Goal: Task Accomplishment & Management: Complete application form

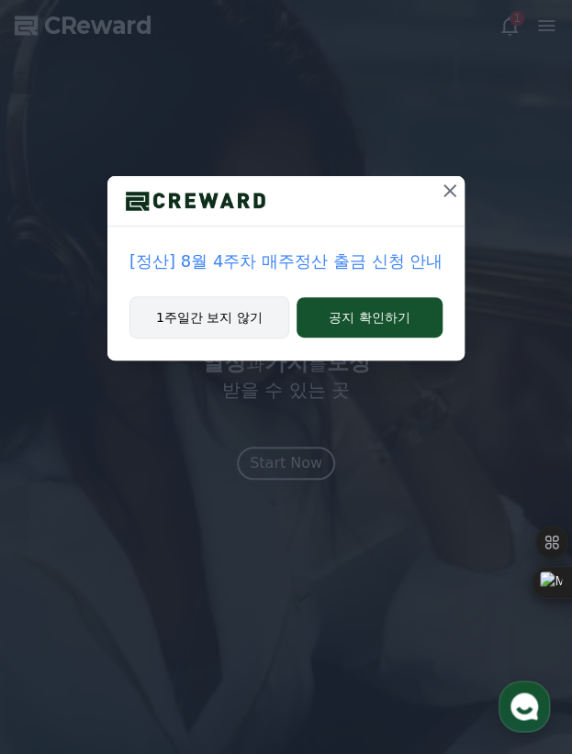
click at [252, 309] on button "1주일간 보지 않기" at bounding box center [209, 317] width 160 height 42
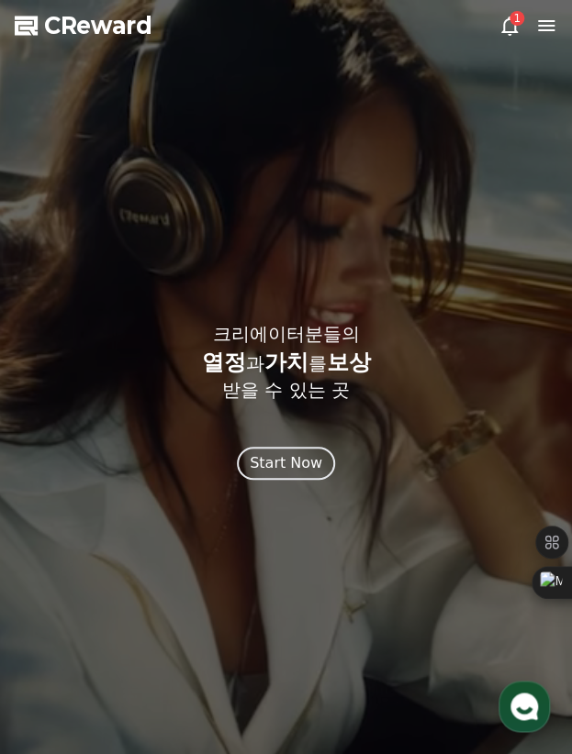
click at [540, 28] on icon at bounding box center [546, 26] width 22 height 22
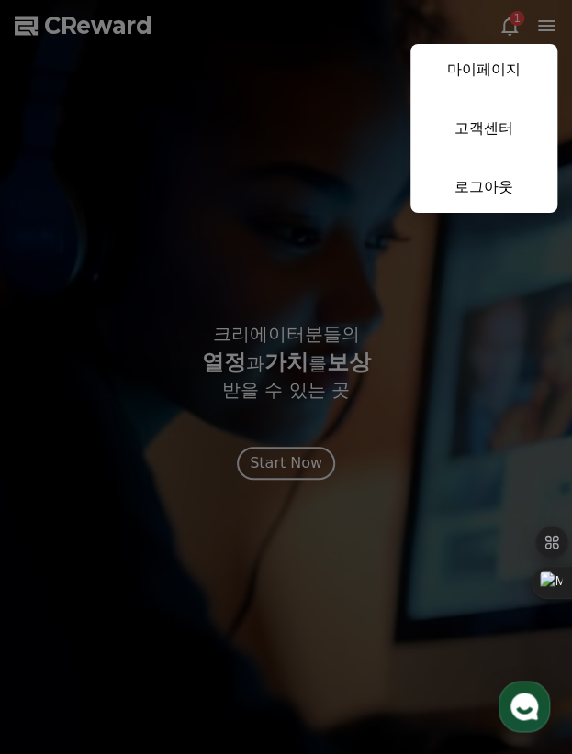
click at [512, 28] on button "close" at bounding box center [286, 377] width 572 height 754
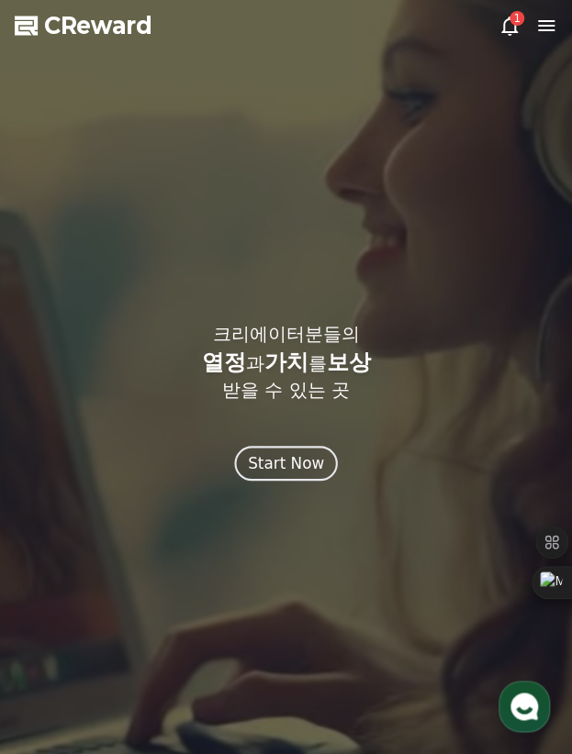
click at [290, 466] on div "Start Now" at bounding box center [286, 462] width 76 height 23
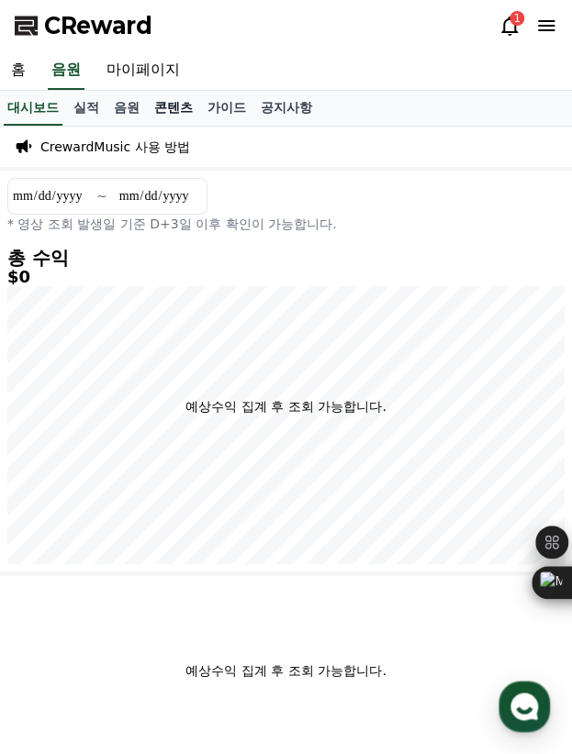
click at [174, 100] on link "콘텐츠" at bounding box center [173, 108] width 53 height 35
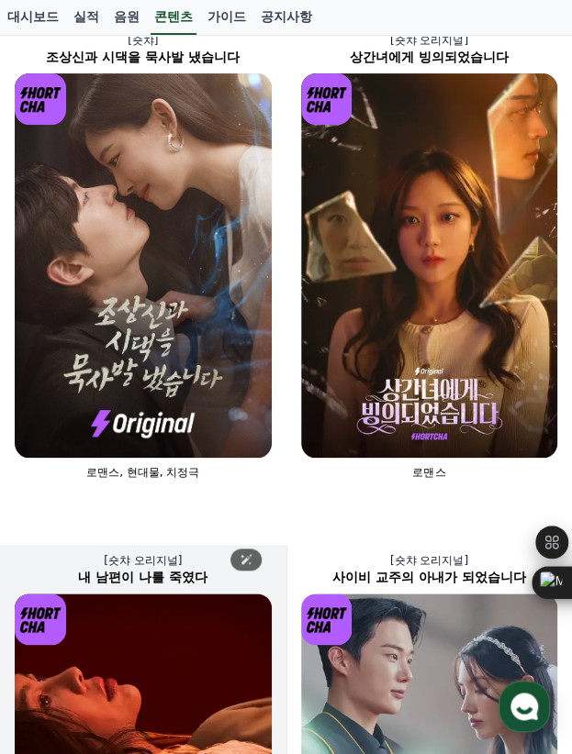
scroll to position [367, 0]
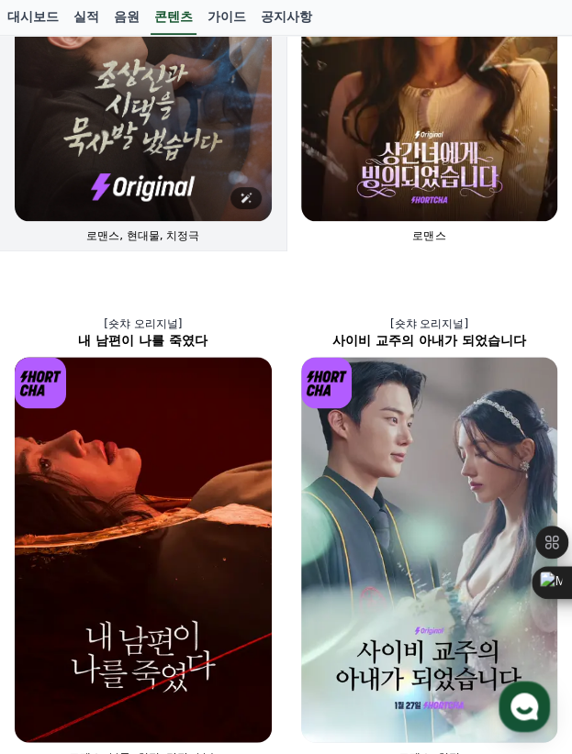
click at [144, 130] on img at bounding box center [143, 29] width 257 height 384
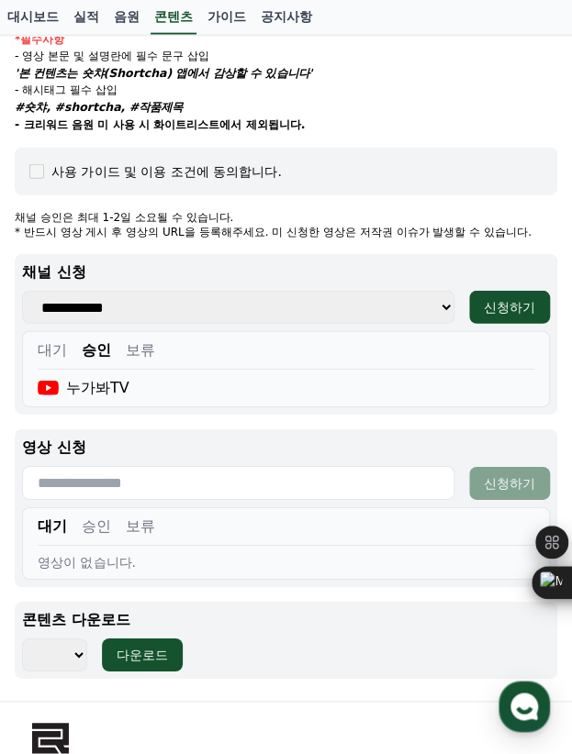
scroll to position [1399, 0]
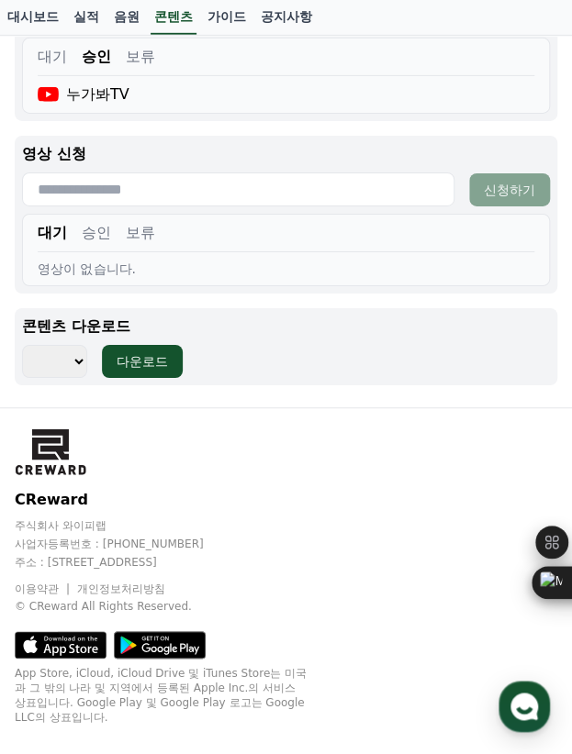
click at [70, 359] on select "*** *** *** *** *** *** *** *** *** *** *** *** *** *** *** *** *** *** *** ***…" at bounding box center [54, 361] width 65 height 33
click at [22, 345] on select "*** *** *** *** *** *** *** *** *** *** *** *** *** *** *** *** *** *** *** ***…" at bounding box center [54, 361] width 65 height 33
click at [138, 366] on div "다운로드" at bounding box center [142, 361] width 51 height 18
click at [65, 362] on select "*** *** *** *** *** *** *** *** *** *** *** *** *** *** *** *** *** *** *** ***…" at bounding box center [54, 361] width 65 height 33
select select "**********"
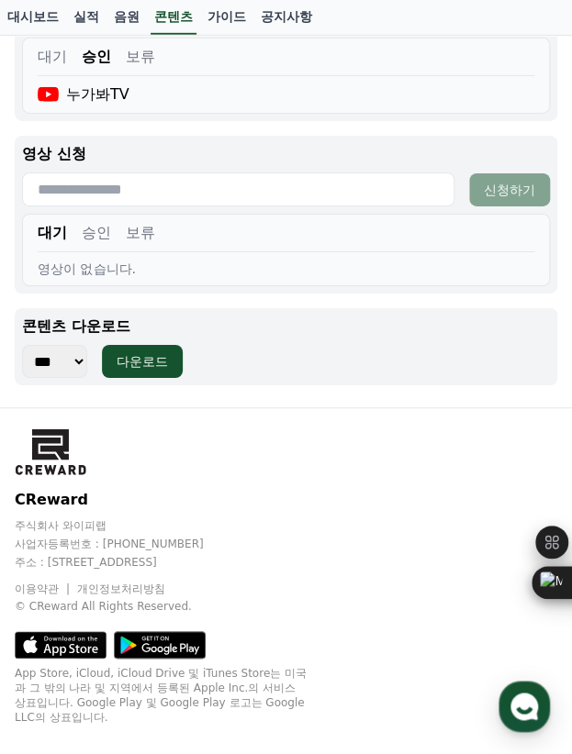
click at [22, 345] on select "*** *** *** *** *** *** *** *** *** *** *** *** *** *** *** *** *** *** *** ***…" at bounding box center [54, 361] width 65 height 33
click at [150, 350] on button "다운로드" at bounding box center [142, 361] width 81 height 33
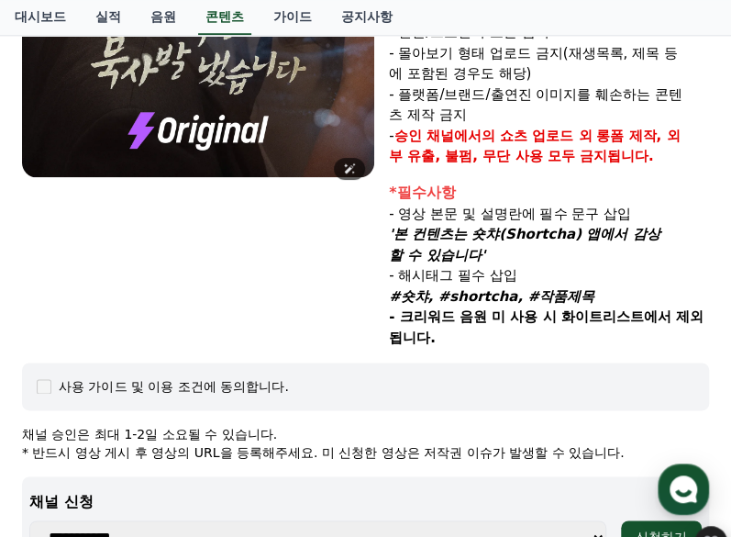
scroll to position [450, 0]
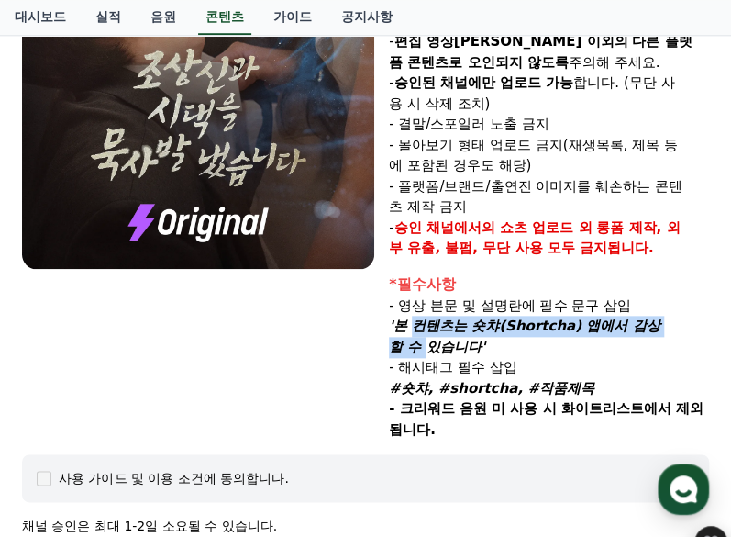
drag, startPoint x: 407, startPoint y: 306, endPoint x: 672, endPoint y: 305, distance: 265.1
click at [571, 317] on em "'본 컨텐츠는 숏챠(Shortcha) 앱에서 감상할 수 있습니다'" at bounding box center [524, 336] width 271 height 38
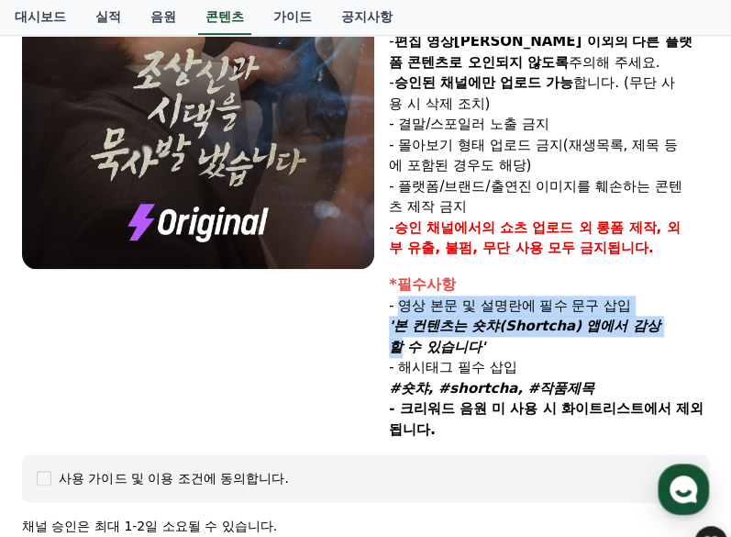
drag, startPoint x: 400, startPoint y: 280, endPoint x: 646, endPoint y: 298, distance: 246.6
click at [571, 298] on div "*필수사항 - 영상 본문 및 설명란에 필수 문구 삽입 '본 컨텐츠는 숏챠(Shortcha) 앱에서 감상할 수 있습니다' - 해시태그 필수 삽입…" at bounding box center [549, 356] width 320 height 167
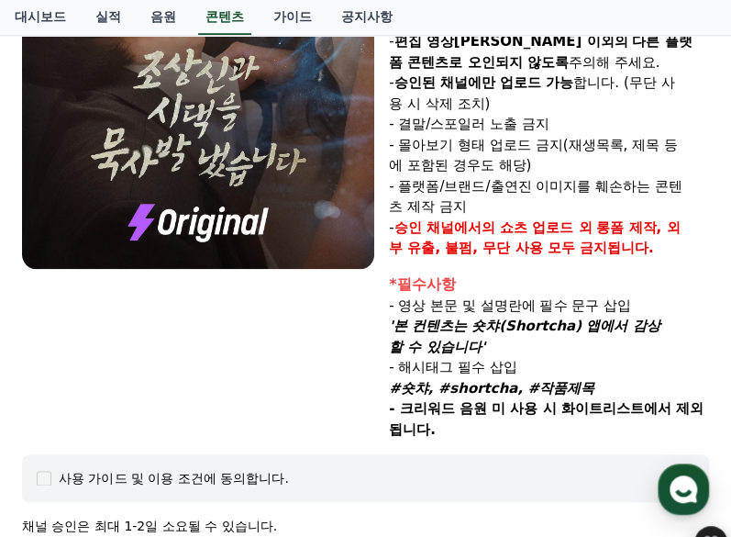
click at [477, 326] on p "'본 컨텐츠는 숏챠(Shortcha) 앱에서 감상할 수 있습니다'" at bounding box center [549, 336] width 320 height 41
click at [72, 129] on img at bounding box center [198, 8] width 352 height 522
click at [405, 317] on em "'본 컨텐츠는 숏챠(Shortcha) 앱에서 감상할 수 있습니다'" at bounding box center [524, 336] width 271 height 38
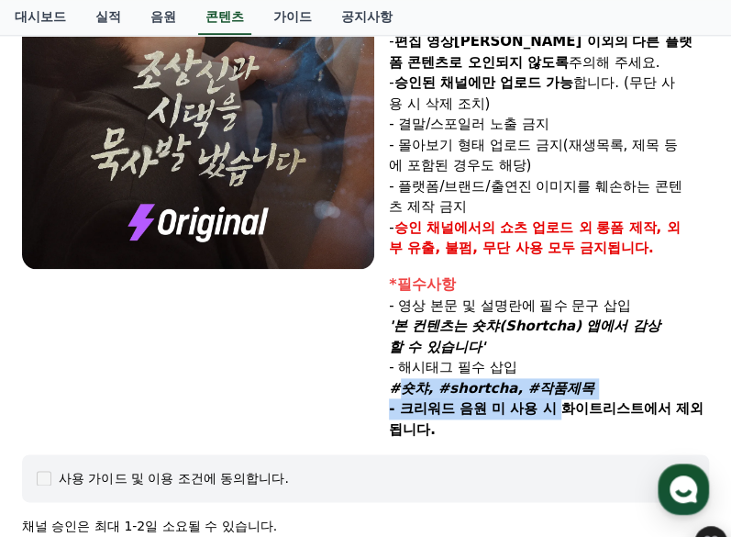
drag, startPoint x: 394, startPoint y: 367, endPoint x: 568, endPoint y: 380, distance: 174.8
click at [568, 380] on div "*필수사항 - 영상 본문 및 설명란에 필수 문구 삽입 '본 컨텐츠는 숏챠(Shortcha) 앱에서 감상할 수 있습니다' - 해시태그 필수 삽입…" at bounding box center [549, 356] width 320 height 167
drag, startPoint x: 405, startPoint y: 305, endPoint x: 591, endPoint y: 318, distance: 185.8
click at [571, 318] on p "'본 컨텐츠는 숏챠(Shortcha) 앱에서 감상할 수 있습니다'" at bounding box center [549, 336] width 320 height 41
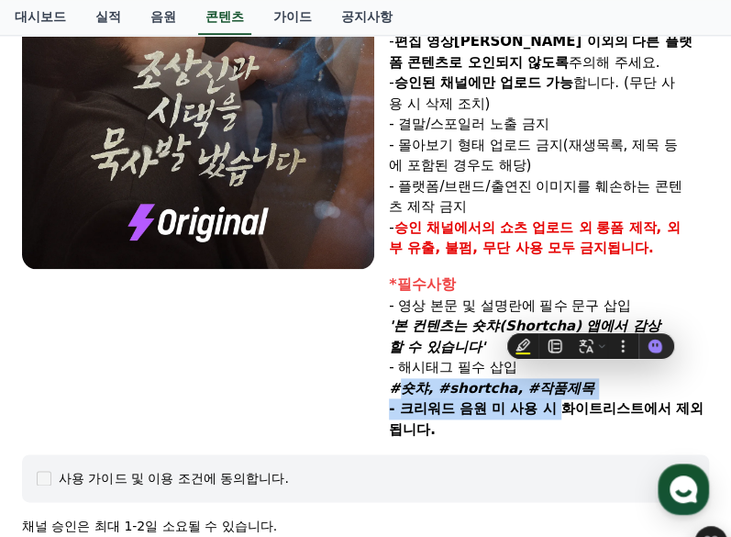
copy em "본 컨텐츠는 숏챠(Shortcha) 앱에서 감상할 수 있습니다'"
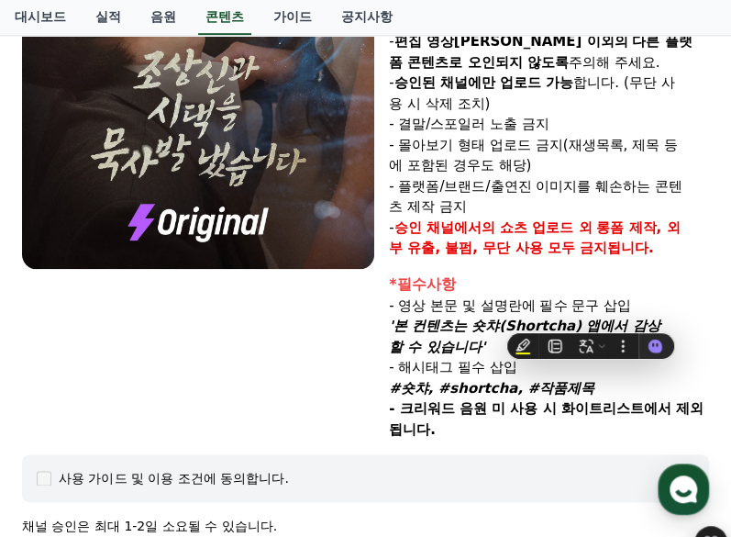
click at [105, 339] on div "장르 : 로맨스, 현대물, 치정극 출연 : 최윤정, 정시현, 신영찬, 송경아 내용 : 시댁 눈에 사람 아닌 몸종, 씨받이로만 여겨졌던 은주, …" at bounding box center [365, 93] width 687 height 693
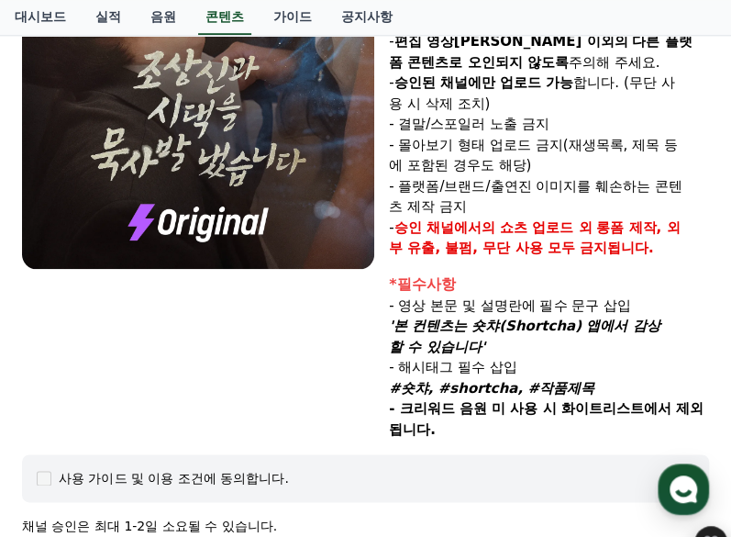
drag, startPoint x: 455, startPoint y: 372, endPoint x: 584, endPoint y: 362, distance: 129.7
click at [571, 378] on p "#숏챠, #shortcha, #작품제목" at bounding box center [549, 388] width 320 height 21
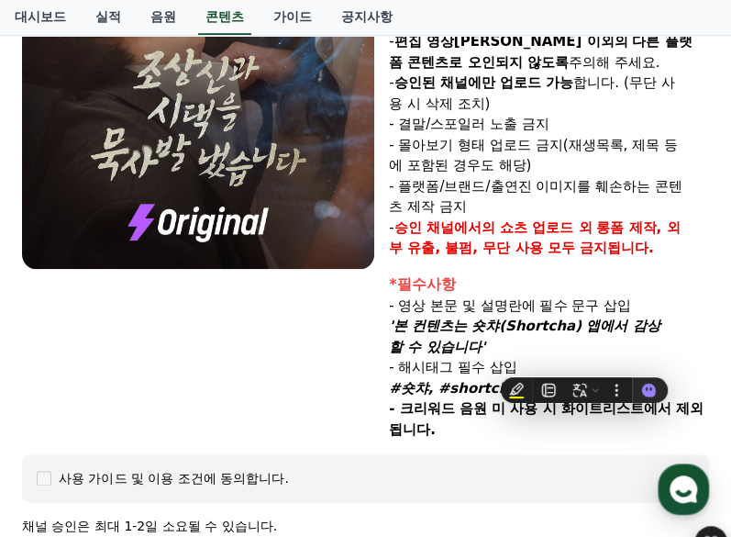
copy em "#숏챠, #shortcha, #작품제목"
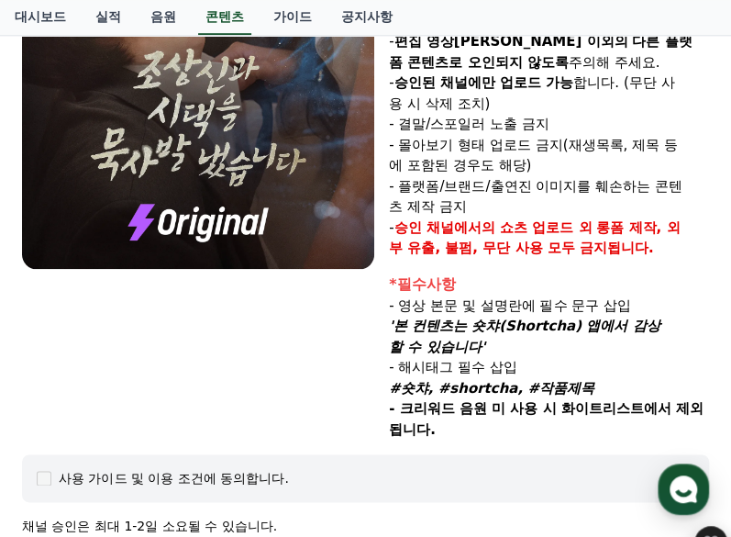
click at [47, 331] on div "장르 : 로맨스, 현대물, 치정극 출연 : 최윤정, 정시현, 신영찬, 송경아 내용 : 시댁 눈에 사람 아닌 몸종, 씨받이로만 여겨졌던 은주, …" at bounding box center [365, 93] width 687 height 693
drag, startPoint x: 415, startPoint y: 303, endPoint x: 449, endPoint y: 318, distance: 37.4
click at [449, 318] on p "'본 컨텐츠는 숏챠(Shortcha) 앱에서 감상할 수 있습니다'" at bounding box center [549, 336] width 320 height 41
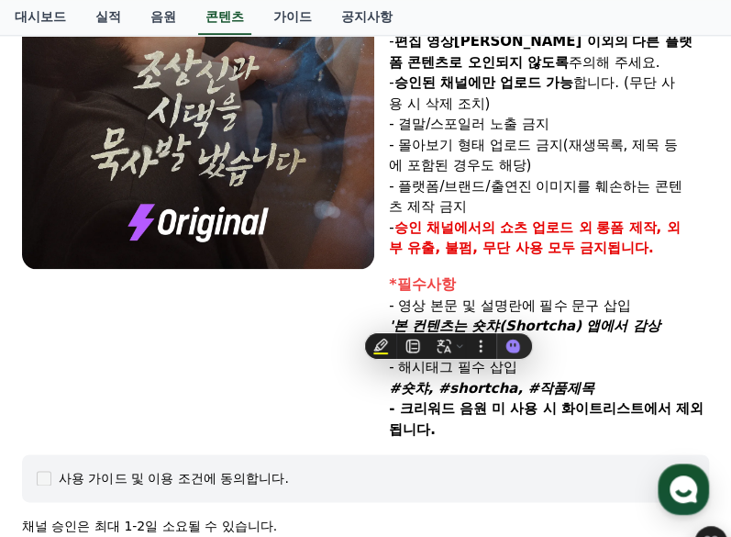
click at [413, 317] on em "'본 컨텐츠는 숏챠(Shortcha) 앱에서 감상할 수 있습니다'" at bounding box center [524, 336] width 271 height 38
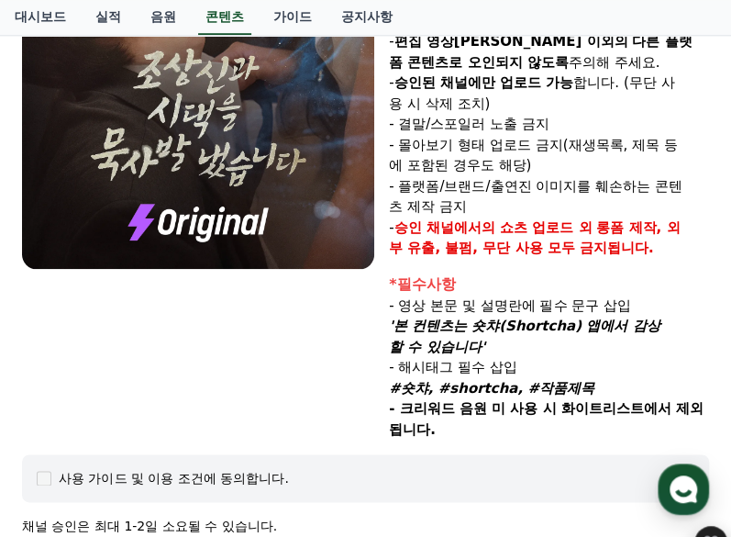
click at [39, 348] on div "장르 : 로맨스, 현대물, 치정극 출연 : 최윤정, 정시현, 신영찬, 송경아 내용 : 시댁 눈에 사람 아닌 몸종, 씨받이로만 여겨졌던 은주, …" at bounding box center [365, 93] width 687 height 693
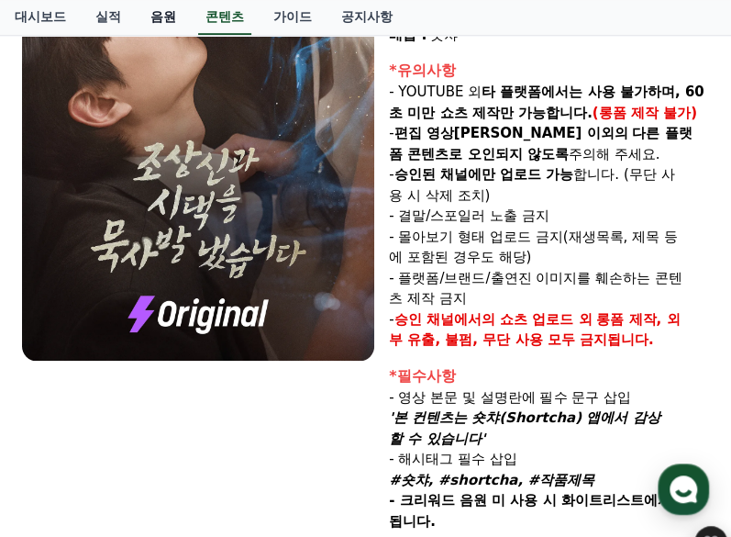
click at [163, 14] on link "음원" at bounding box center [163, 17] width 55 height 35
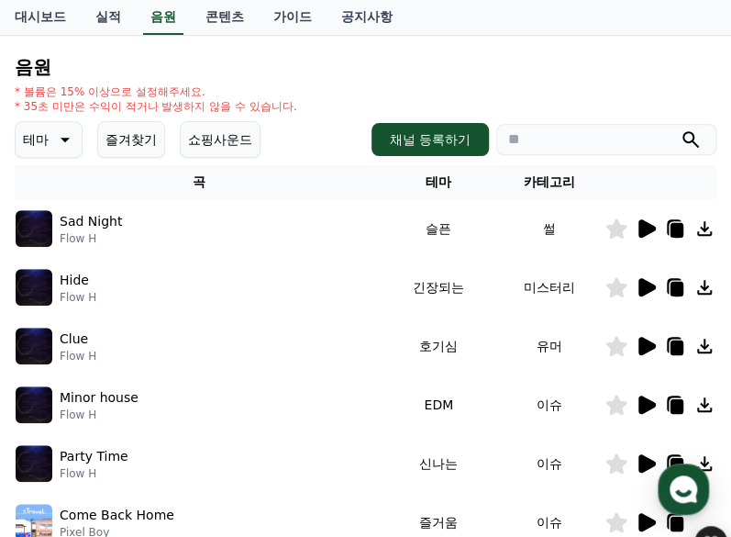
scroll to position [183, 0]
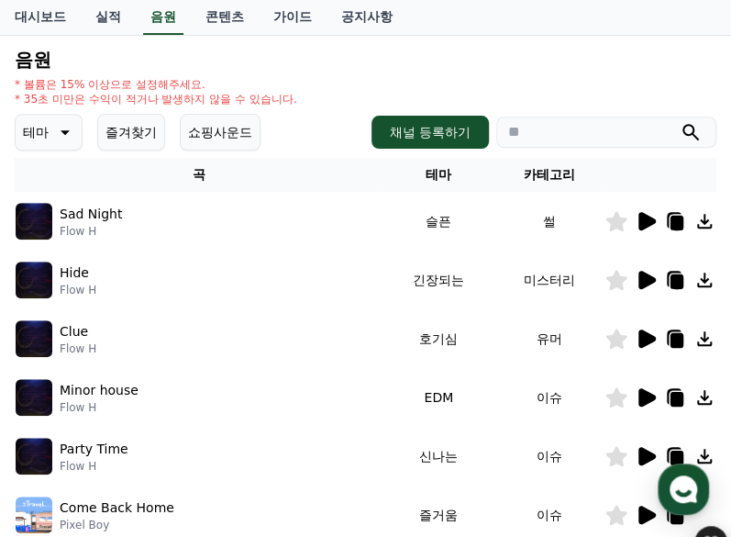
click at [571, 279] on icon at bounding box center [647, 280] width 17 height 18
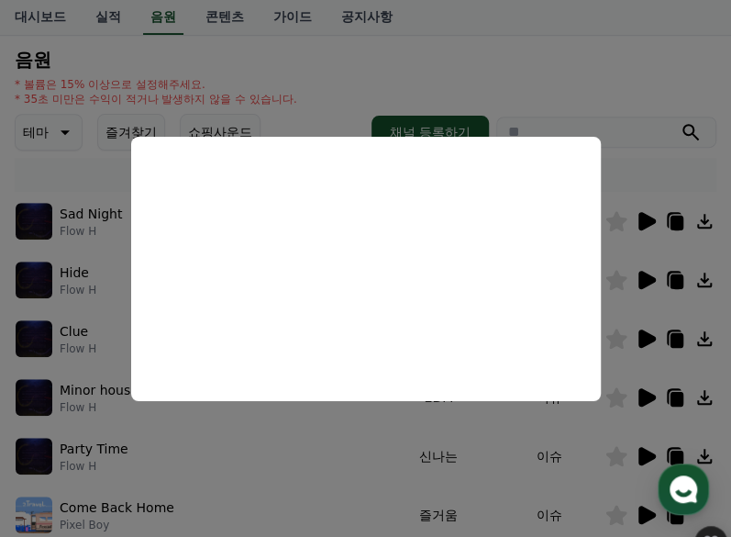
click at [571, 18] on button "close modal" at bounding box center [365, 268] width 731 height 537
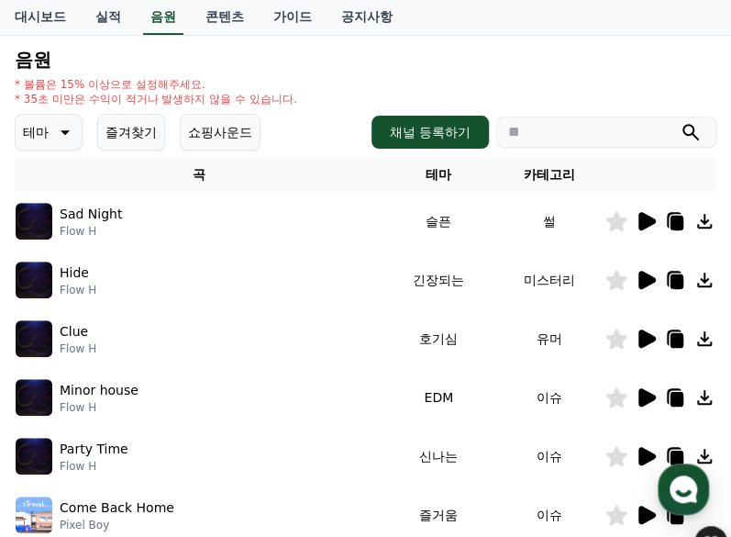
click at [571, 341] on icon at bounding box center [647, 338] width 17 height 18
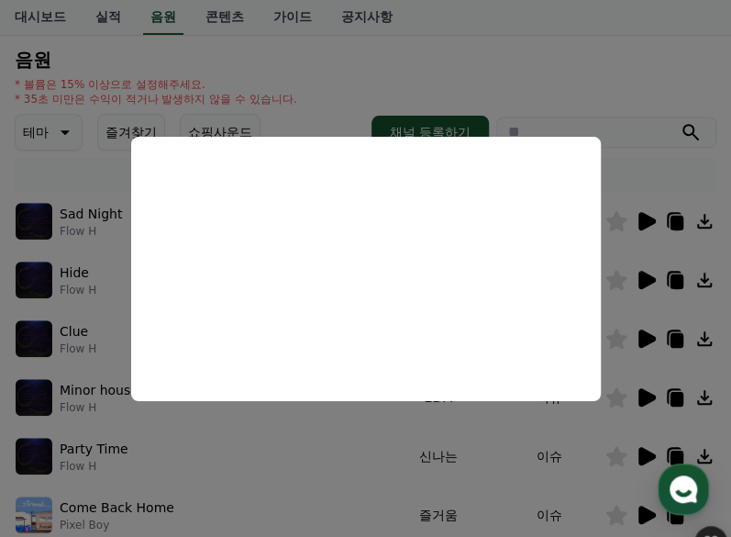
click at [571, 28] on button "close modal" at bounding box center [365, 268] width 731 height 537
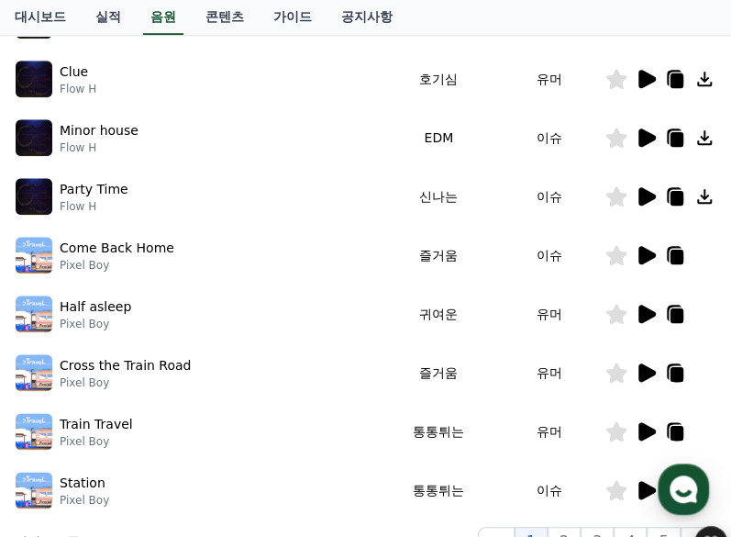
scroll to position [459, 0]
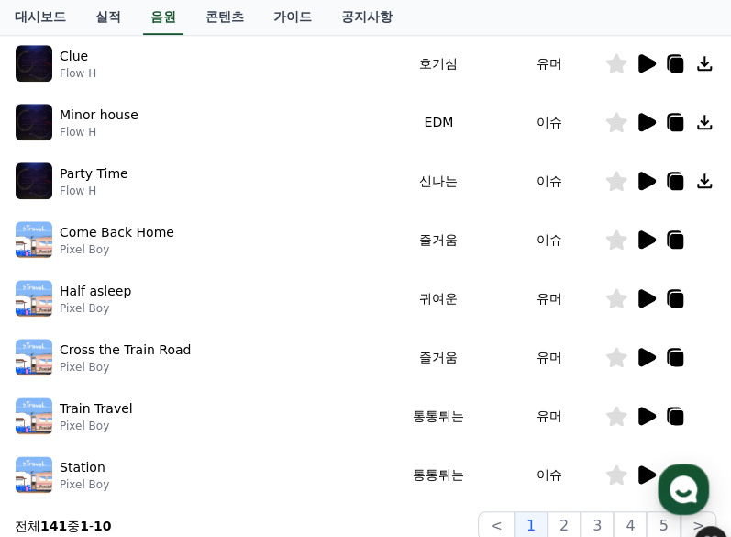
click at [571, 418] on icon at bounding box center [647, 415] width 17 height 18
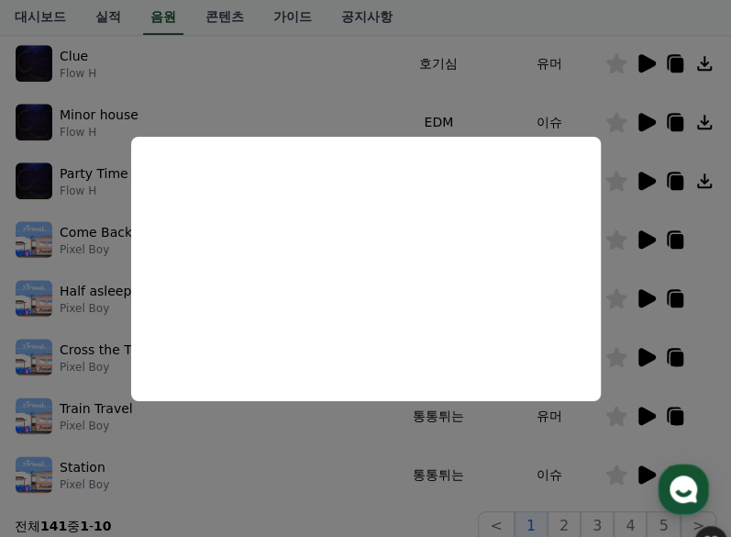
click at [372, 444] on button "close modal" at bounding box center [365, 268] width 731 height 537
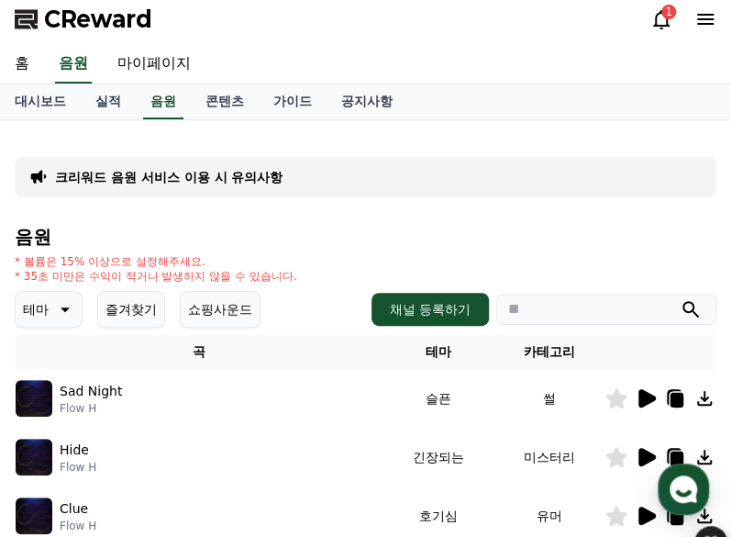
scroll to position [0, 0]
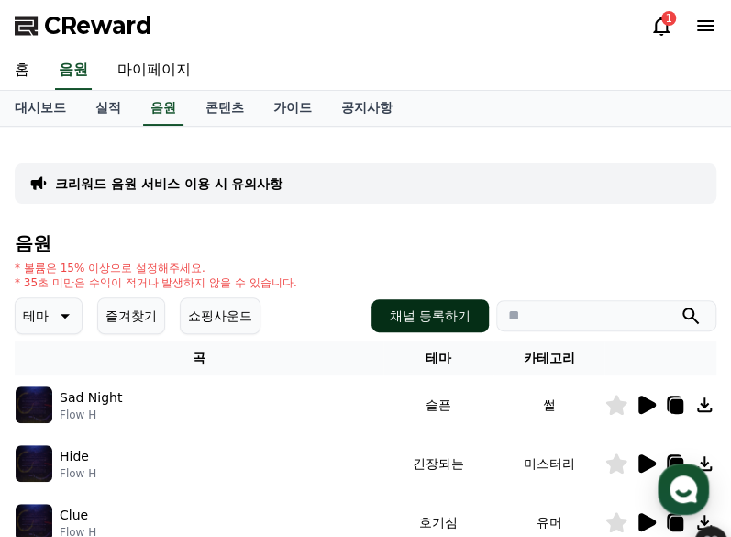
click at [431, 316] on button "채널 등록하기" at bounding box center [430, 315] width 117 height 33
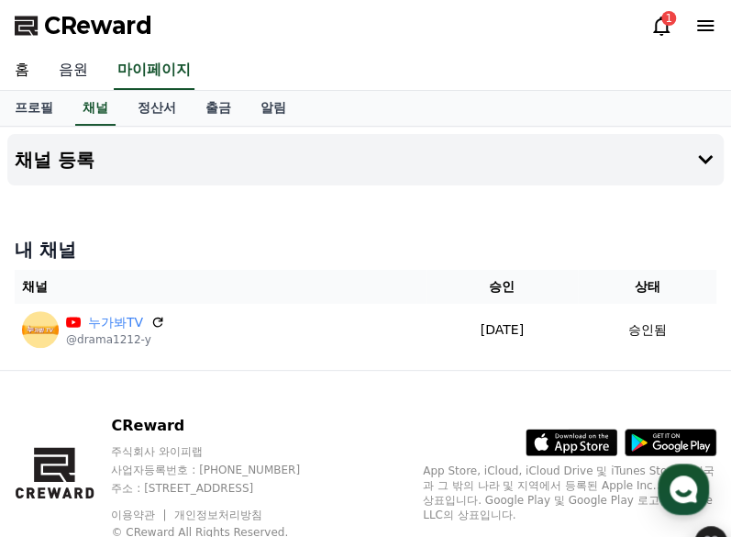
click at [81, 61] on link "음원" at bounding box center [73, 70] width 59 height 39
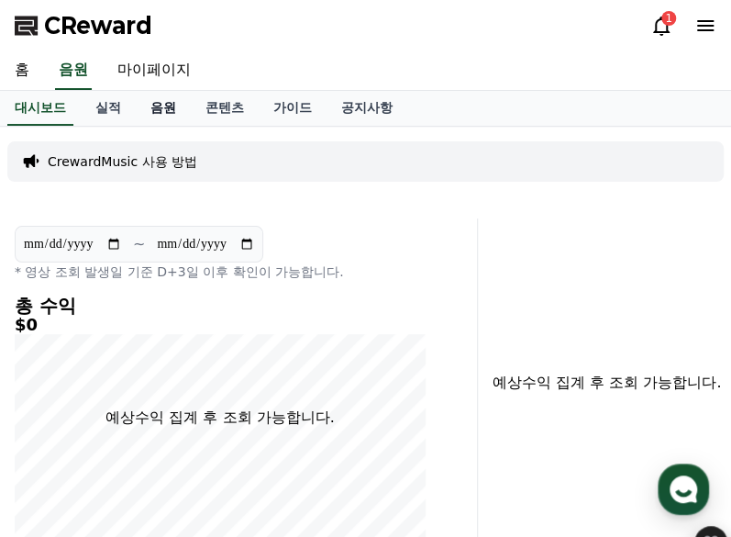
click at [167, 106] on link "음원" at bounding box center [163, 108] width 55 height 35
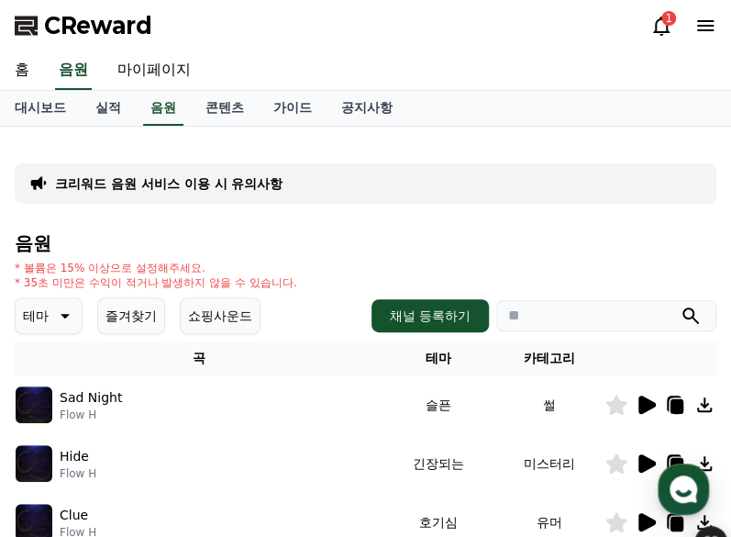
click at [202, 184] on p "크리워드 음원 서비스 이용 시 유의사항" at bounding box center [169, 183] width 228 height 18
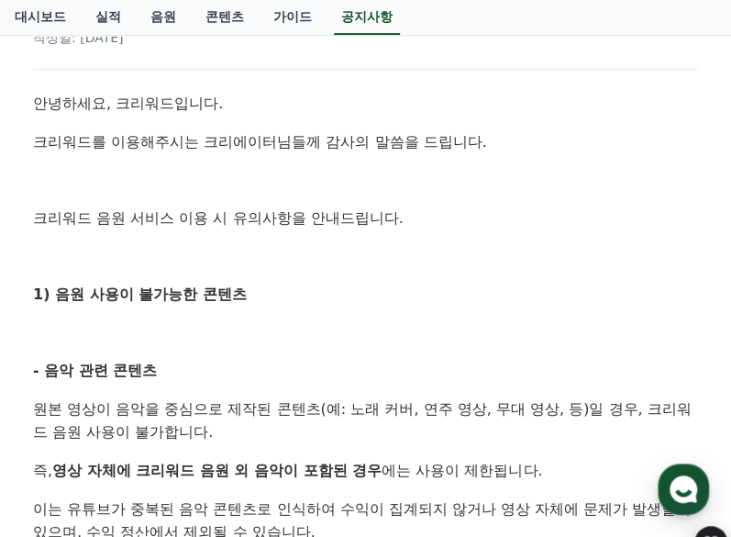
scroll to position [183, 0]
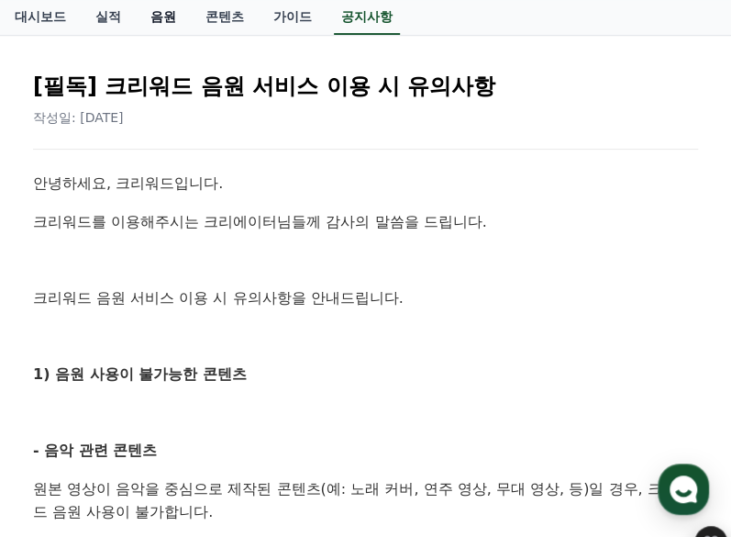
click at [160, 11] on link "음원" at bounding box center [163, 17] width 55 height 35
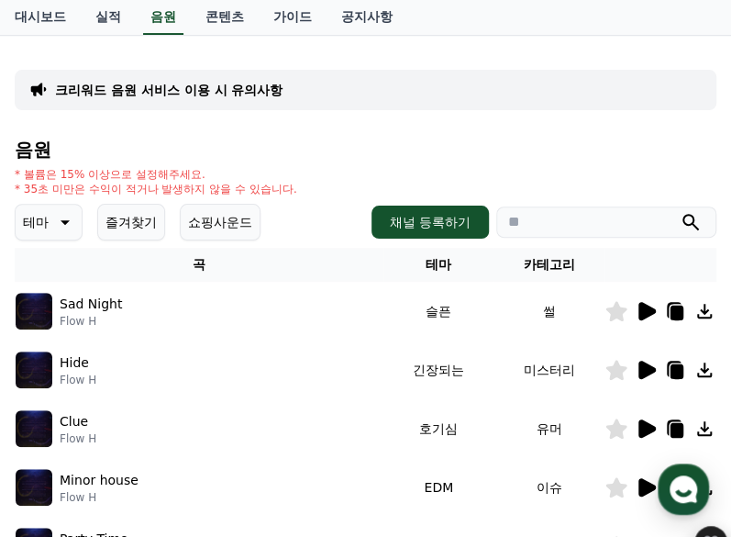
scroll to position [183, 0]
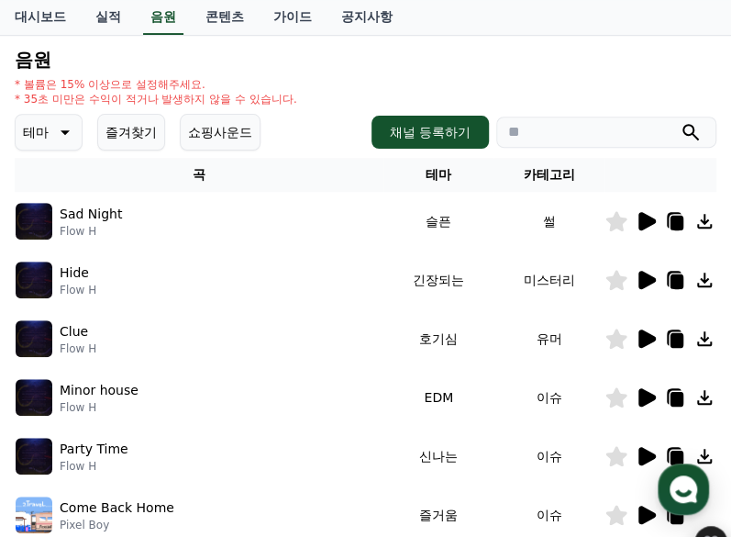
click at [571, 222] on icon at bounding box center [647, 221] width 17 height 18
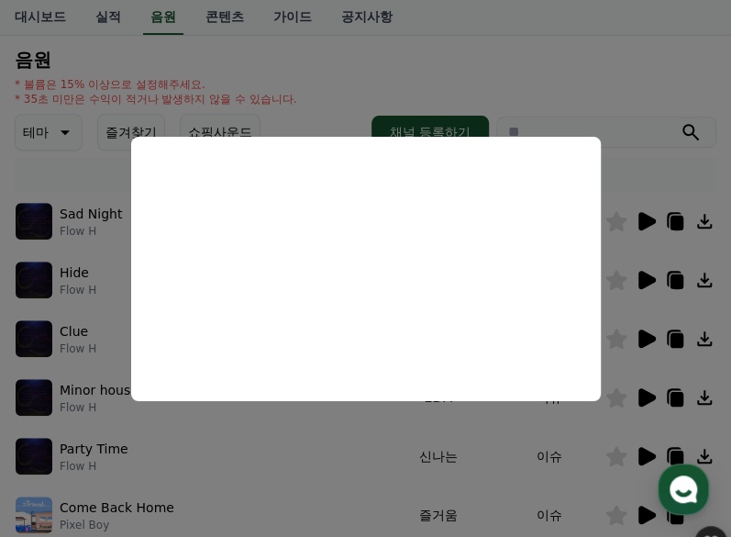
click at [558, 39] on button "close modal" at bounding box center [365, 268] width 731 height 537
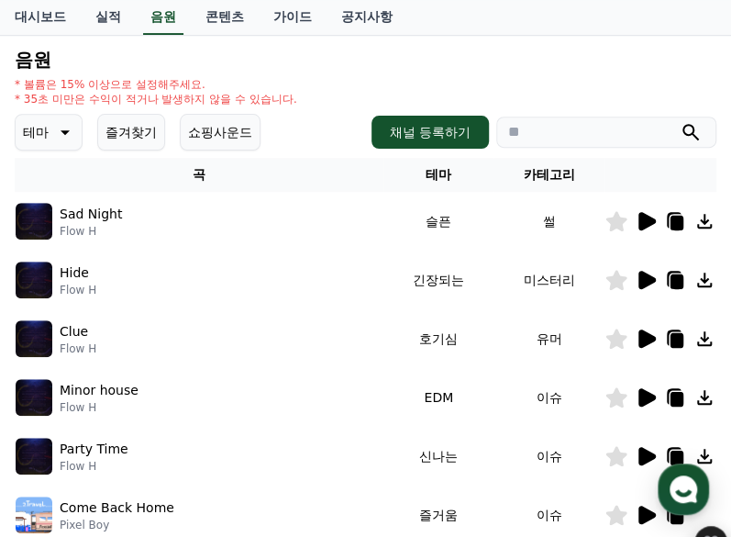
click at [48, 126] on button "테마" at bounding box center [49, 132] width 68 height 37
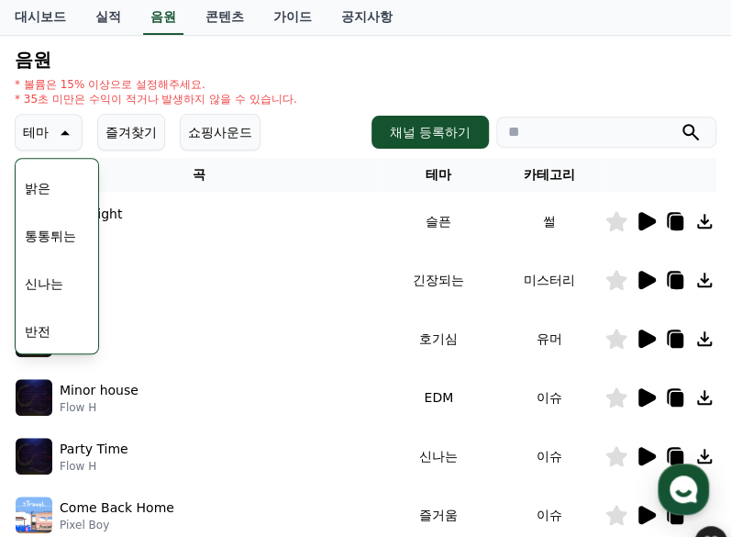
click at [44, 326] on button "반전" at bounding box center [37, 331] width 40 height 40
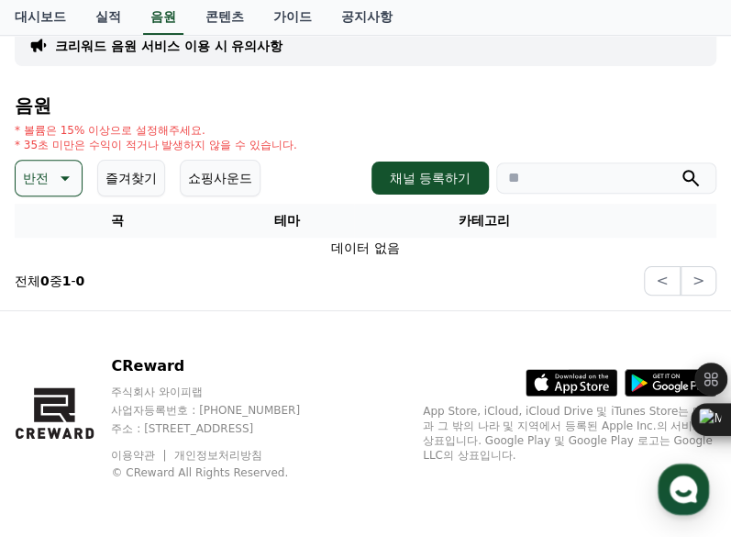
click at [65, 183] on icon at bounding box center [63, 178] width 22 height 22
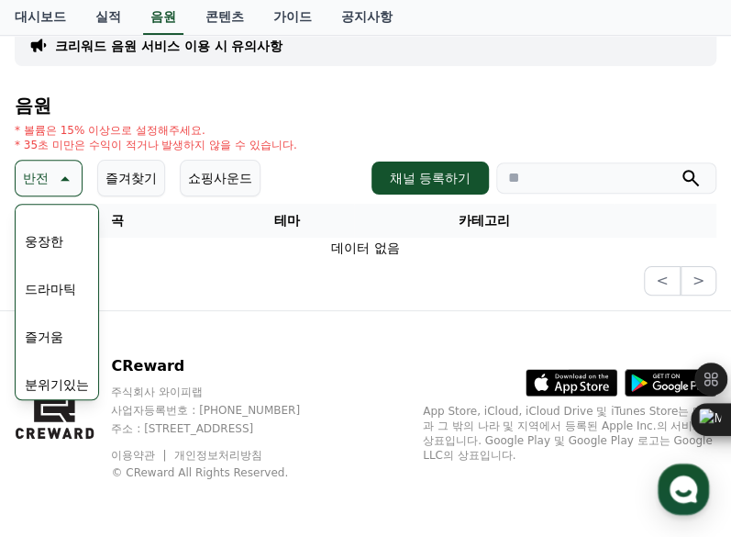
scroll to position [459, 0]
click at [52, 337] on button "EDM" at bounding box center [39, 340] width 44 height 40
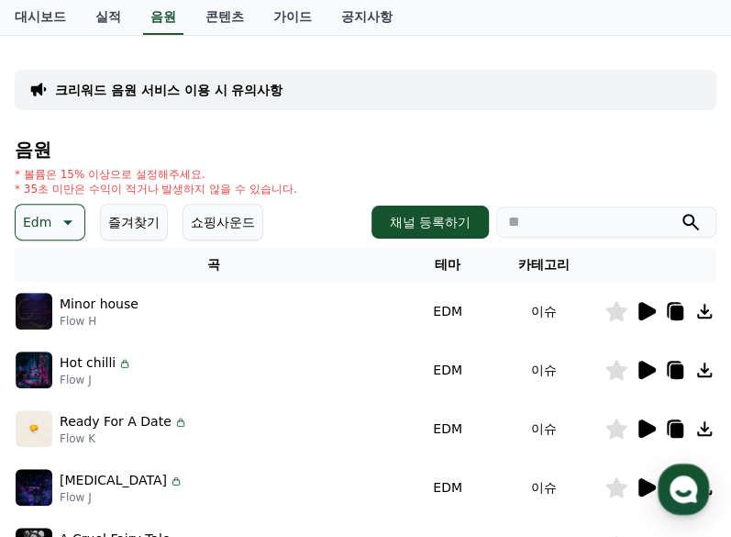
scroll to position [183, 0]
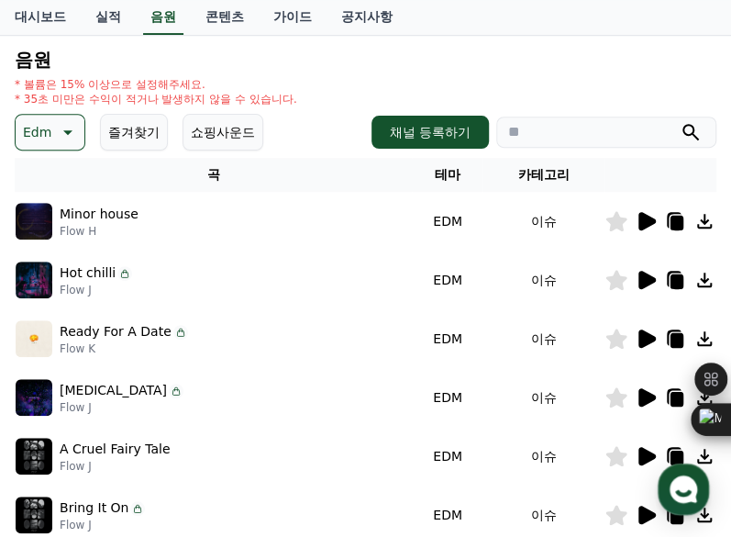
click at [650, 215] on icon at bounding box center [646, 221] width 22 height 22
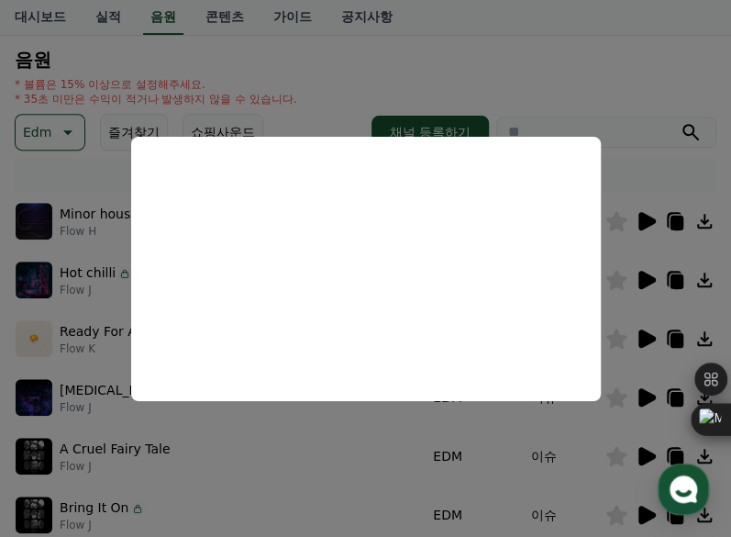
click at [587, 63] on button "close modal" at bounding box center [365, 268] width 731 height 537
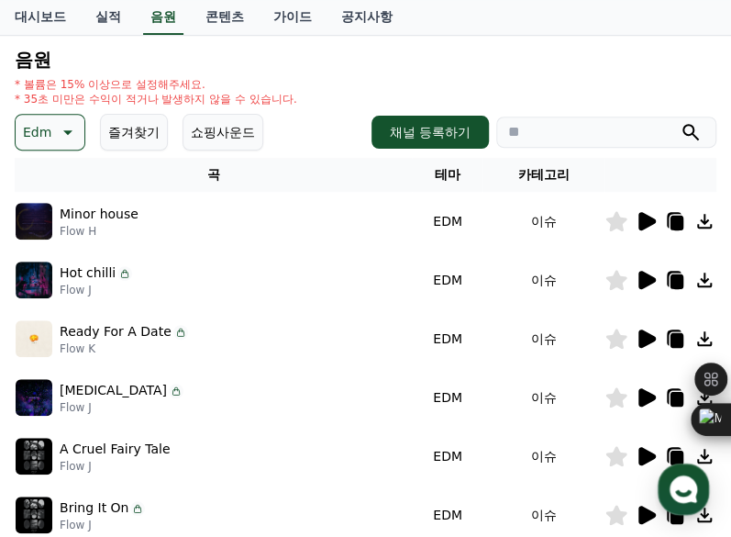
click at [641, 282] on icon at bounding box center [647, 280] width 17 height 18
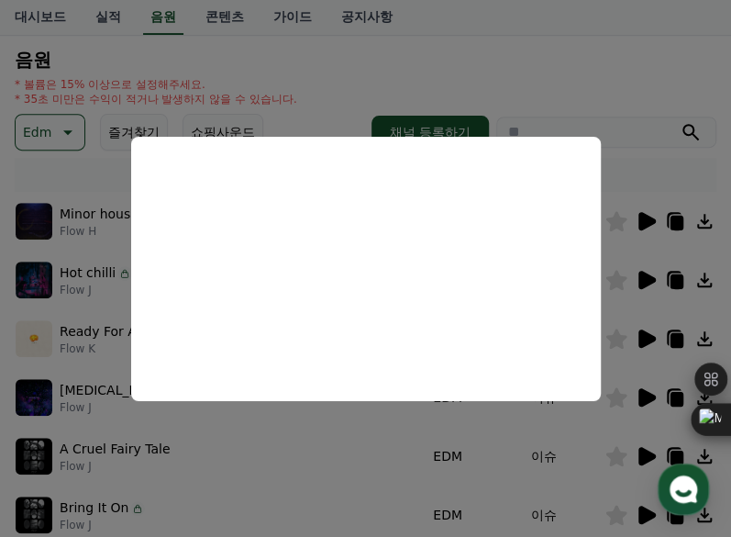
click at [529, 78] on button "close modal" at bounding box center [365, 268] width 731 height 537
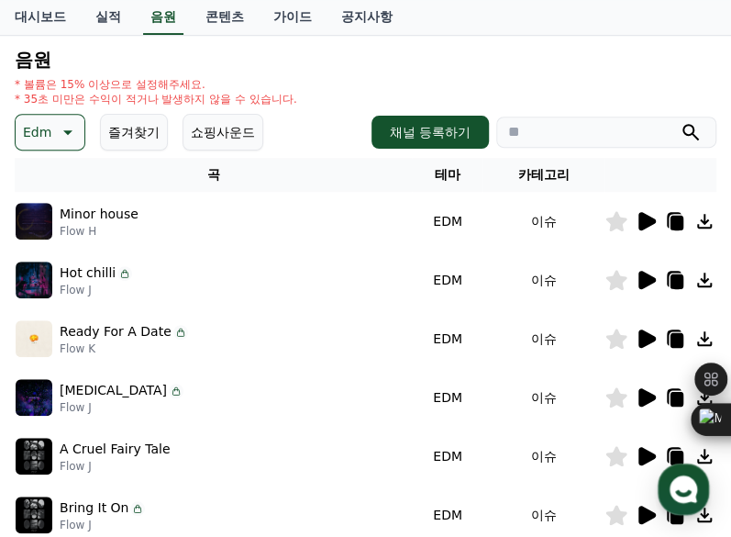
click at [50, 136] on button "Edm" at bounding box center [50, 132] width 71 height 37
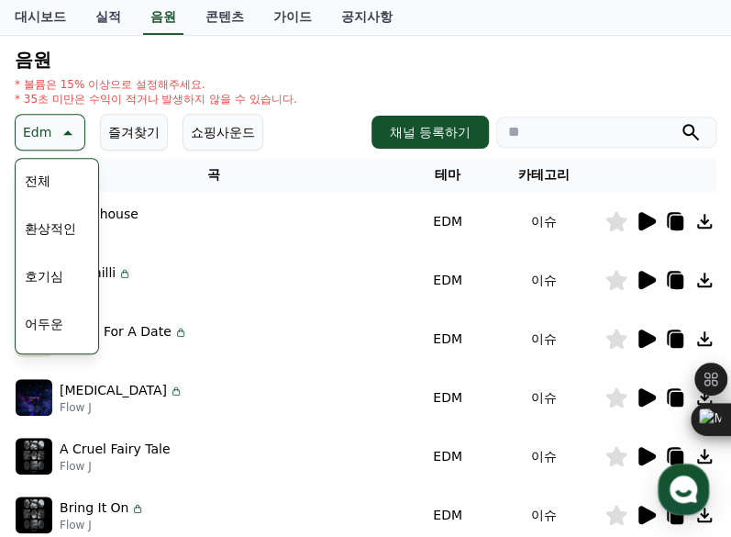
click at [52, 232] on button "환상적인" at bounding box center [50, 228] width 66 height 40
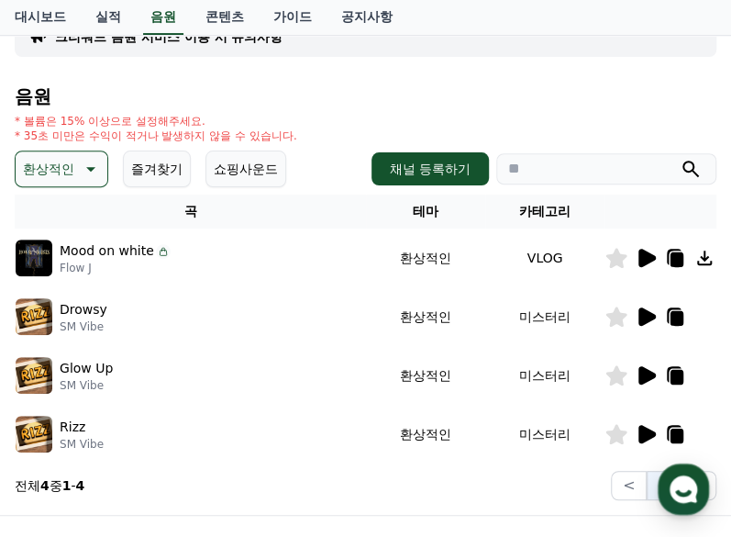
scroll to position [183, 0]
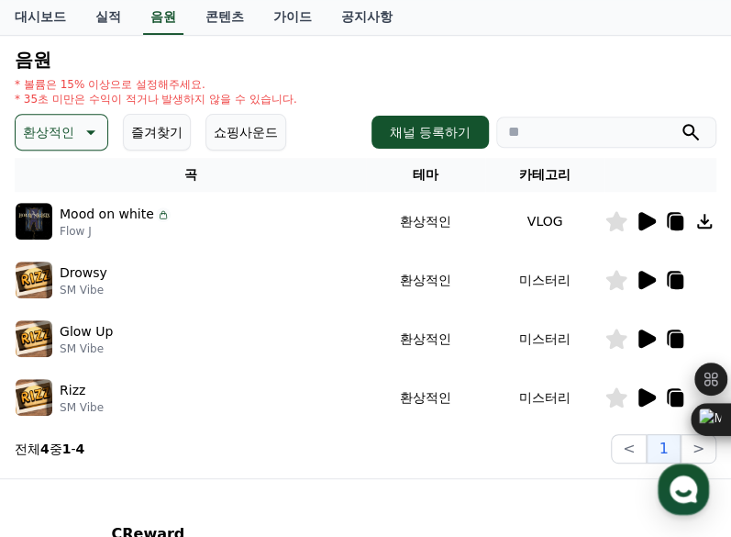
click at [650, 274] on icon at bounding box center [647, 280] width 17 height 18
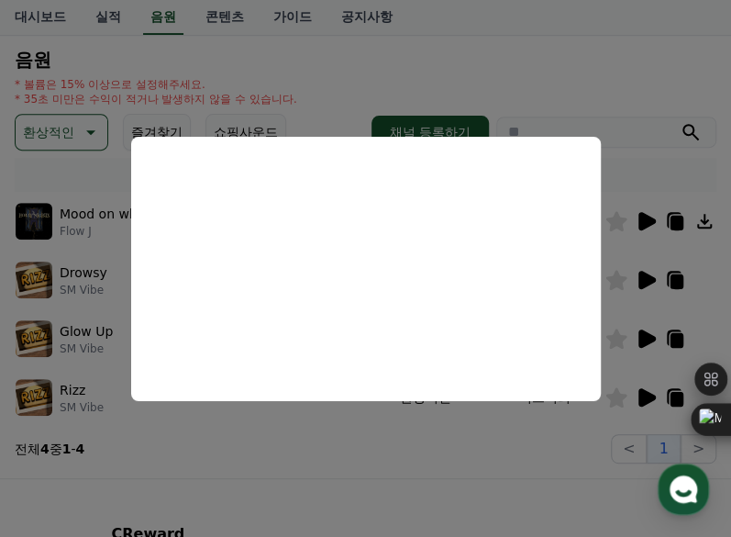
click at [538, 48] on button "close modal" at bounding box center [365, 268] width 731 height 537
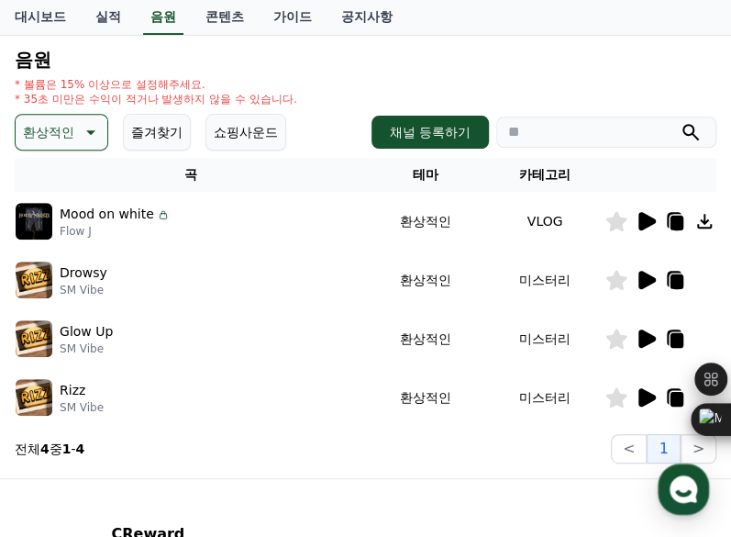
click at [639, 221] on icon at bounding box center [647, 221] width 17 height 18
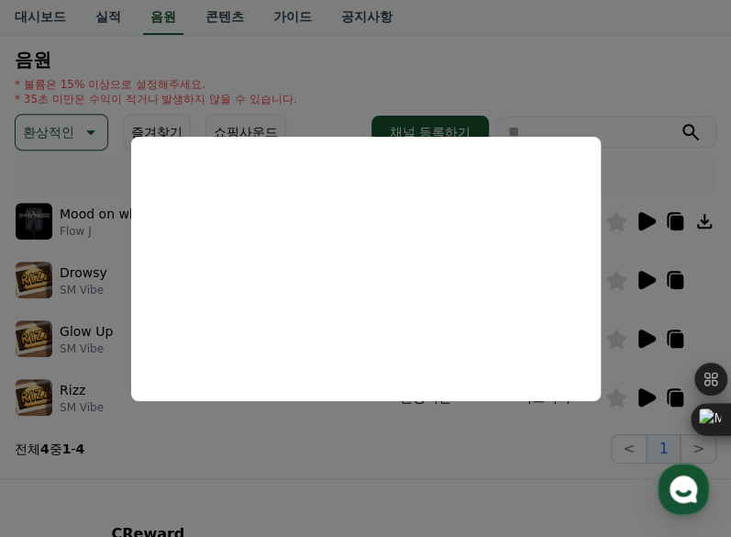
click at [550, 67] on button "close modal" at bounding box center [365, 268] width 731 height 537
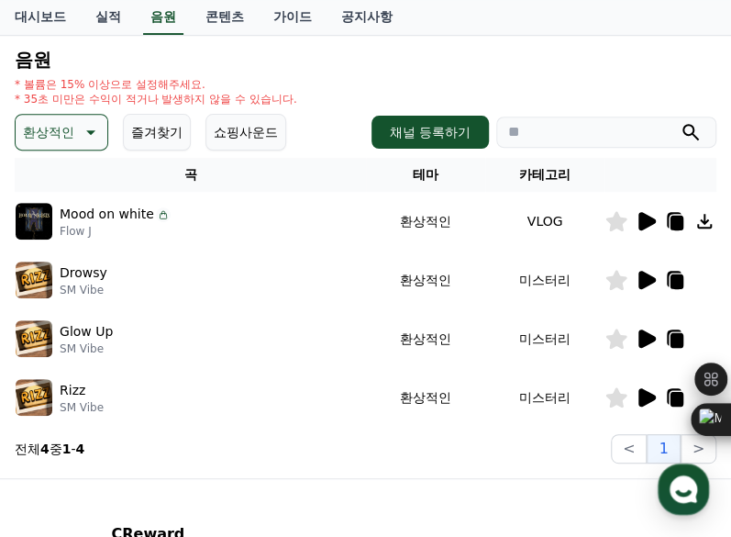
click at [68, 131] on p "환상적인" at bounding box center [48, 132] width 51 height 26
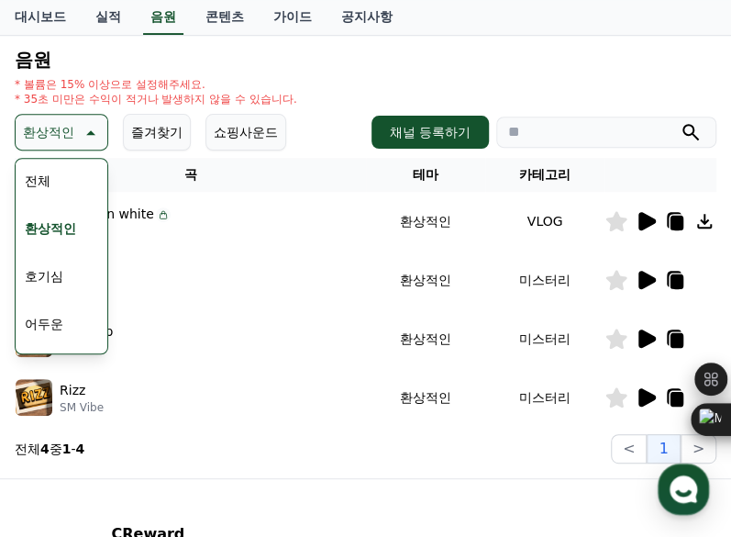
click at [56, 277] on button "호기심" at bounding box center [43, 276] width 53 height 40
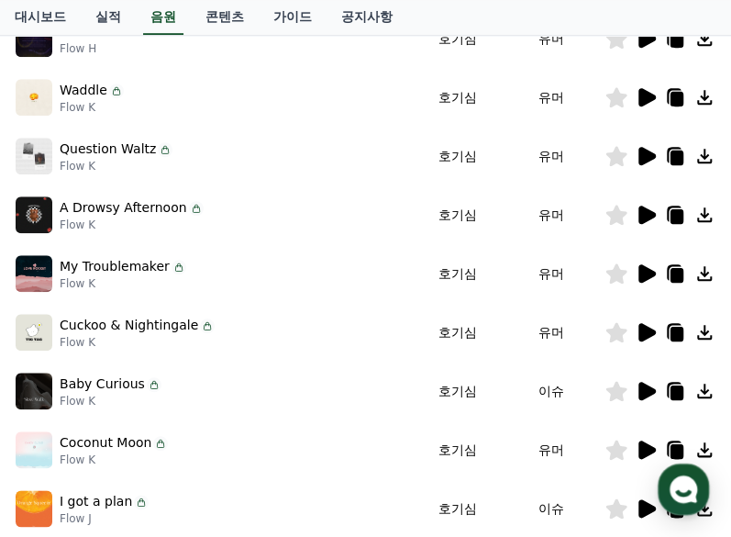
scroll to position [367, 0]
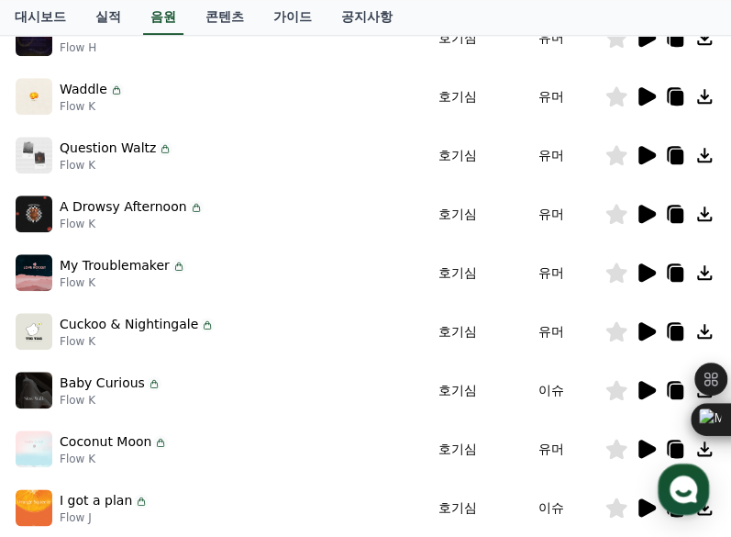
click at [644, 333] on icon at bounding box center [647, 331] width 17 height 18
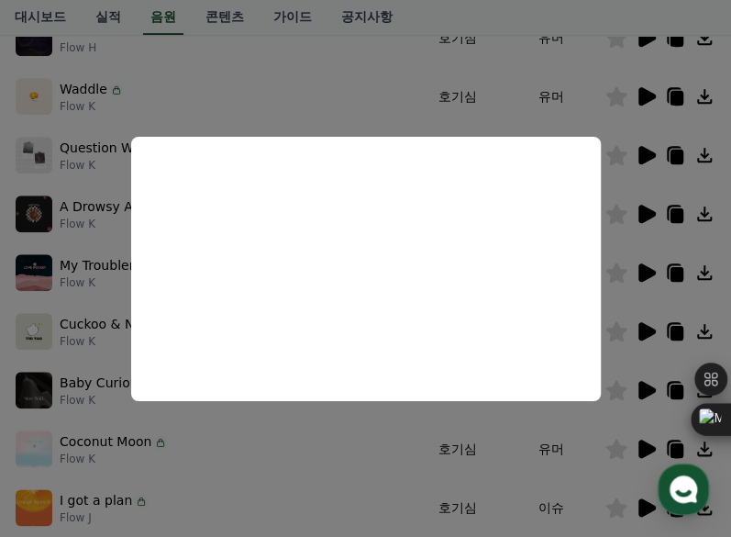
click at [558, 52] on button "close modal" at bounding box center [365, 268] width 731 height 537
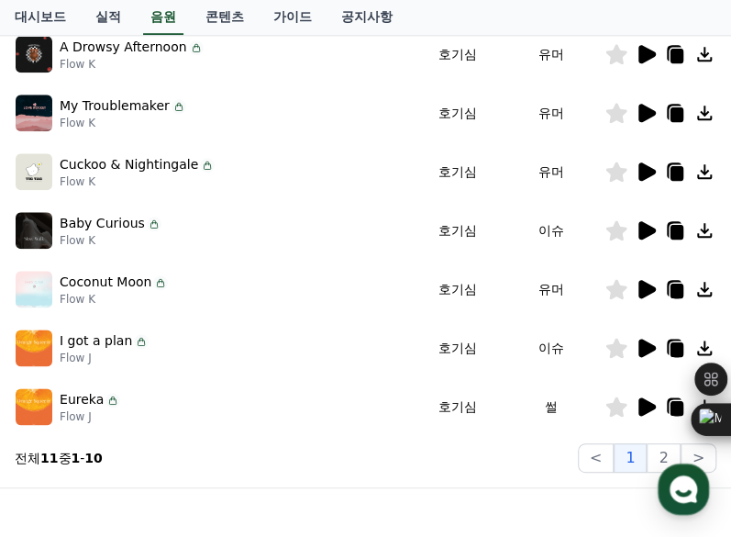
scroll to position [642, 0]
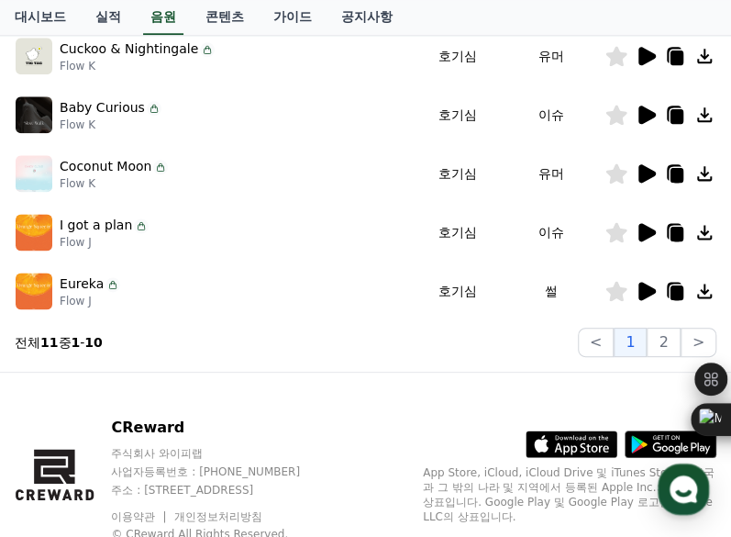
click at [646, 291] on icon at bounding box center [647, 291] width 17 height 18
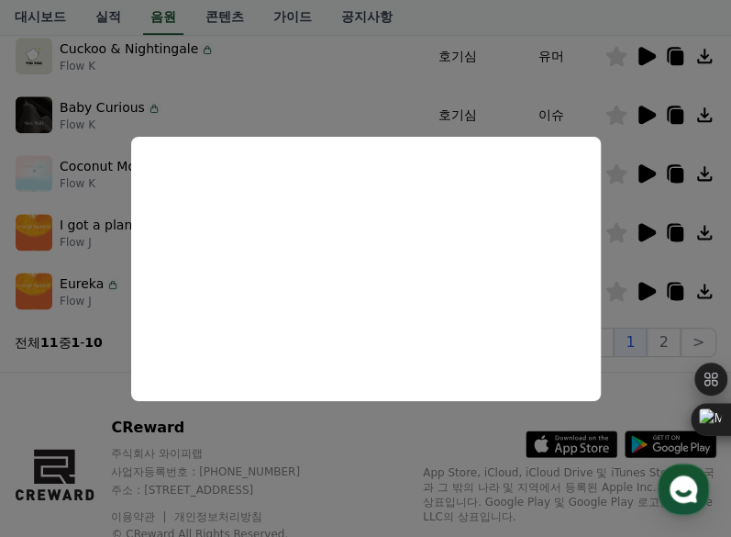
click at [363, 442] on button "close modal" at bounding box center [365, 268] width 731 height 537
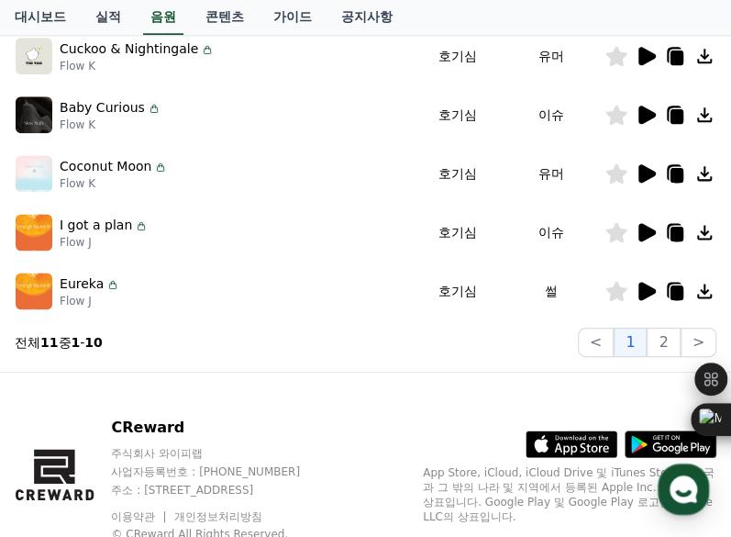
click at [649, 228] on icon at bounding box center [647, 232] width 17 height 18
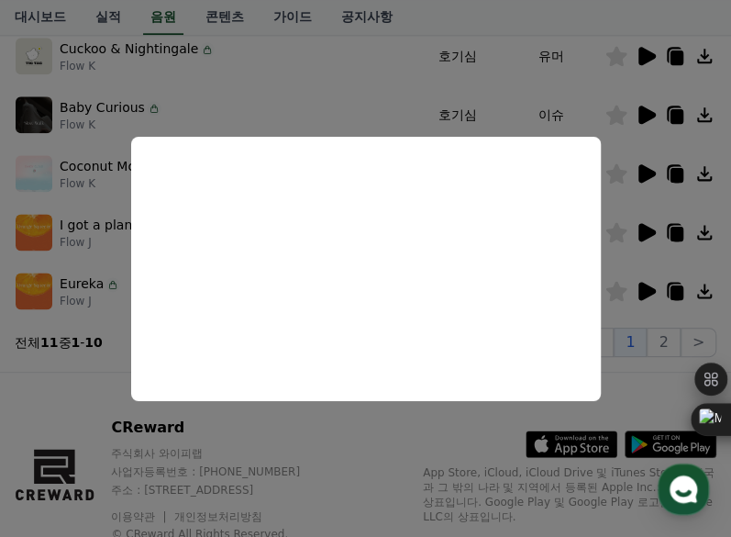
click at [350, 428] on button "close modal" at bounding box center [365, 268] width 731 height 537
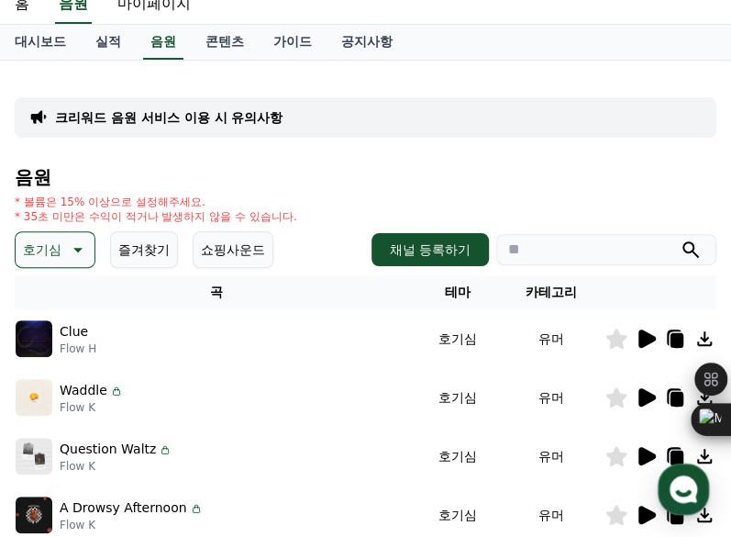
scroll to position [0, 0]
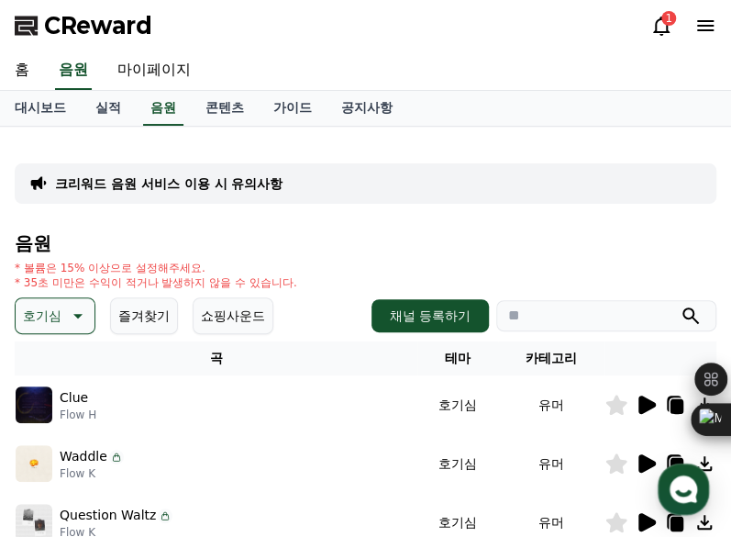
click at [81, 313] on icon at bounding box center [76, 316] width 22 height 22
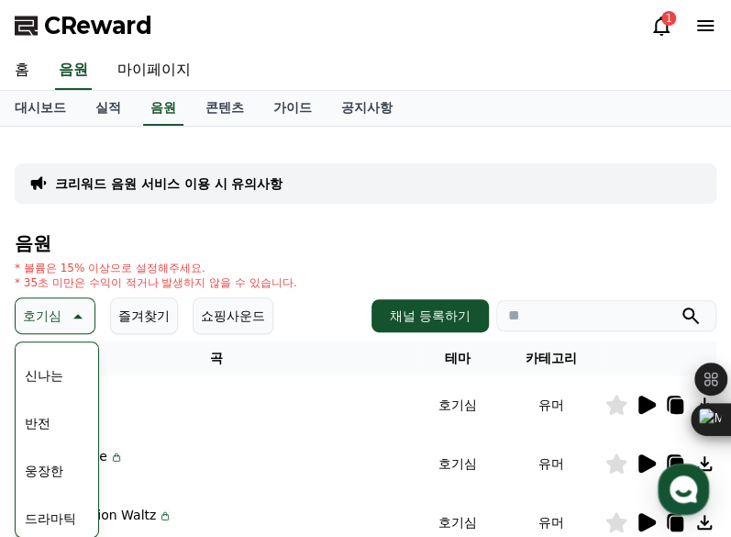
scroll to position [367, 0]
click at [59, 381] on button "웅장한" at bounding box center [43, 379] width 53 height 40
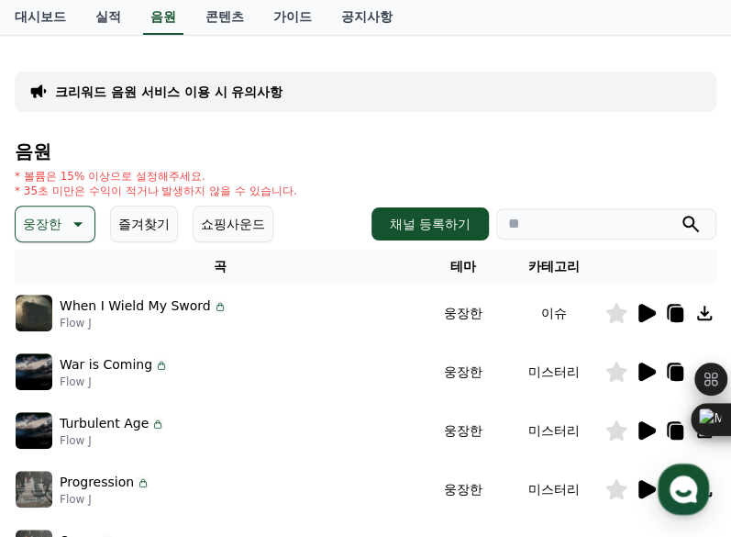
click at [640, 435] on icon at bounding box center [647, 430] width 17 height 18
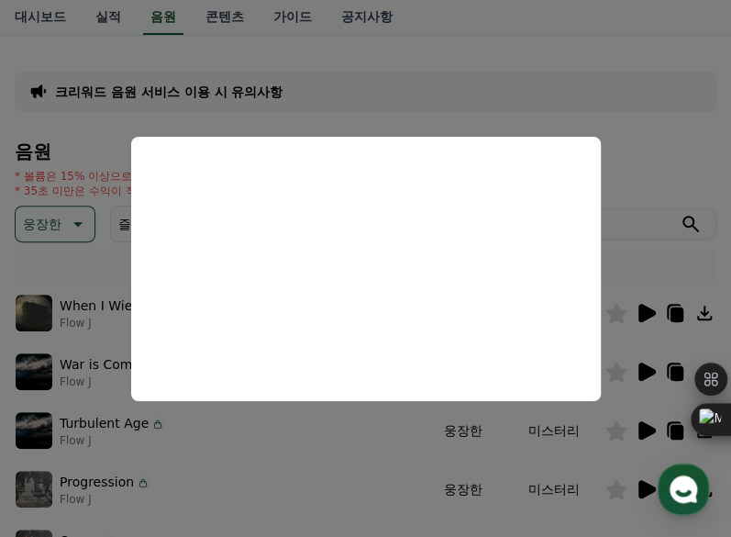
click at [287, 433] on button "close modal" at bounding box center [365, 268] width 731 height 537
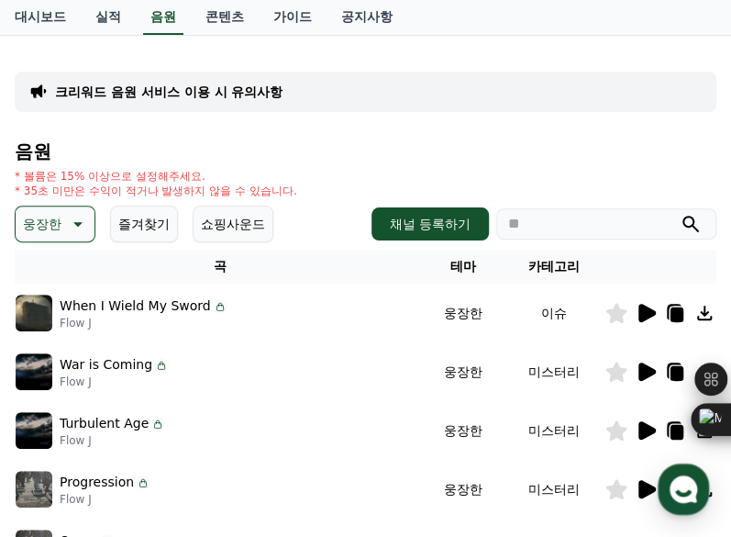
click at [640, 312] on icon at bounding box center [647, 313] width 17 height 18
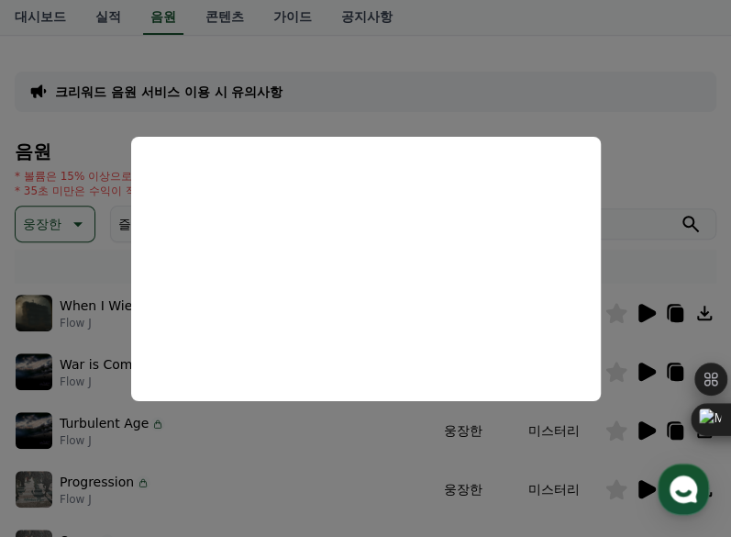
click at [633, 130] on button "close modal" at bounding box center [365, 268] width 731 height 537
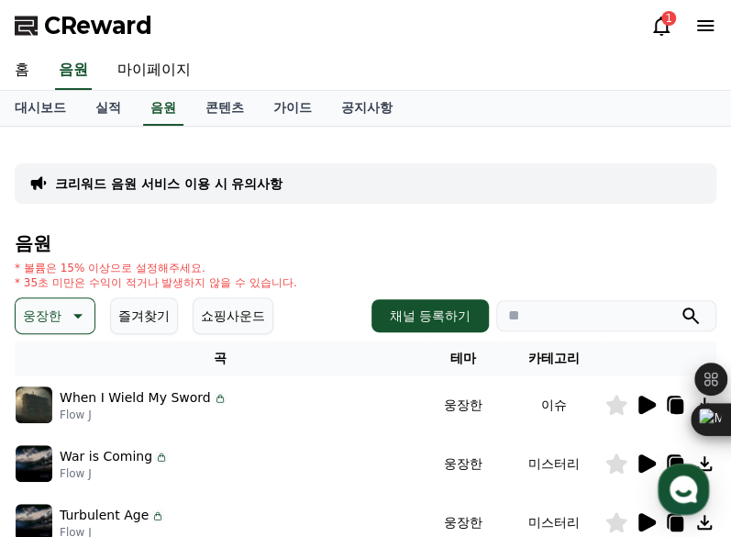
click at [70, 324] on icon at bounding box center [76, 316] width 22 height 22
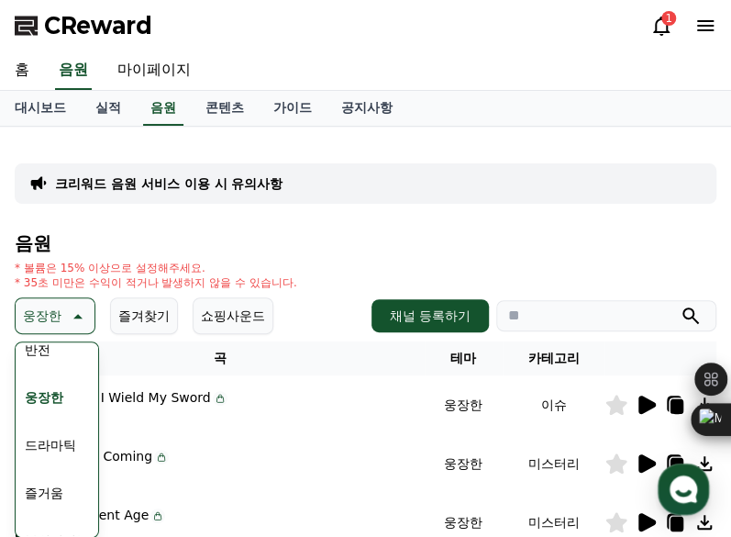
scroll to position [367, 0]
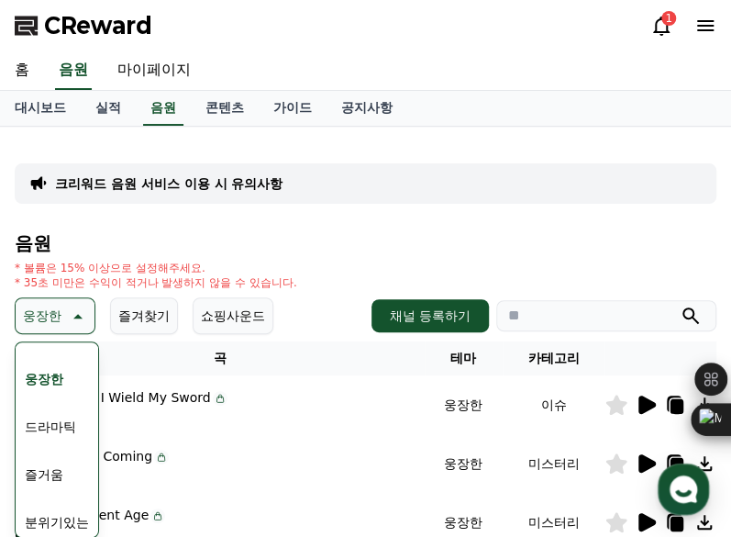
click at [57, 420] on button "드라마틱" at bounding box center [50, 426] width 66 height 40
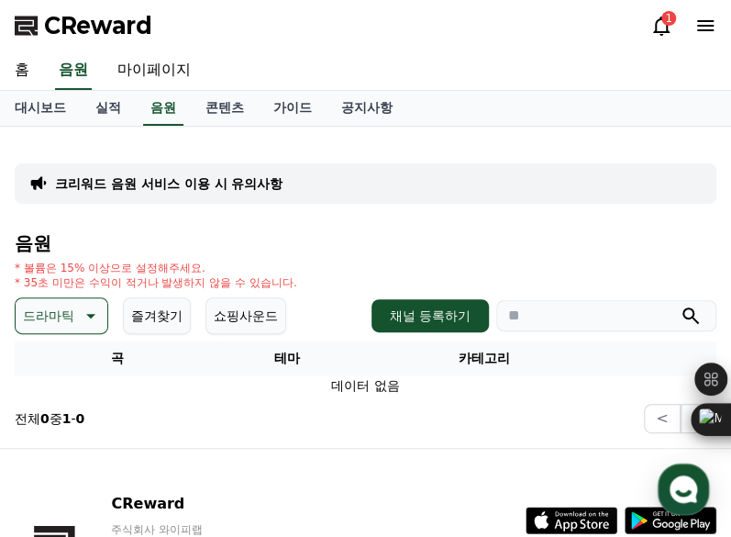
click at [78, 307] on icon at bounding box center [89, 316] width 22 height 22
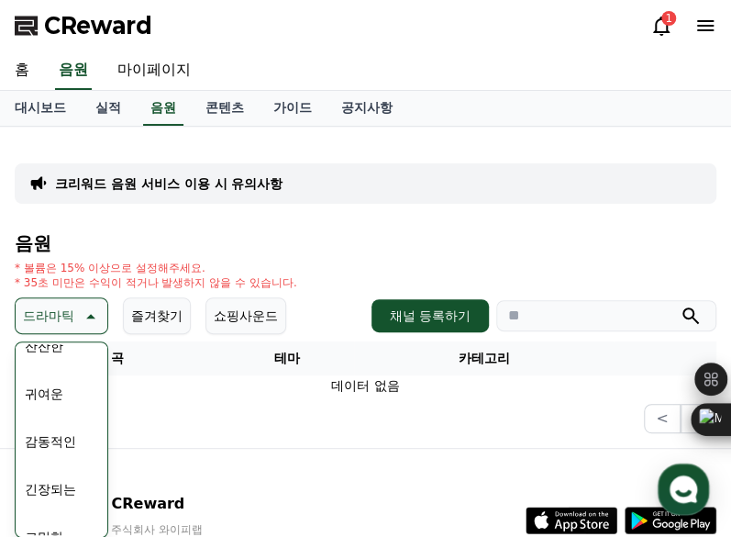
scroll to position [756, 0]
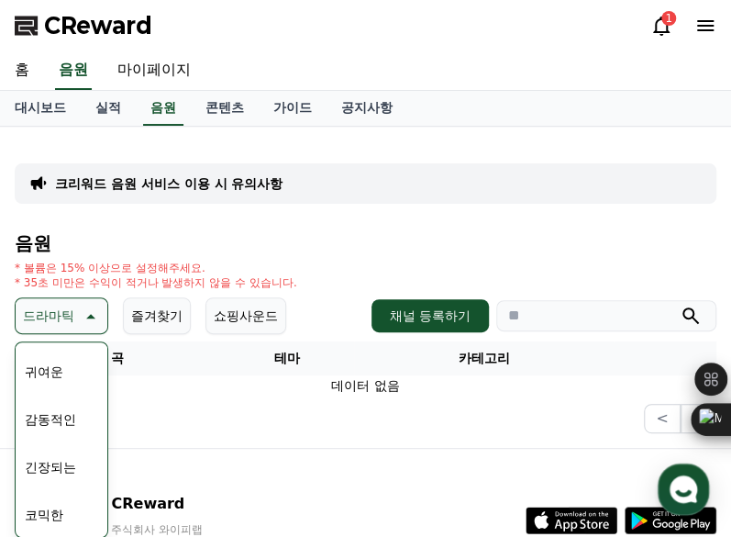
click at [51, 452] on button "긴장되는" at bounding box center [50, 467] width 66 height 40
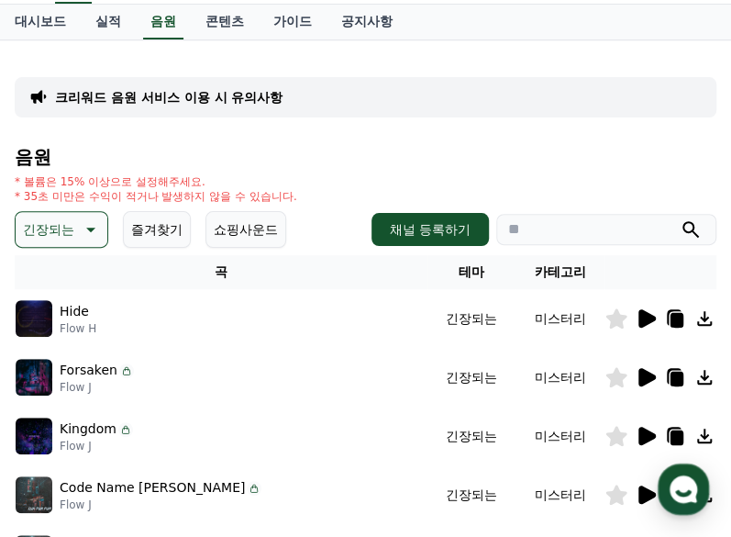
scroll to position [183, 0]
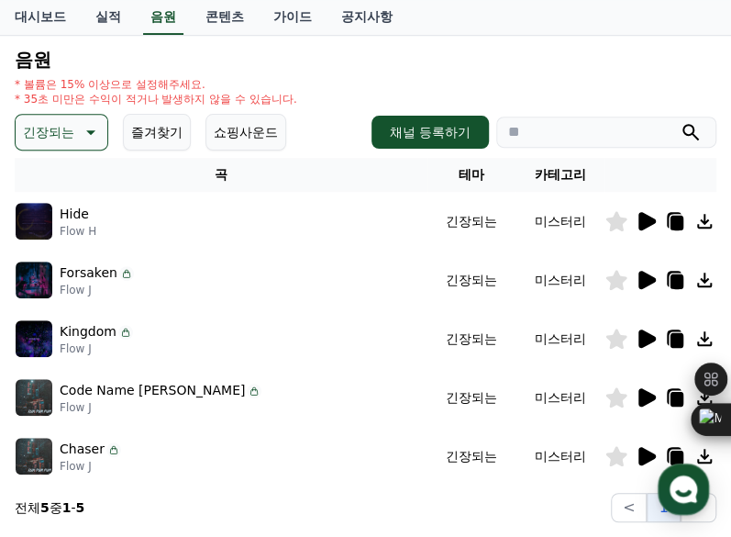
click at [640, 340] on icon at bounding box center [647, 338] width 17 height 18
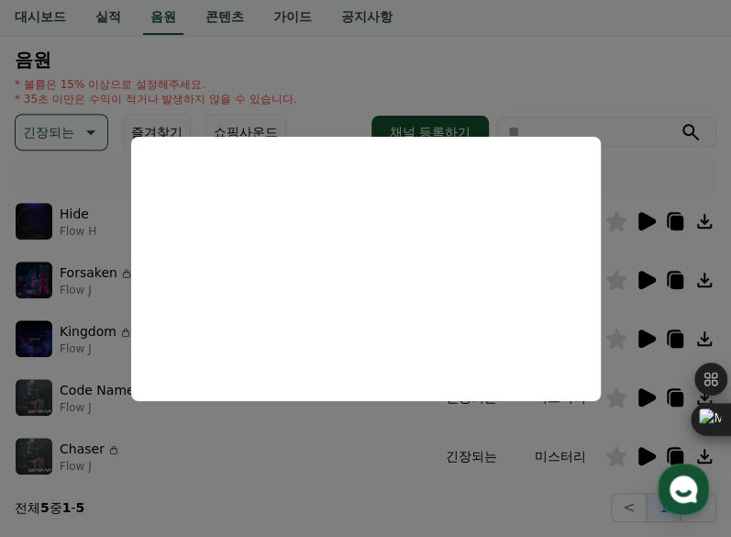
click at [545, 81] on button "close modal" at bounding box center [365, 268] width 731 height 537
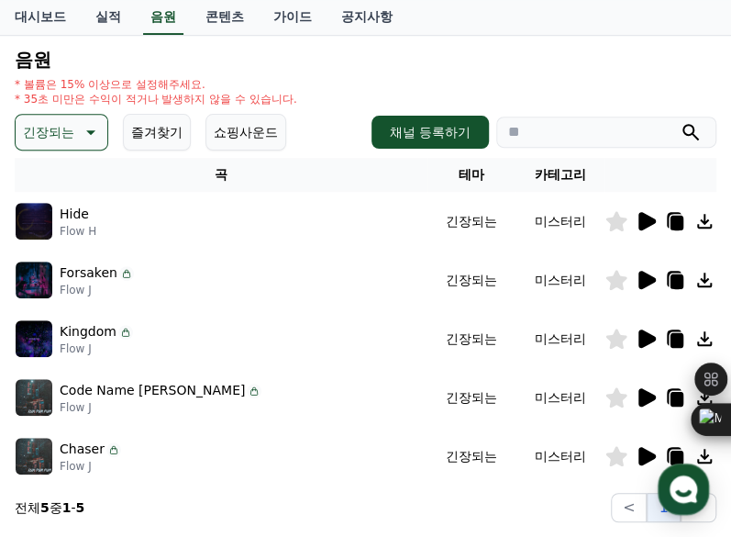
click at [648, 227] on icon at bounding box center [646, 221] width 22 height 22
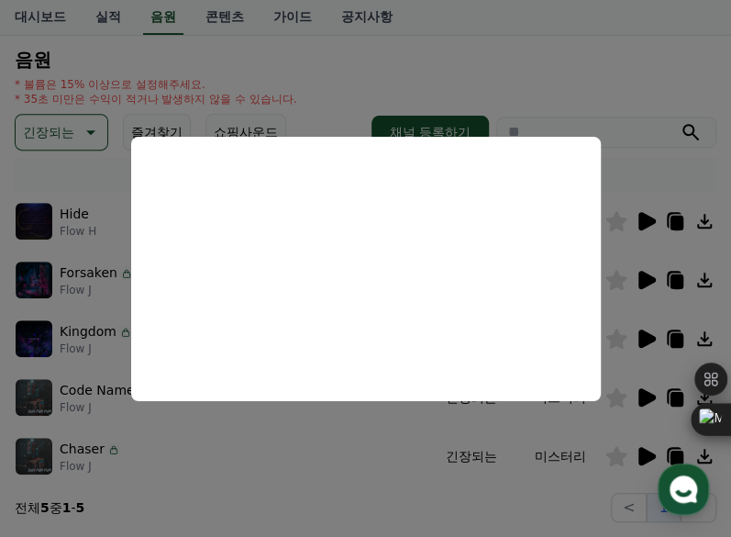
click at [592, 61] on button "close modal" at bounding box center [365, 268] width 731 height 537
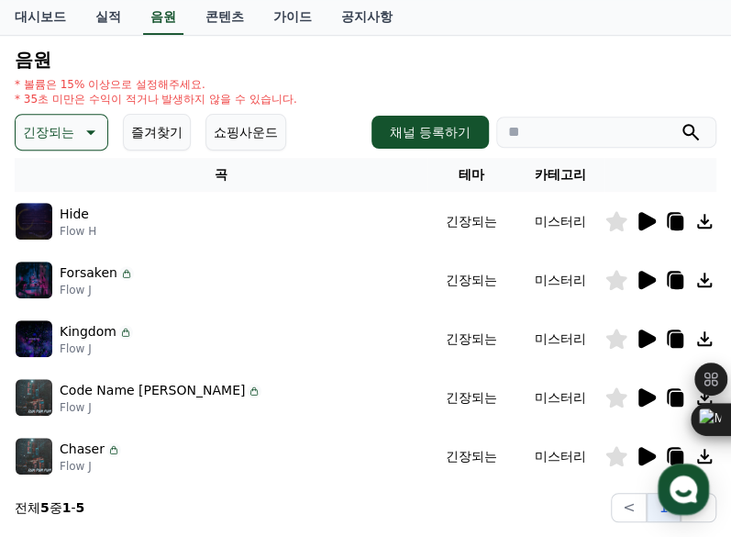
click at [676, 227] on icon at bounding box center [677, 223] width 13 height 15
click at [91, 60] on h4 "음원" at bounding box center [366, 60] width 702 height 20
click at [71, 217] on p "Hide" at bounding box center [74, 214] width 29 height 19
click at [650, 220] on icon at bounding box center [647, 221] width 17 height 18
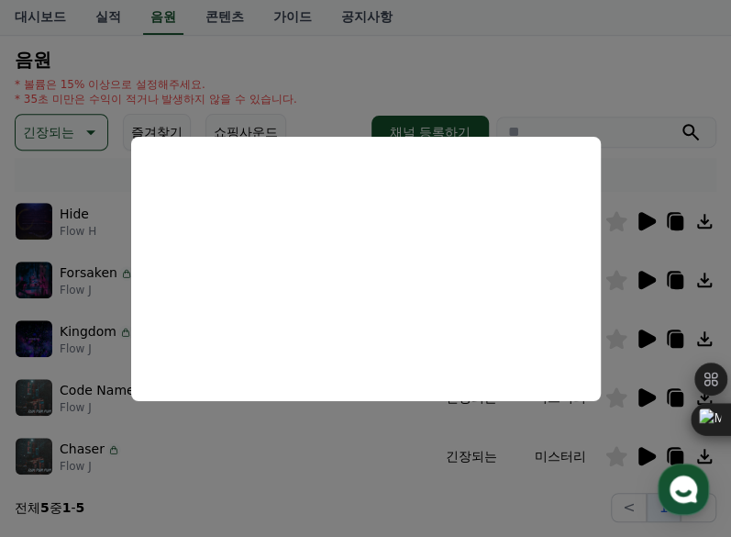
click at [238, 21] on button "close modal" at bounding box center [365, 268] width 731 height 537
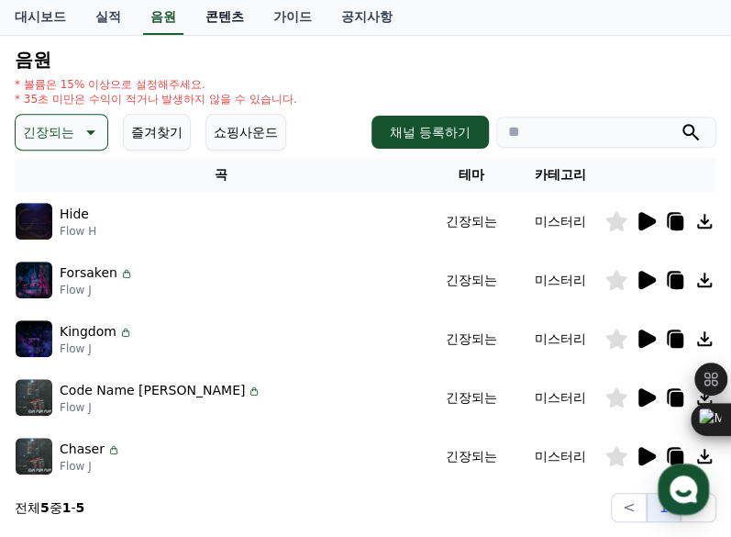
click at [237, 17] on link "콘텐츠" at bounding box center [225, 17] width 68 height 35
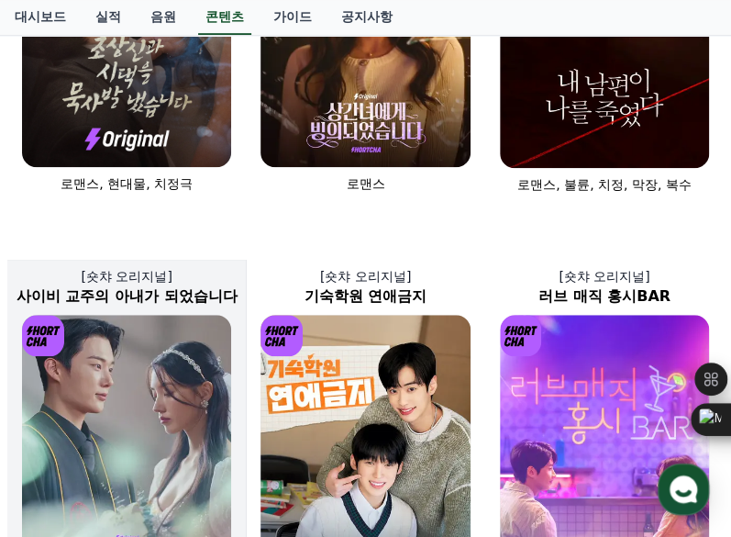
scroll to position [275, 0]
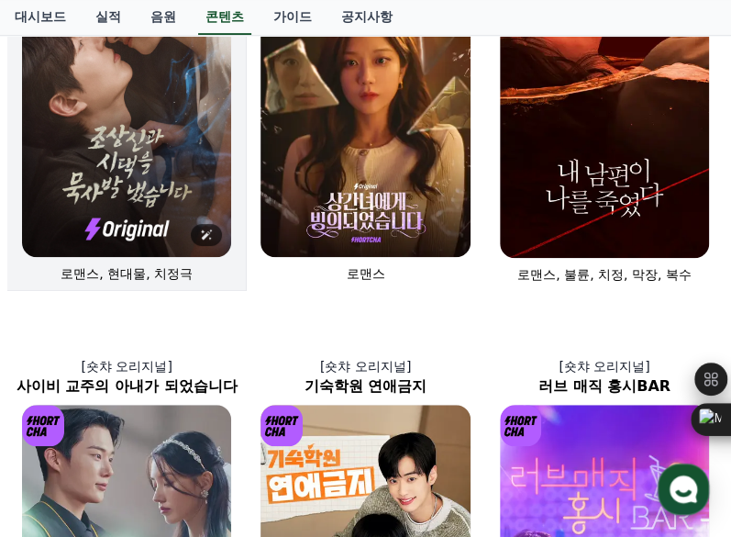
click at [134, 144] on img at bounding box center [126, 100] width 209 height 314
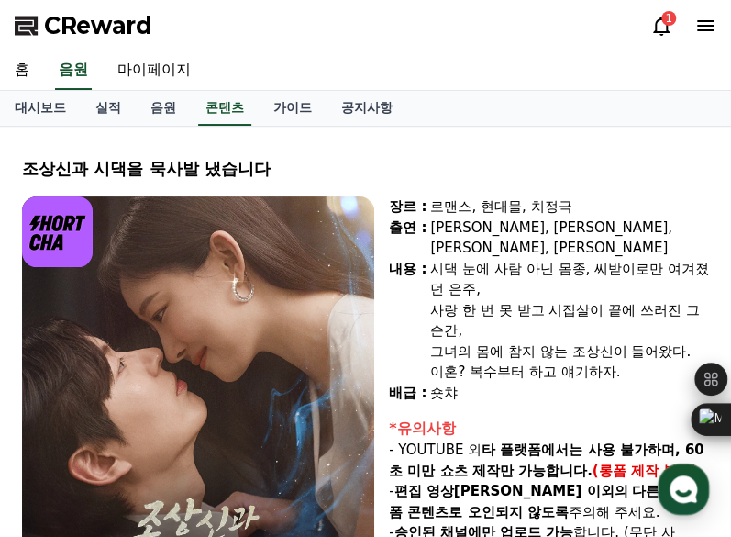
select select
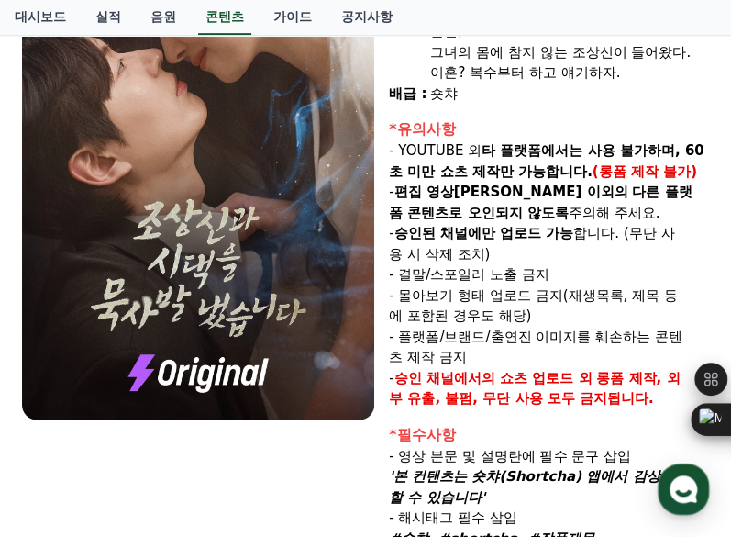
scroll to position [367, 0]
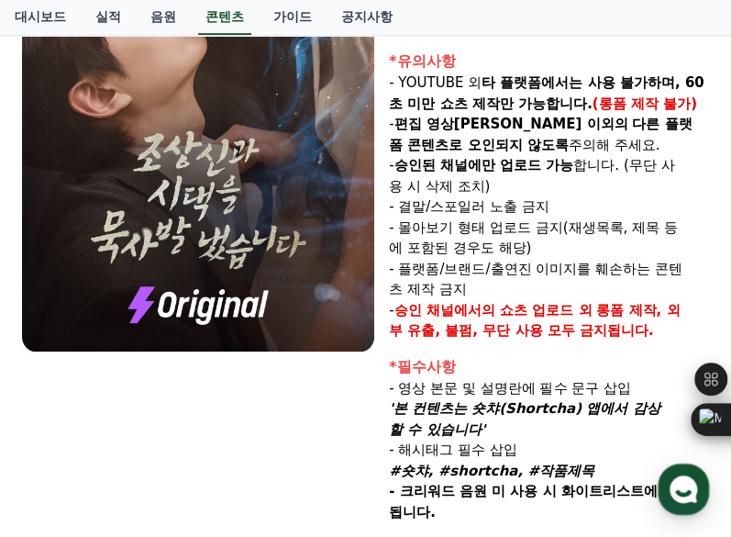
drag, startPoint x: 409, startPoint y: 389, endPoint x: 502, endPoint y: 407, distance: 94.5
click at [502, 407] on p "'본 컨텐츠는 숏챠(Shortcha) 앱에서 감상할 수 있습니다'" at bounding box center [549, 418] width 320 height 41
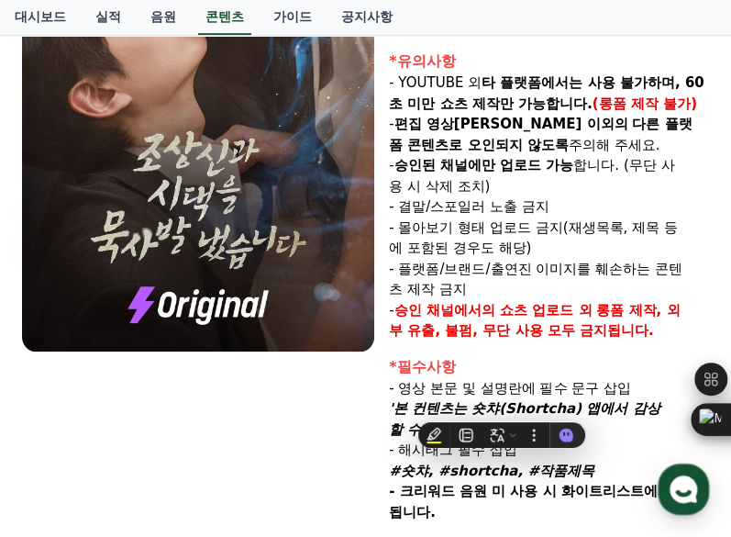
copy em "본 컨텐츠는 숏챠(Shortcha) 앱에서 감상할 수 있습니다'"
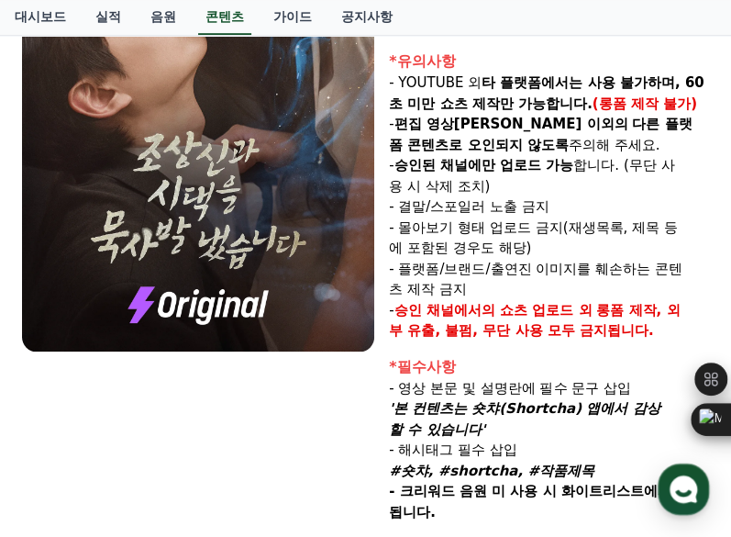
click at [457, 483] on strong "- 크리워드 음원 미 사용 시 화이트리스트에서 제외됩니다." at bounding box center [546, 502] width 315 height 38
drag, startPoint x: 576, startPoint y: 449, endPoint x: 394, endPoint y: 449, distance: 181.6
click at [394, 462] on em "#숏챠, #shortcha, #작품제목" at bounding box center [492, 470] width 206 height 17
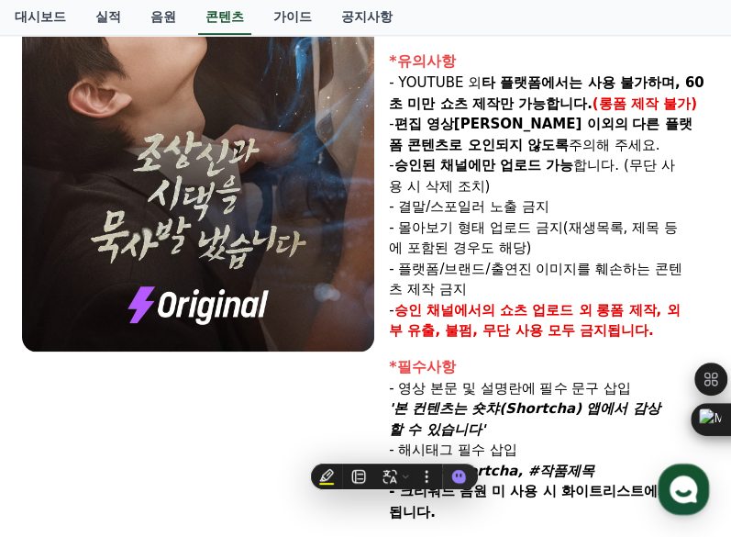
copy em "#숏챠, #shortcha, #작품제목"
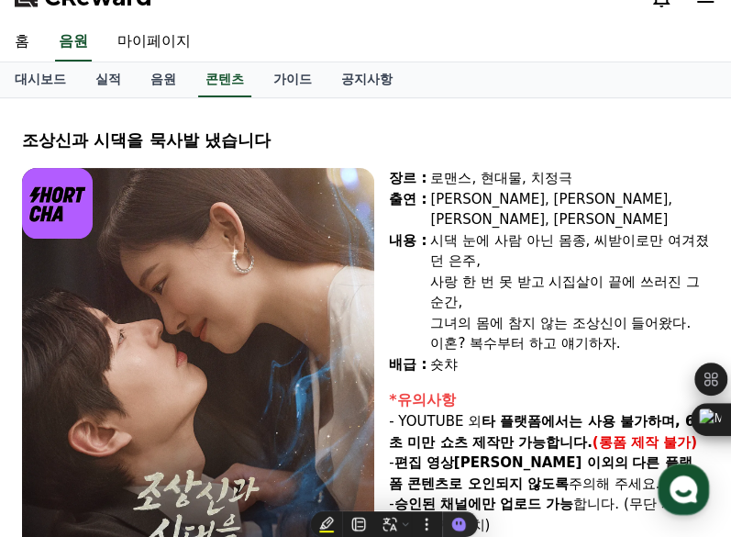
scroll to position [0, 0]
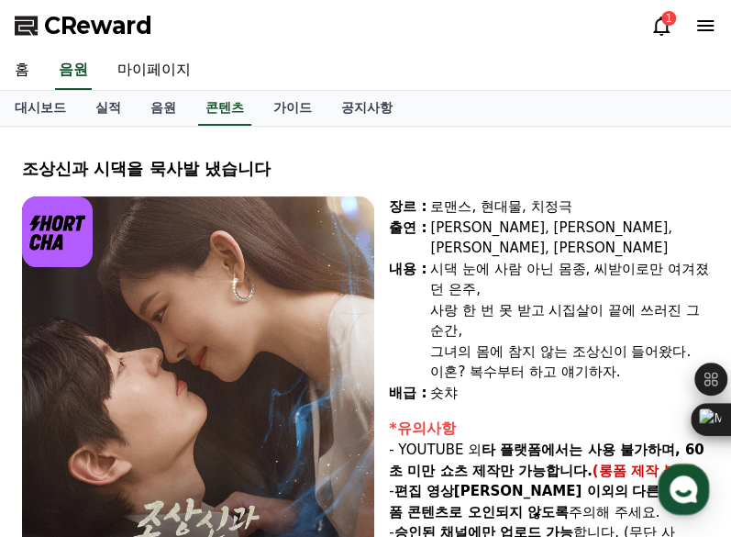
drag, startPoint x: 27, startPoint y: 168, endPoint x: 248, endPoint y: 179, distance: 221.4
click at [248, 179] on div "조상신과 시댁을 묵사발 냈습니다" at bounding box center [365, 169] width 687 height 26
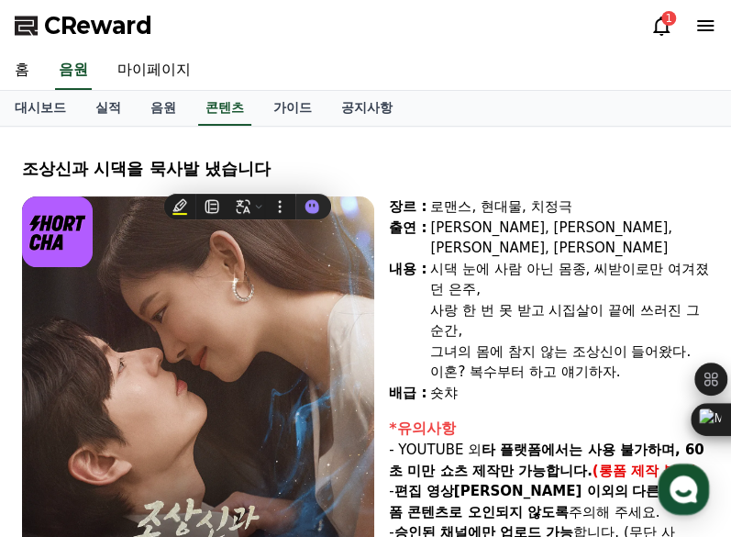
click at [271, 171] on div "조상신과 시댁을 묵사발 냈습니다" at bounding box center [365, 169] width 687 height 26
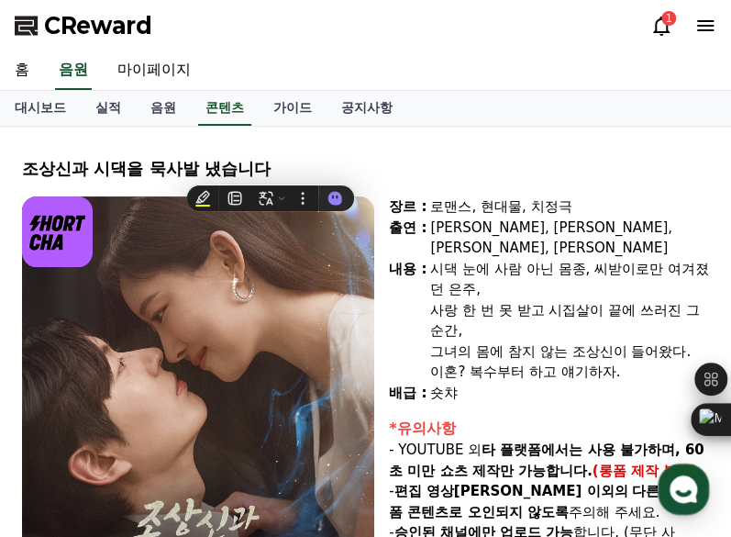
copy div "조상신과 시댁을 묵사발 냈습니다"
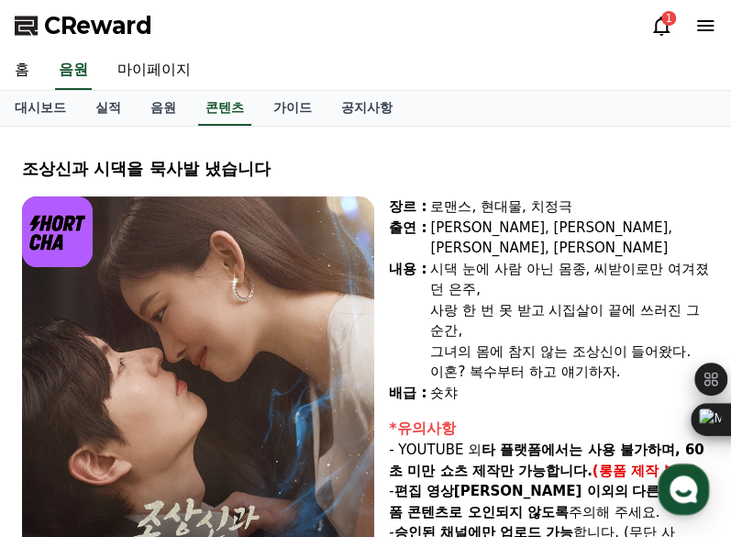
drag, startPoint x: 431, startPoint y: 243, endPoint x: 623, endPoint y: 350, distance: 219.7
click at [623, 350] on div "시댁 눈에 사람 아닌 몸종, 씨받이로만 여겨졌던 은주, 사랑 한 번 못 받고 시집살이 끝에 쓰러진 그 순간, 그녀의 몸에 참지 않는 조상신이 …" at bounding box center [569, 321] width 279 height 124
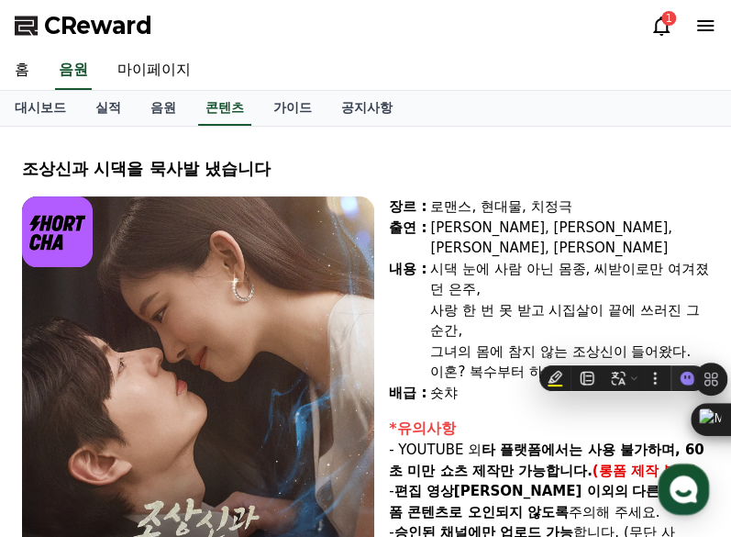
copy div "시댁 눈에 사람 아닌 몸종, 씨받이로만 여겨졌던 은주, 사랑 한 번 못 받고 시집살이 끝에 쓰러진 그 순간, 그녀의 몸에 참지 않는 조상신이 …"
click at [482, 441] on strong "타 플랫폼에서는 사용 불가하며, 60초 미만 쇼츠 제작만 가능합니다." at bounding box center [546, 460] width 315 height 38
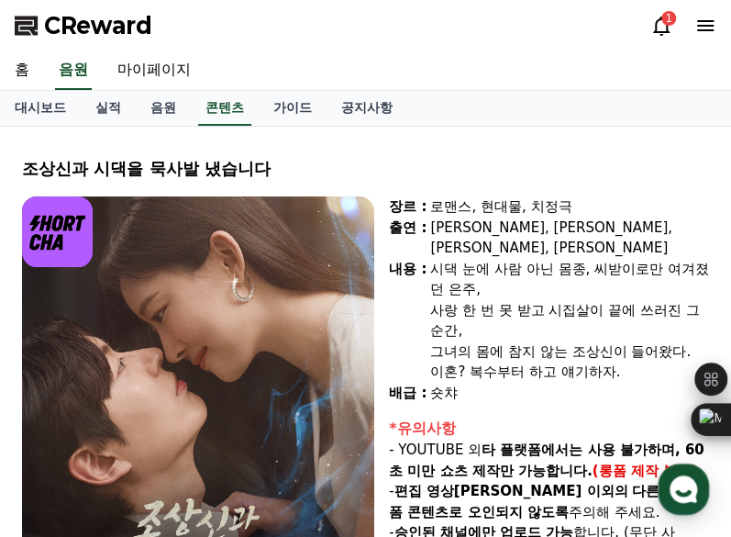
drag, startPoint x: 429, startPoint y: 225, endPoint x: 617, endPoint y: 225, distance: 188.1
click at [617, 225] on div "최윤정, 정시현, 신영찬, 송경아" at bounding box center [569, 237] width 279 height 41
click at [624, 225] on div "최윤정, 정시현, 신영찬, 송경아" at bounding box center [569, 237] width 279 height 41
drag, startPoint x: 613, startPoint y: 225, endPoint x: 389, endPoint y: 206, distance: 224.7
click at [389, 206] on div "장르 : 로맨스, 현대물, 치정극 출연 : 최윤정, 정시현, 신영찬, 송경아 내용 : 시댁 눈에 사람 아닌 몸종, 씨받이로만 여겨졌던 은주, …" at bounding box center [549, 299] width 320 height 206
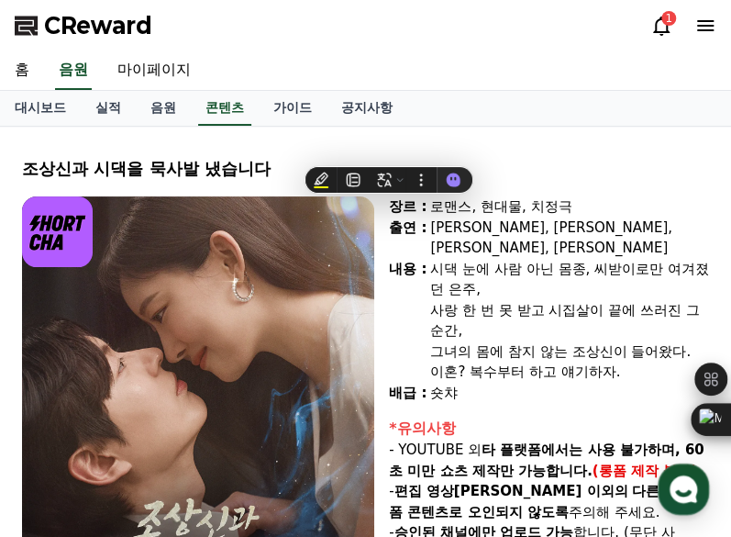
copy div "장르 : 로맨스, 현대물, 치정극 출연 : 최윤정, 정시현, 신영찬, 송경아"
click at [79, 168] on div "조상신과 시댁을 묵사발 냈습니다" at bounding box center [365, 169] width 687 height 26
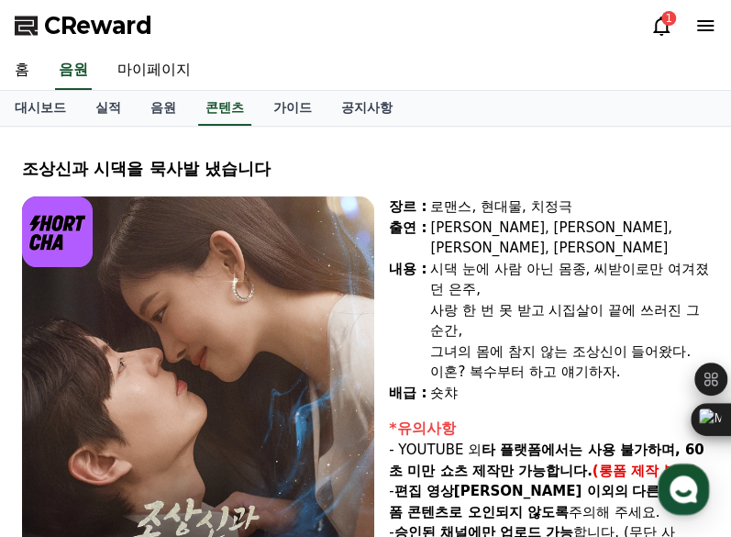
click at [79, 168] on div "조상신과 시댁을 묵사발 냈습니다" at bounding box center [365, 169] width 687 height 26
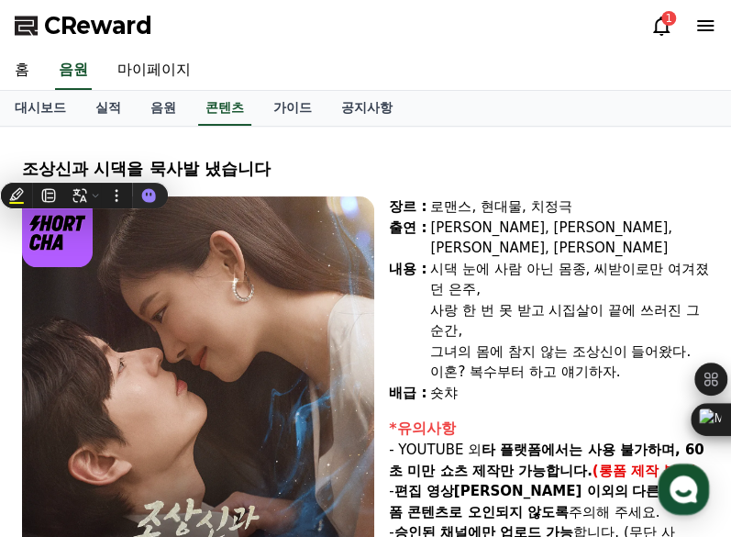
click at [283, 162] on div "조상신과 시댁을 묵사발 냈습니다" at bounding box center [365, 169] width 687 height 26
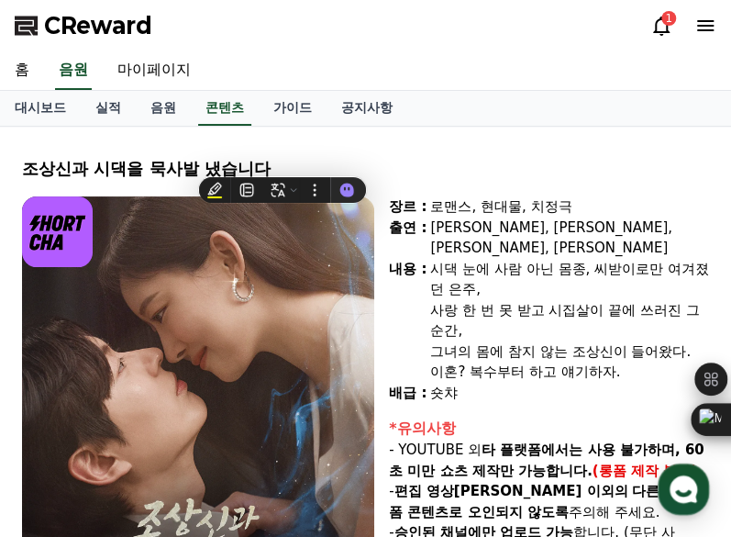
copy div "조상신과 시댁을 묵사발 냈습니다"
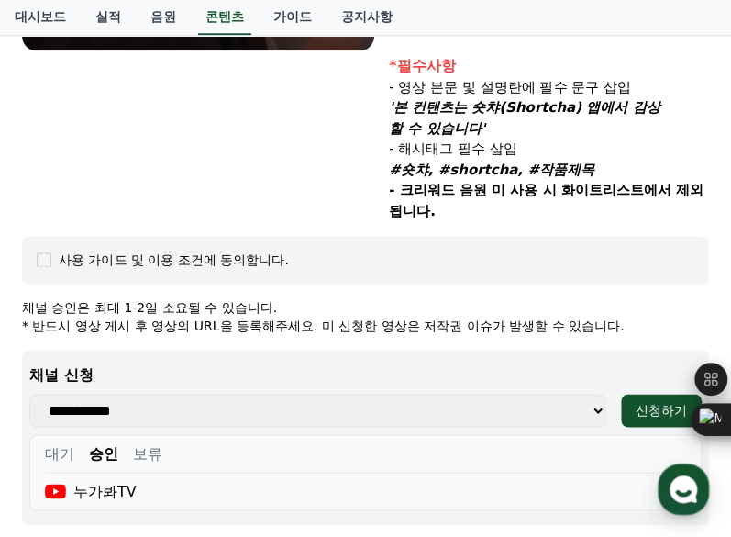
scroll to position [851, 0]
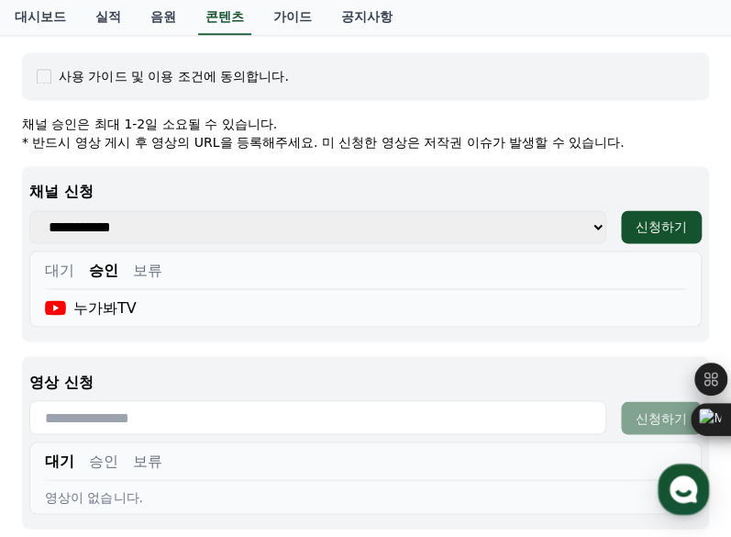
click at [128, 400] on input "text" at bounding box center [317, 417] width 577 height 34
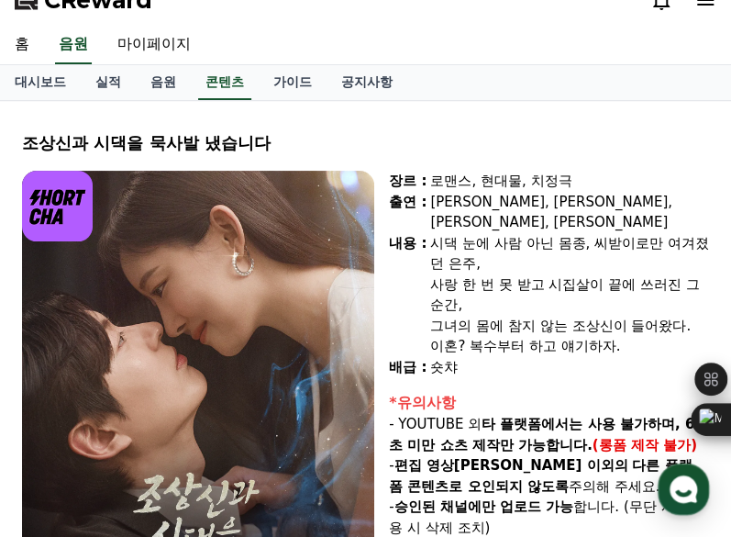
scroll to position [0, 0]
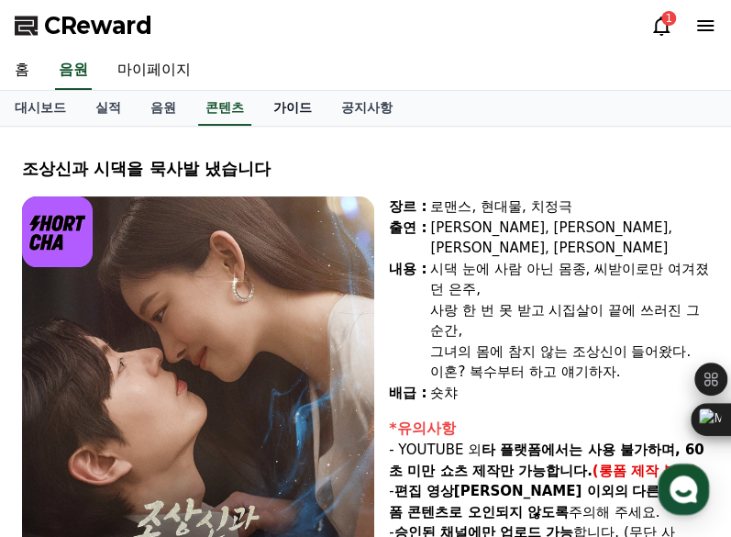
click at [283, 117] on link "가이드" at bounding box center [293, 108] width 68 height 35
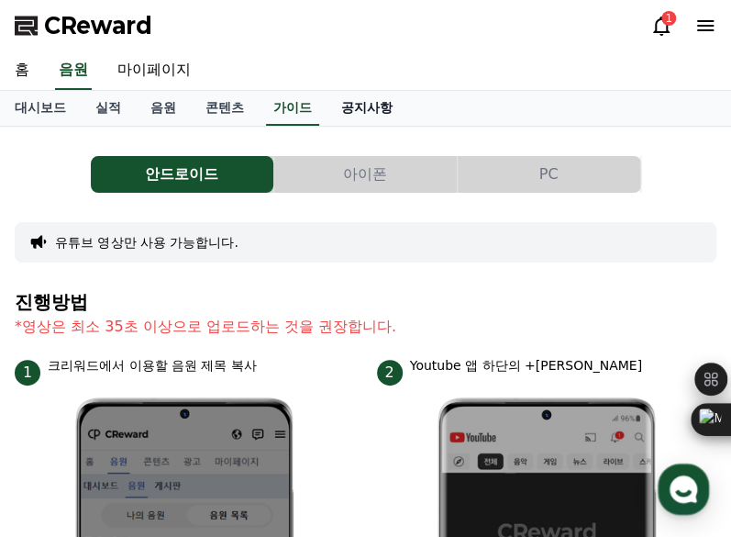
click at [387, 108] on link "공지사항" at bounding box center [367, 108] width 81 height 35
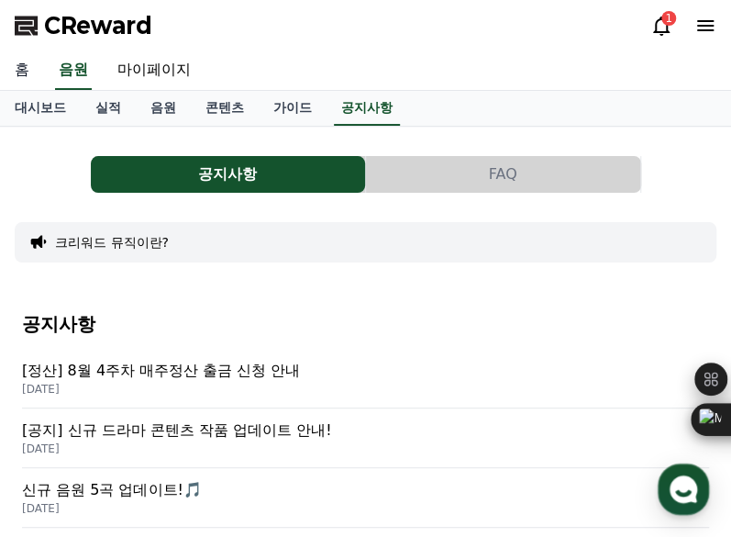
click at [22, 65] on link "홈" at bounding box center [22, 70] width 44 height 39
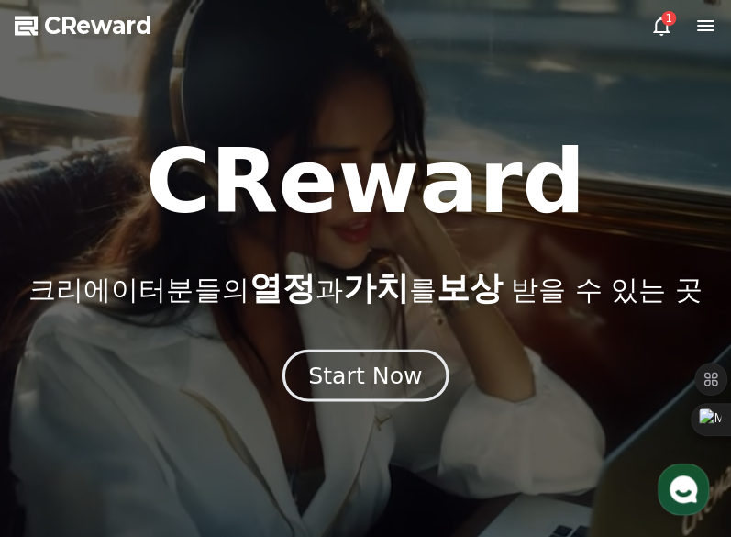
click at [374, 372] on div "Start Now" at bounding box center [365, 375] width 114 height 31
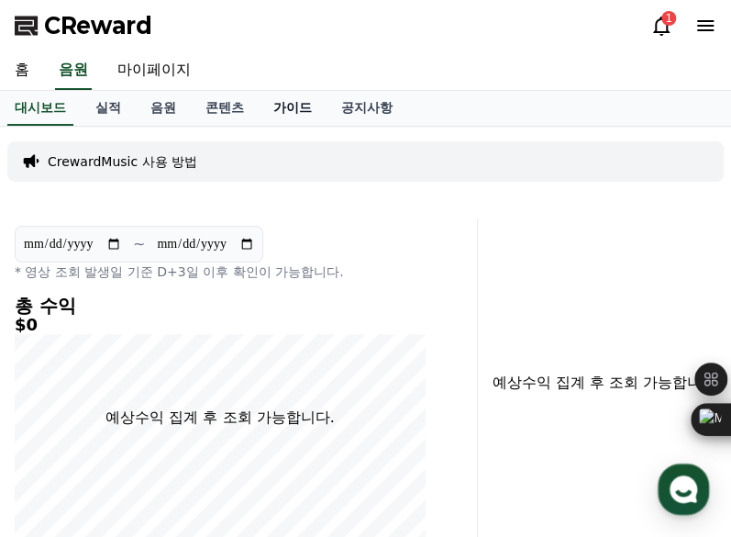
click at [289, 108] on link "가이드" at bounding box center [293, 108] width 68 height 35
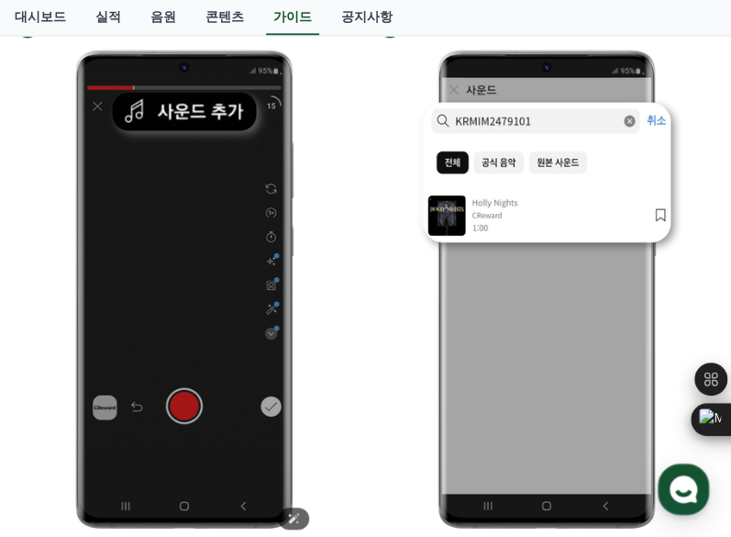
scroll to position [902, 0]
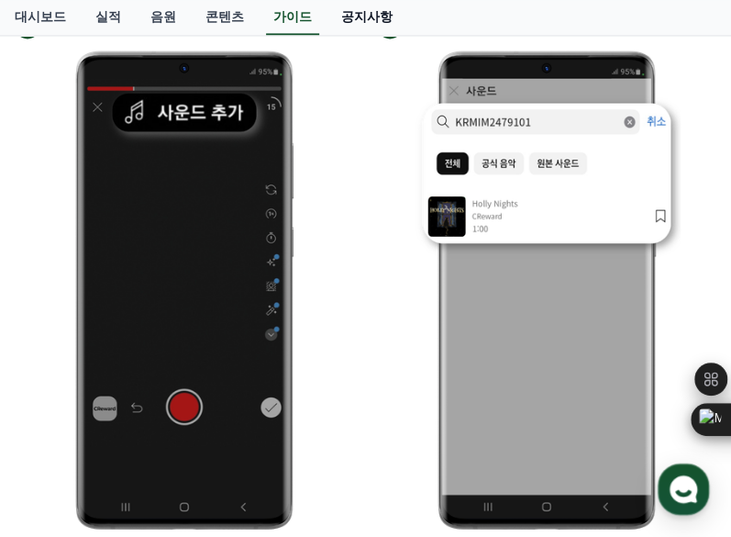
click at [366, 14] on link "공지사항" at bounding box center [367, 17] width 81 height 35
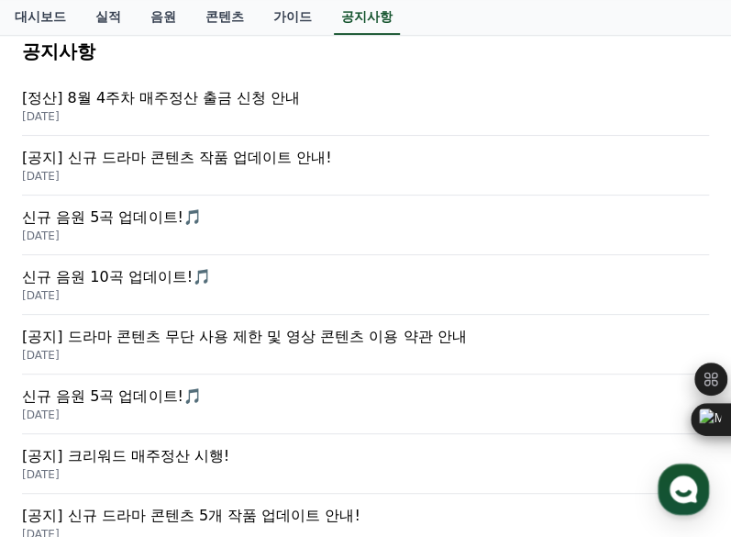
scroll to position [275, 0]
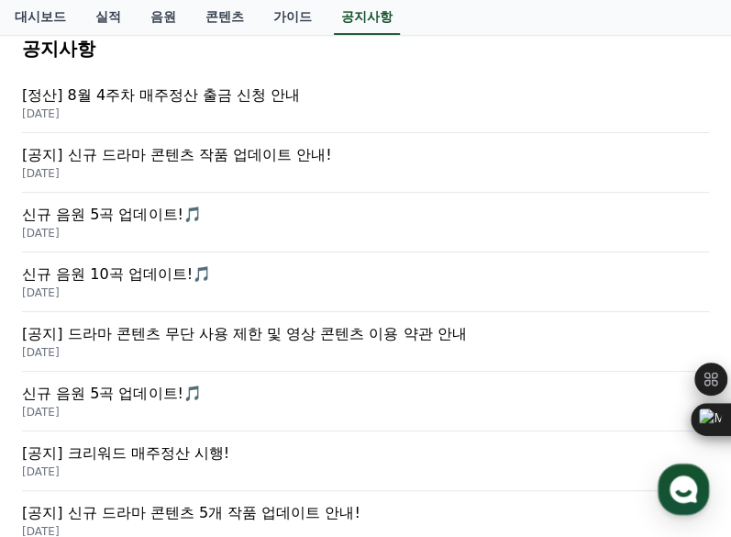
click at [358, 335] on p "[공지] 드라마 콘텐츠 무단 사용 제한 및 영상 콘텐츠 이용 약관 안내" at bounding box center [365, 334] width 687 height 22
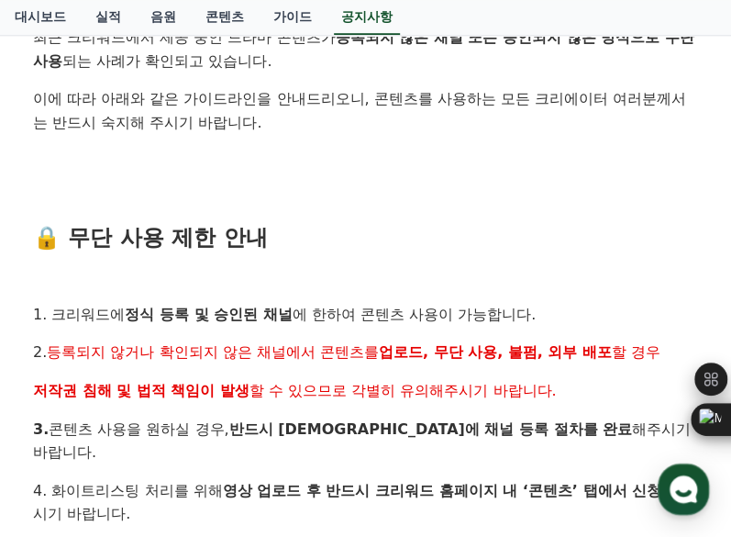
scroll to position [550, 0]
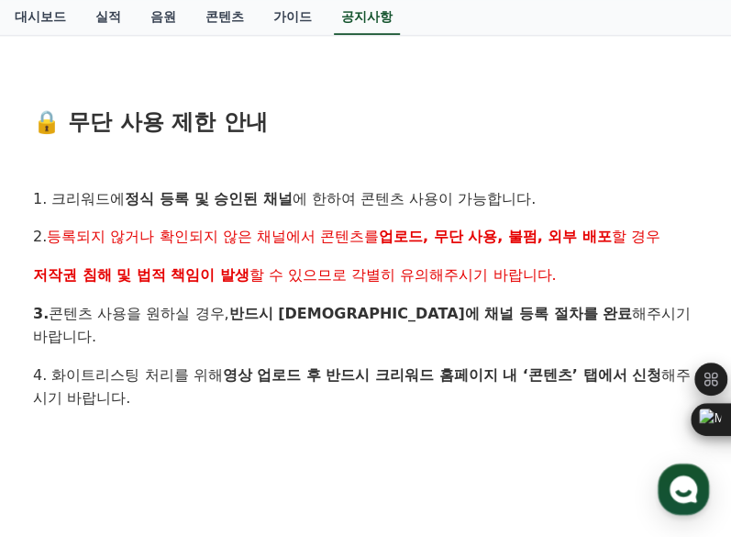
drag, startPoint x: 164, startPoint y: 241, endPoint x: 360, endPoint y: 272, distance: 197.9
click at [195, 304] on p "3. 콘텐츠 사용을 원하실 경우, 반드시 사전에 채널 등록 절차를 완료 해주시기 바랍니다." at bounding box center [365, 325] width 665 height 47
drag, startPoint x: 191, startPoint y: 313, endPoint x: 273, endPoint y: 319, distance: 82.8
click at [273, 319] on p "3. 콘텐츠 사용을 원하실 경우, 반드시 사전에 채널 등록 절차를 완료 해주시기 바랍니다." at bounding box center [365, 325] width 665 height 47
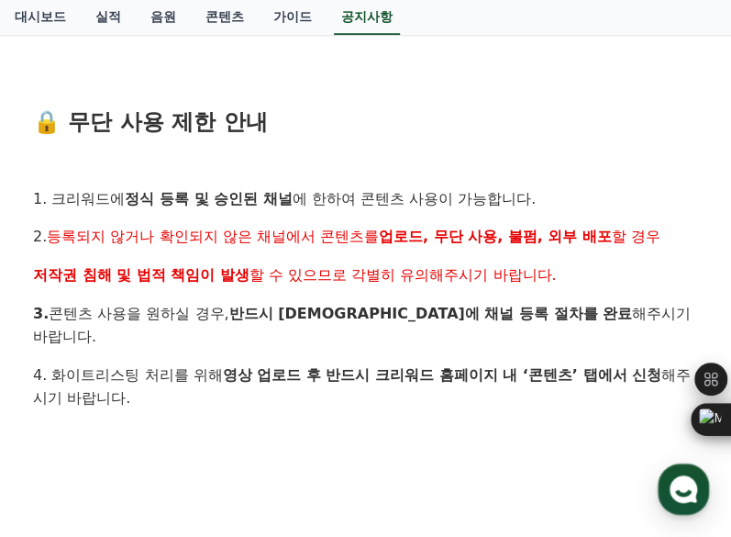
click at [132, 363] on p "4. 화이트리스팅 처리를 위해 영상 업로드 후 반드시 크리워드 홈페이지 내 ‘콘텐츠’ 탭에서 신청 해주시기 바랍니다." at bounding box center [365, 386] width 665 height 47
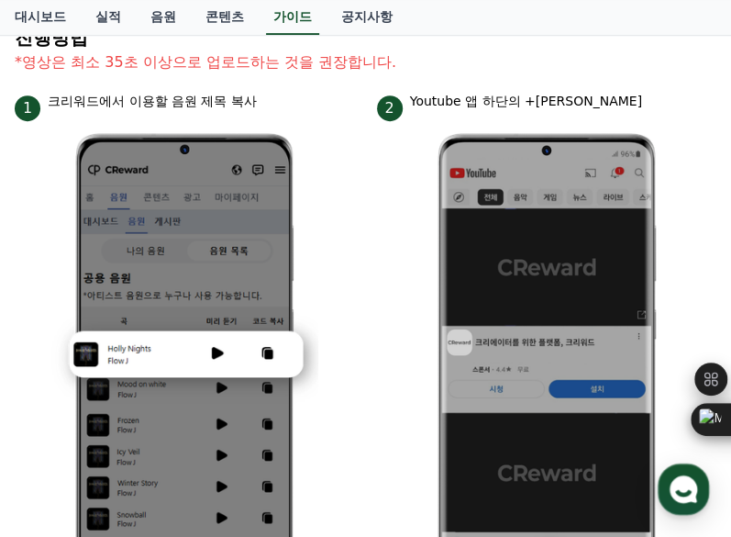
scroll to position [538, 0]
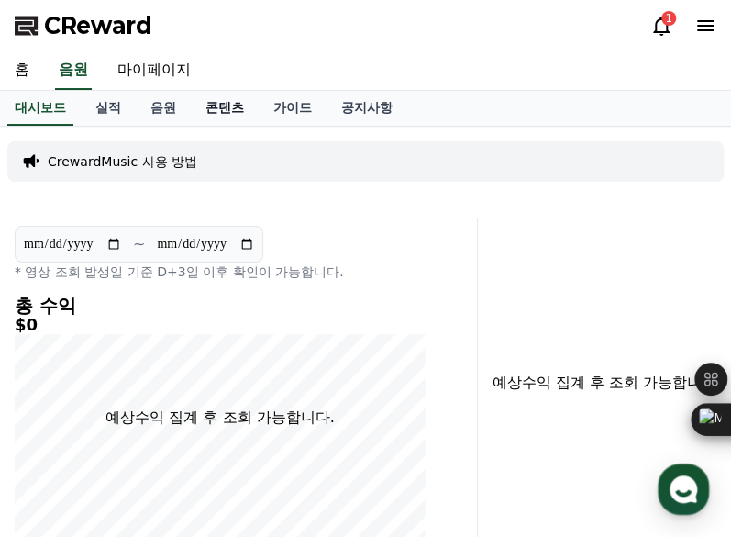
click at [226, 111] on link "콘텐츠" at bounding box center [225, 108] width 68 height 35
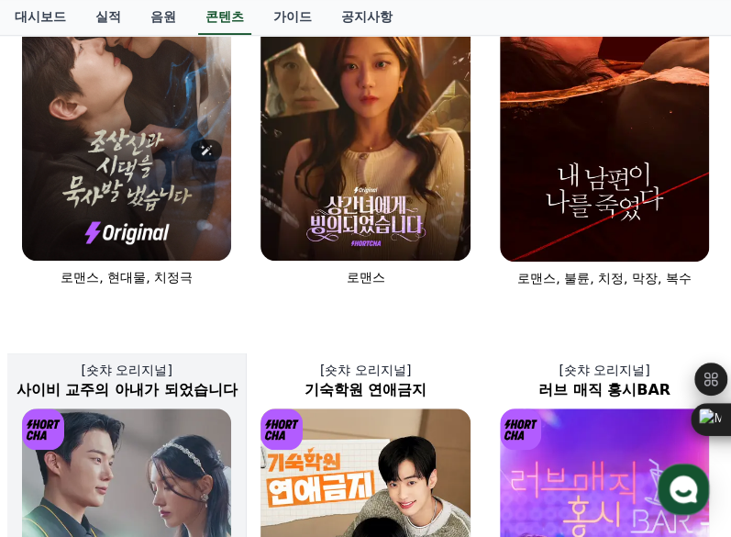
scroll to position [367, 0]
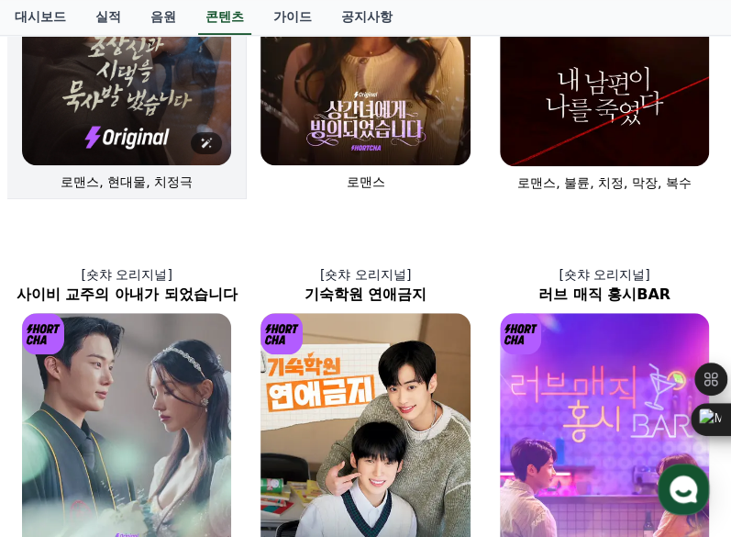
click at [134, 120] on img at bounding box center [126, 8] width 209 height 314
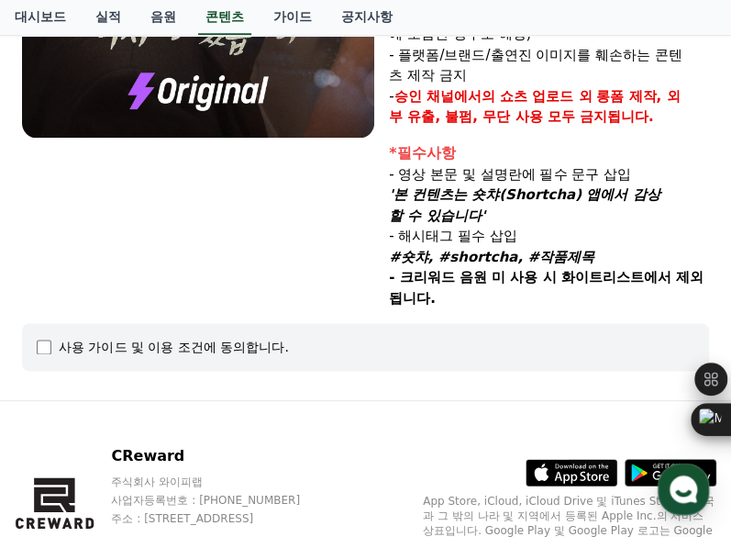
select select
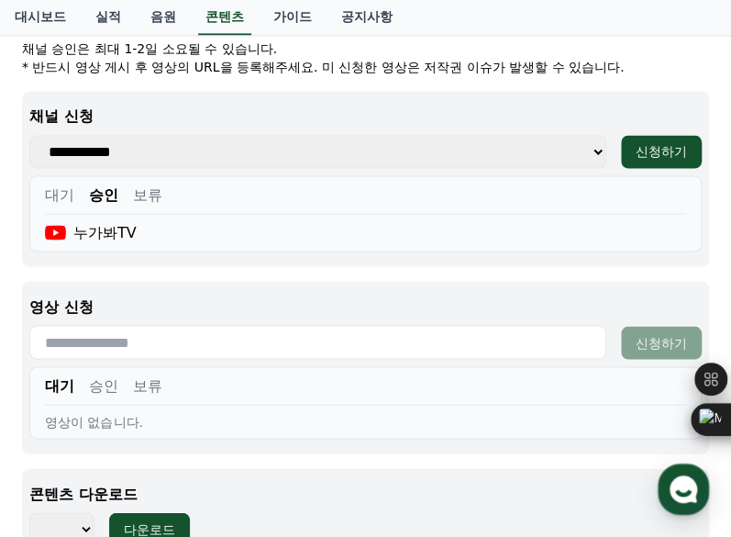
scroll to position [1009, 0]
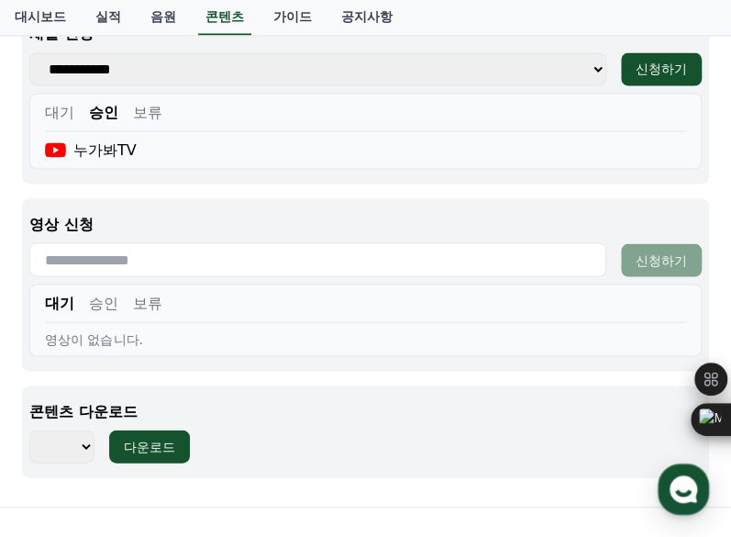
click at [114, 329] on div "영상이 없습니다." at bounding box center [365, 338] width 641 height 18
click at [158, 242] on input "text" at bounding box center [317, 259] width 577 height 34
paste input "**********"
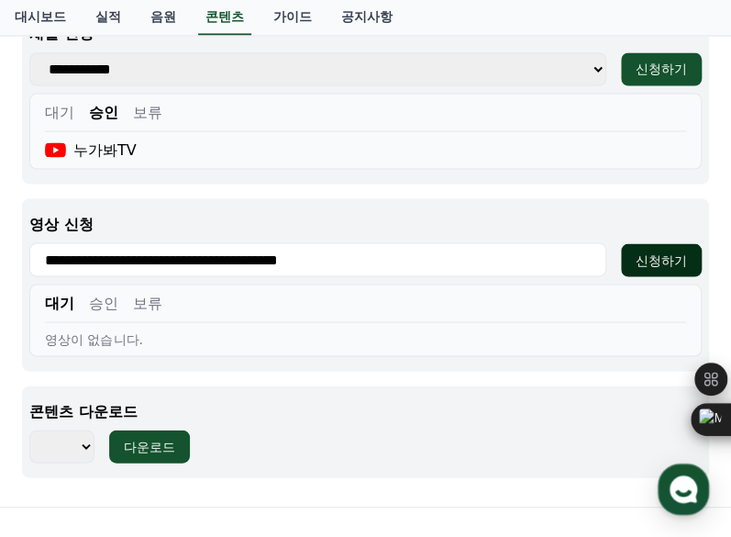
type input "**********"
click at [666, 250] on div "신청하기" at bounding box center [661, 259] width 51 height 18
click at [642, 250] on div "신청하기" at bounding box center [661, 259] width 51 height 18
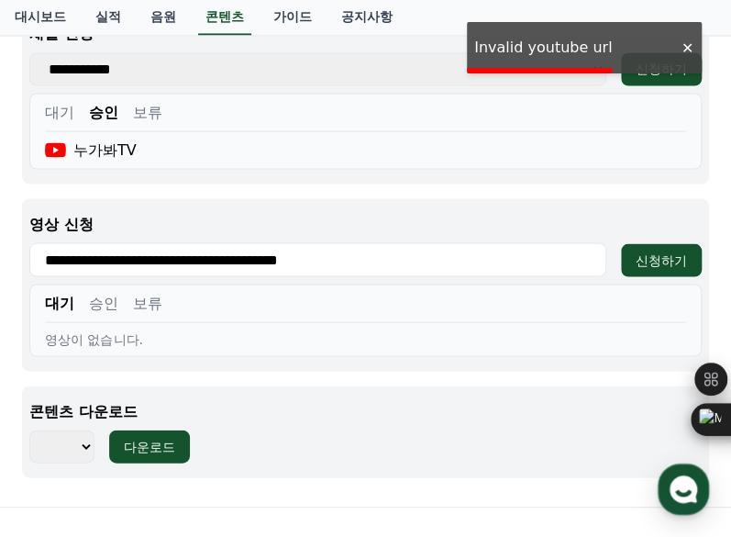
click at [525, 334] on div "**********" at bounding box center [365, 284] width 687 height 172
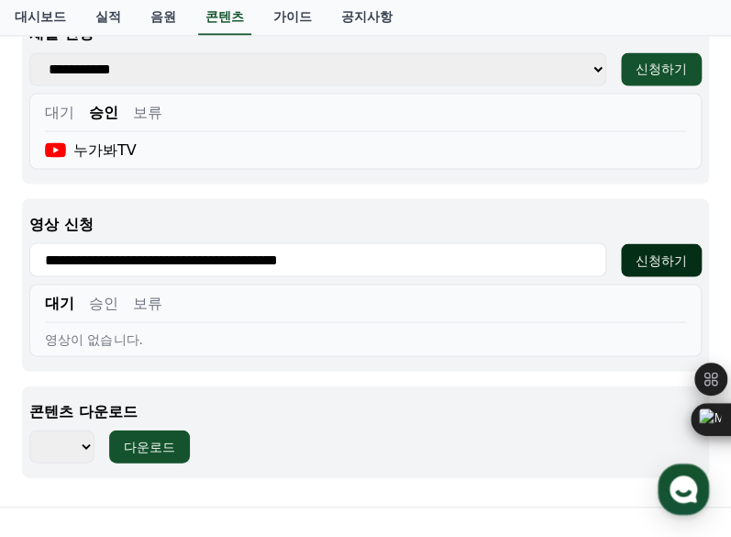
click at [666, 250] on div "신청하기" at bounding box center [661, 259] width 51 height 18
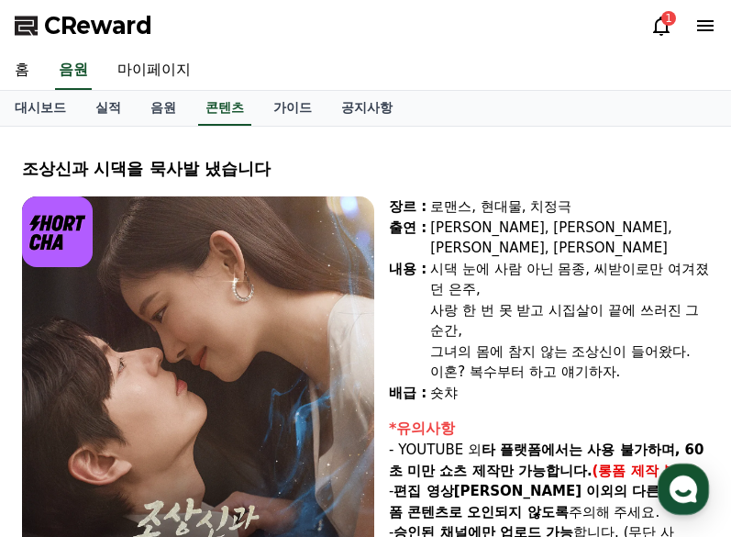
select select
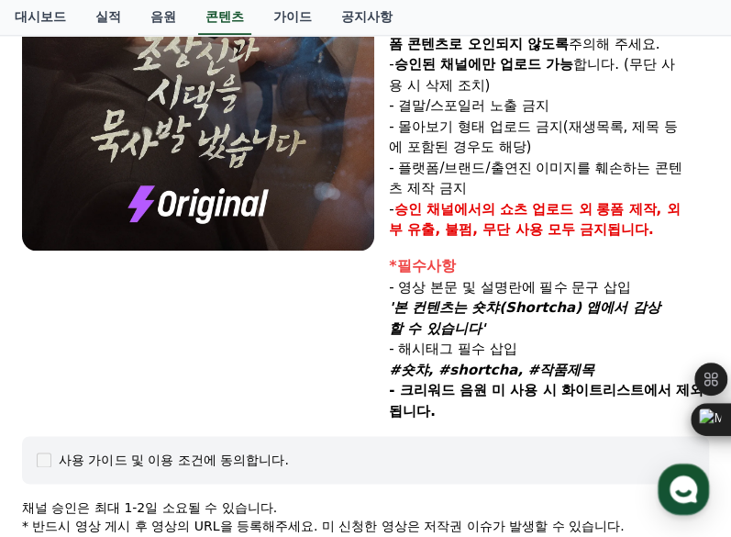
scroll to position [467, 0]
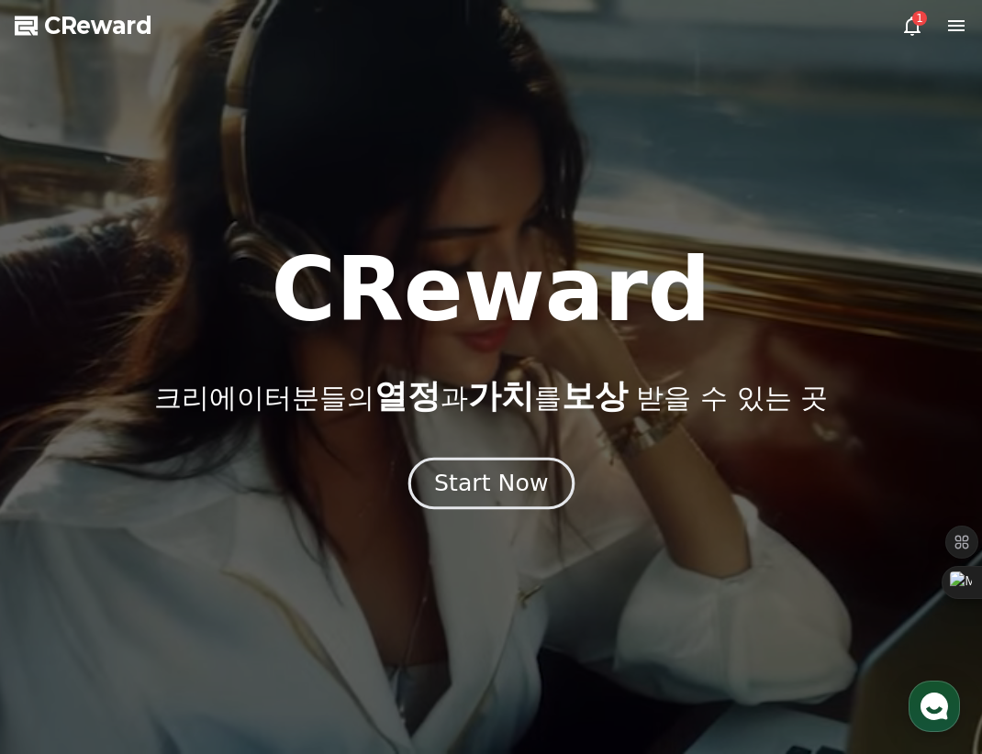
click at [534, 488] on div "Start Now" at bounding box center [491, 483] width 114 height 31
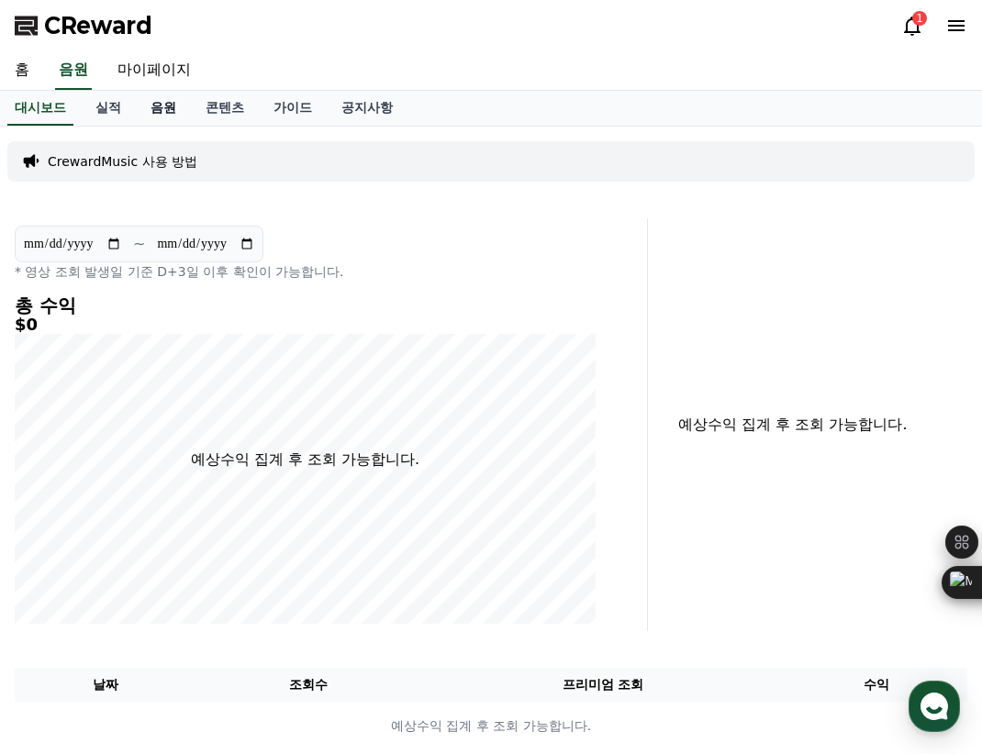
click at [151, 106] on link "음원" at bounding box center [163, 108] width 55 height 35
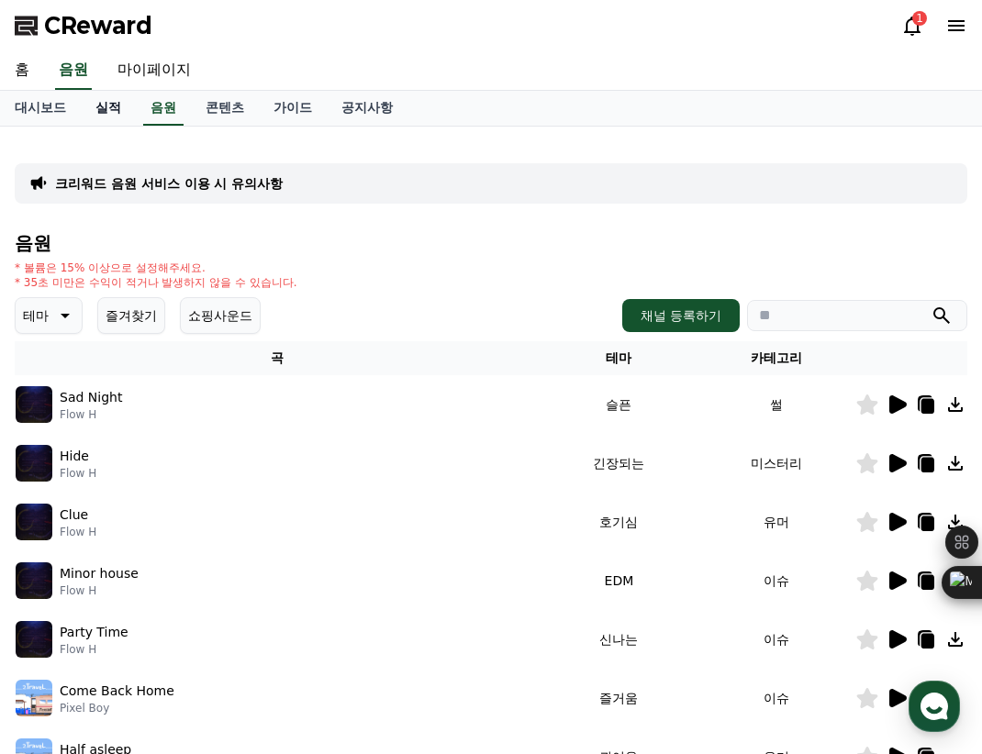
click at [107, 111] on link "실적" at bounding box center [108, 108] width 55 height 35
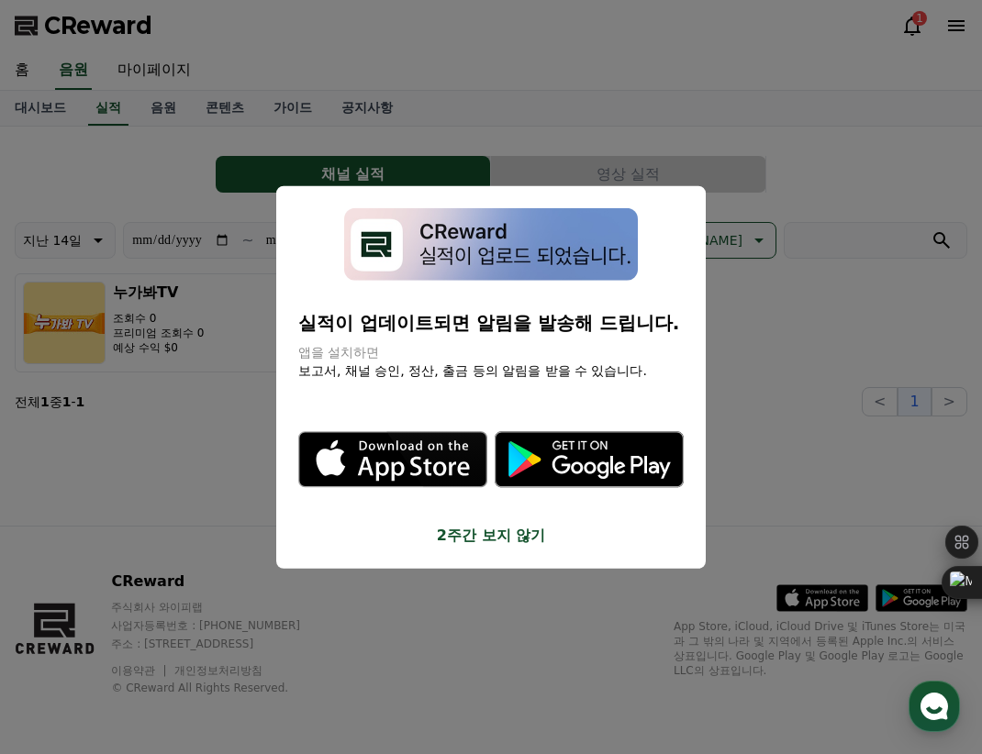
click at [234, 108] on button "close modal" at bounding box center [491, 377] width 982 height 754
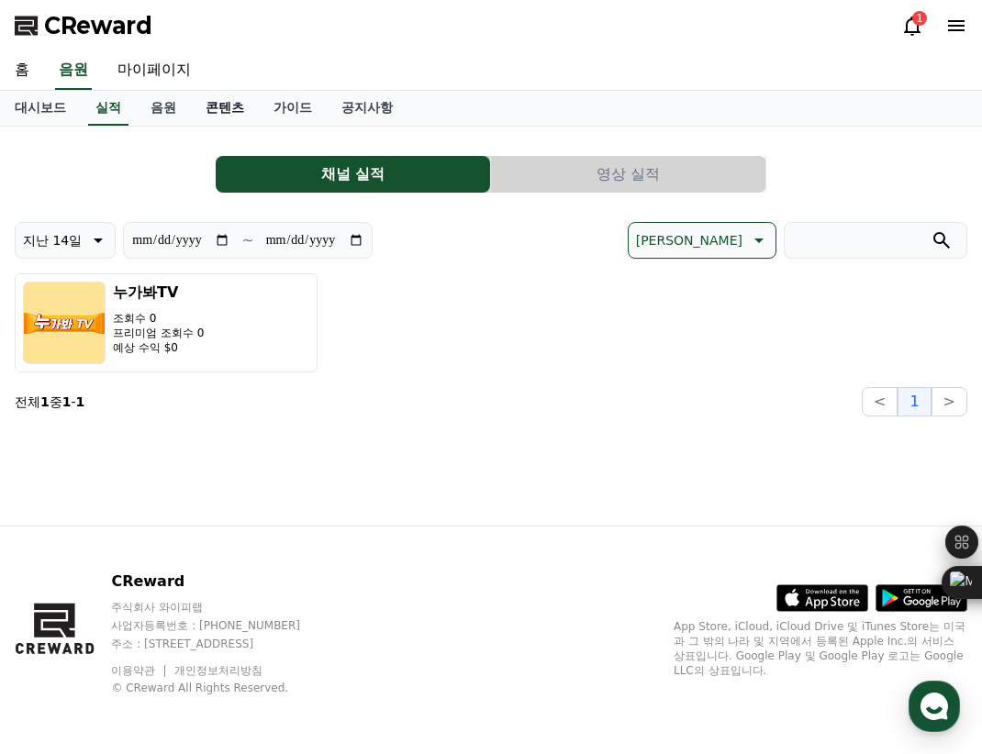
click at [222, 107] on link "콘텐츠" at bounding box center [225, 108] width 68 height 35
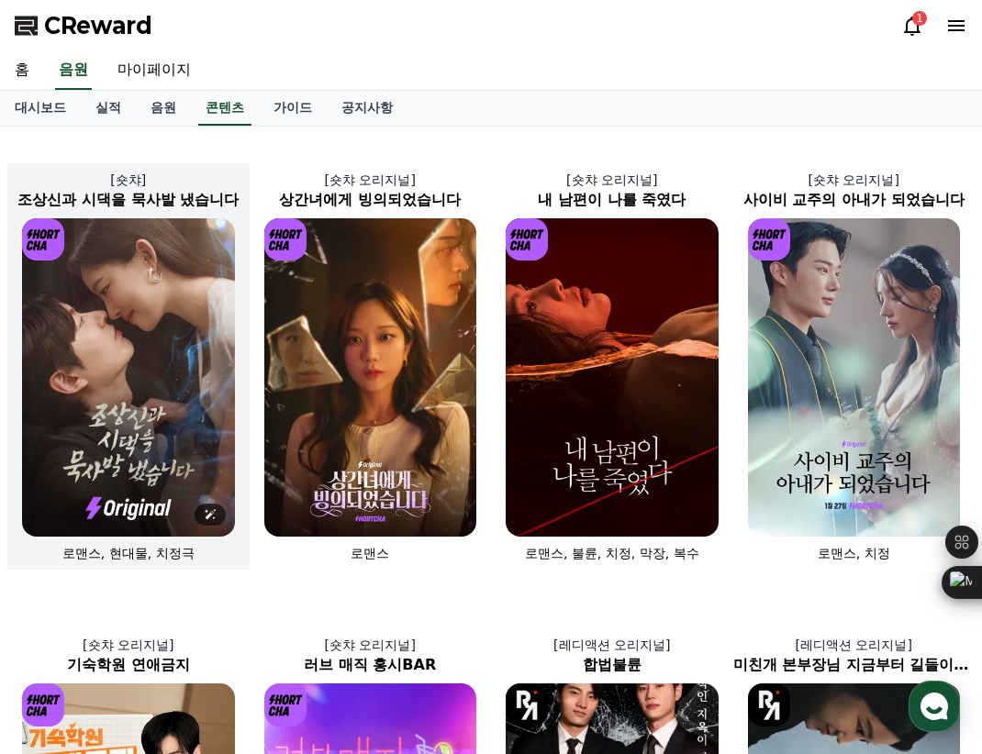
click at [106, 404] on img at bounding box center [128, 377] width 213 height 318
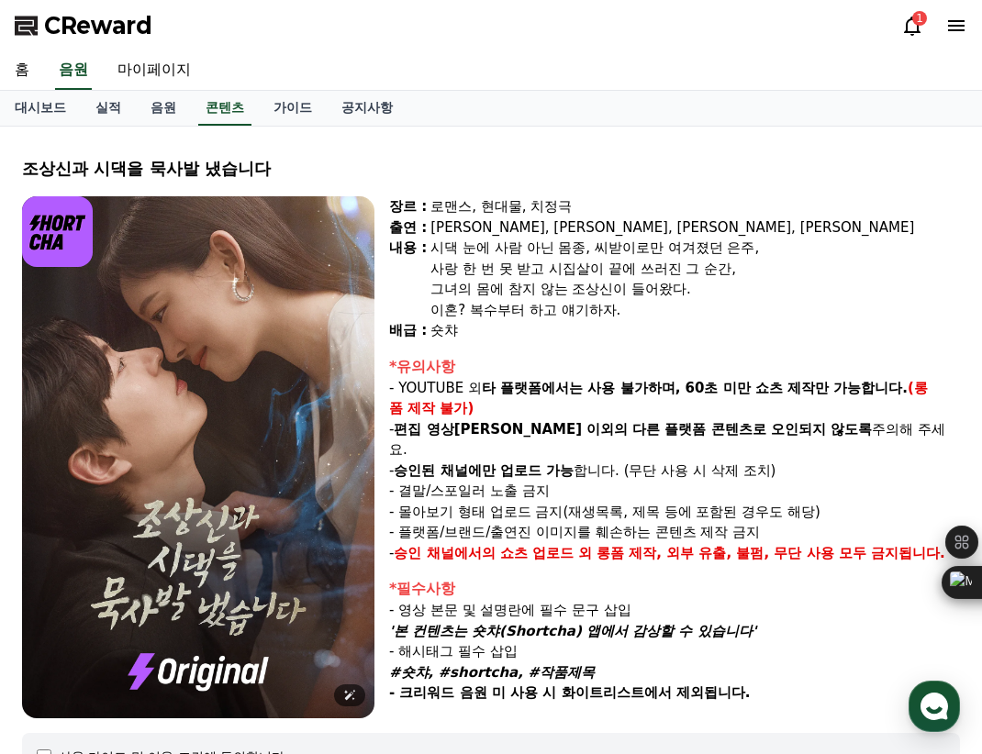
select select
click at [912, 25] on icon at bounding box center [912, 26] width 22 height 22
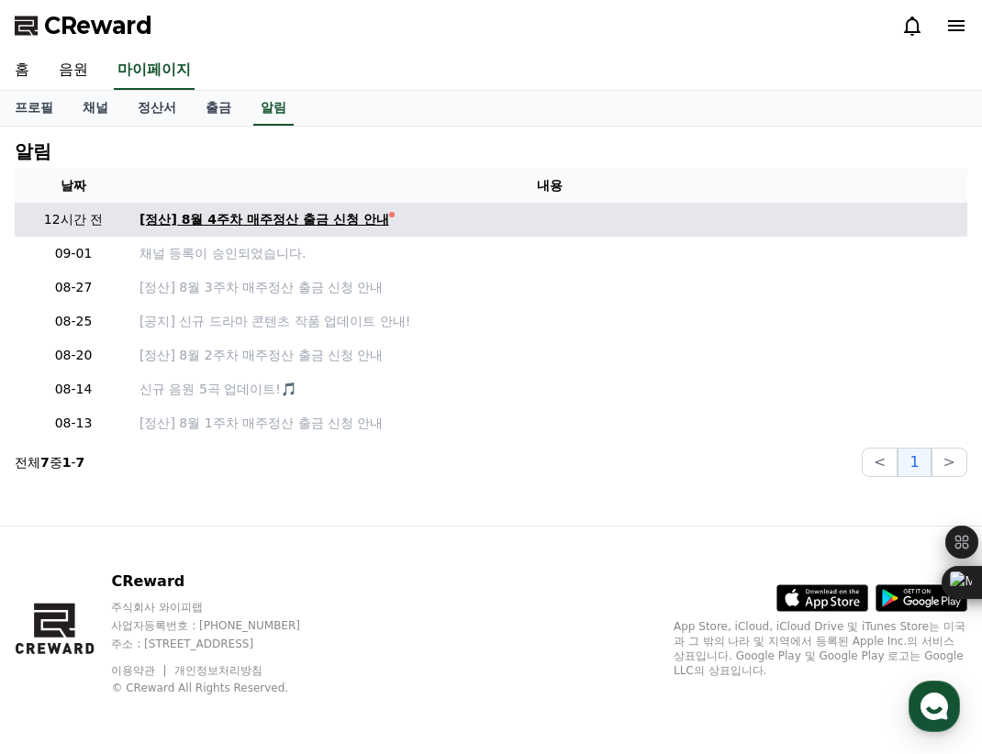
click at [255, 227] on div "[정산] 8월 4주차 매주정산 출금 신청 안내" at bounding box center [264, 219] width 250 height 19
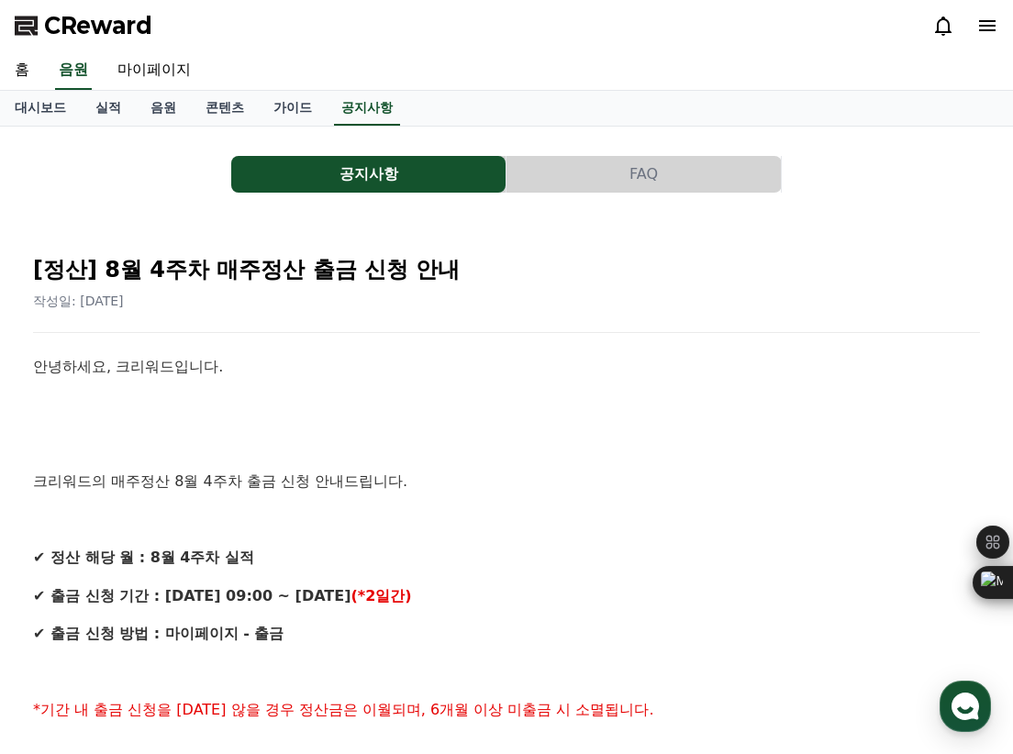
click at [938, 28] on icon at bounding box center [943, 26] width 17 height 19
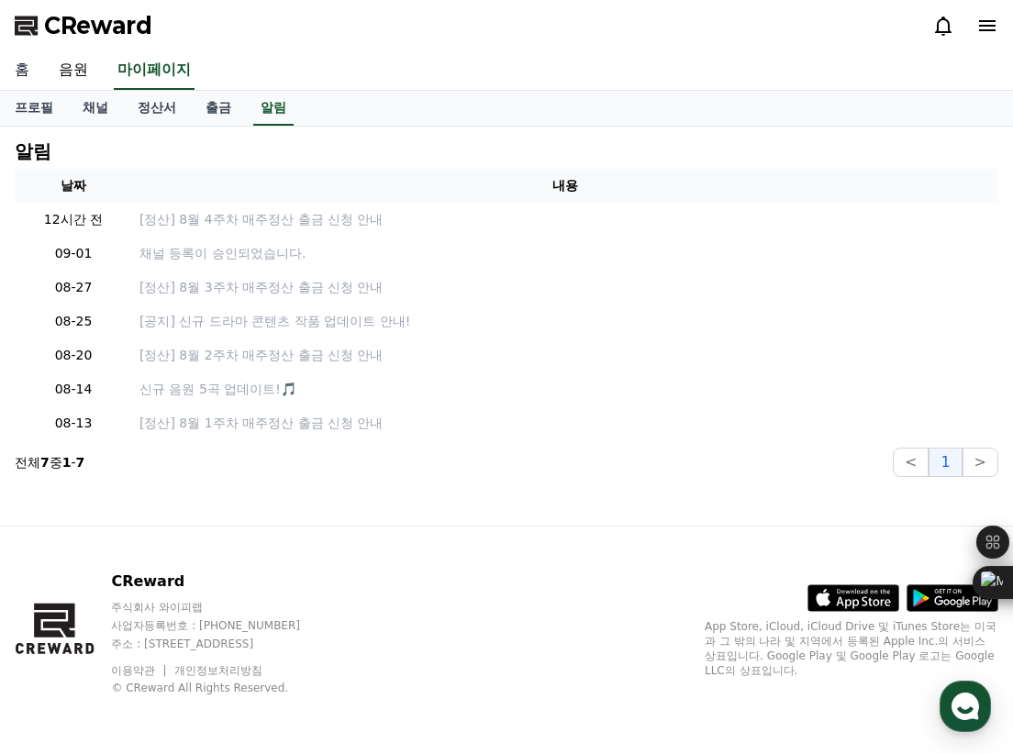
click at [17, 71] on link "홈" at bounding box center [22, 70] width 44 height 39
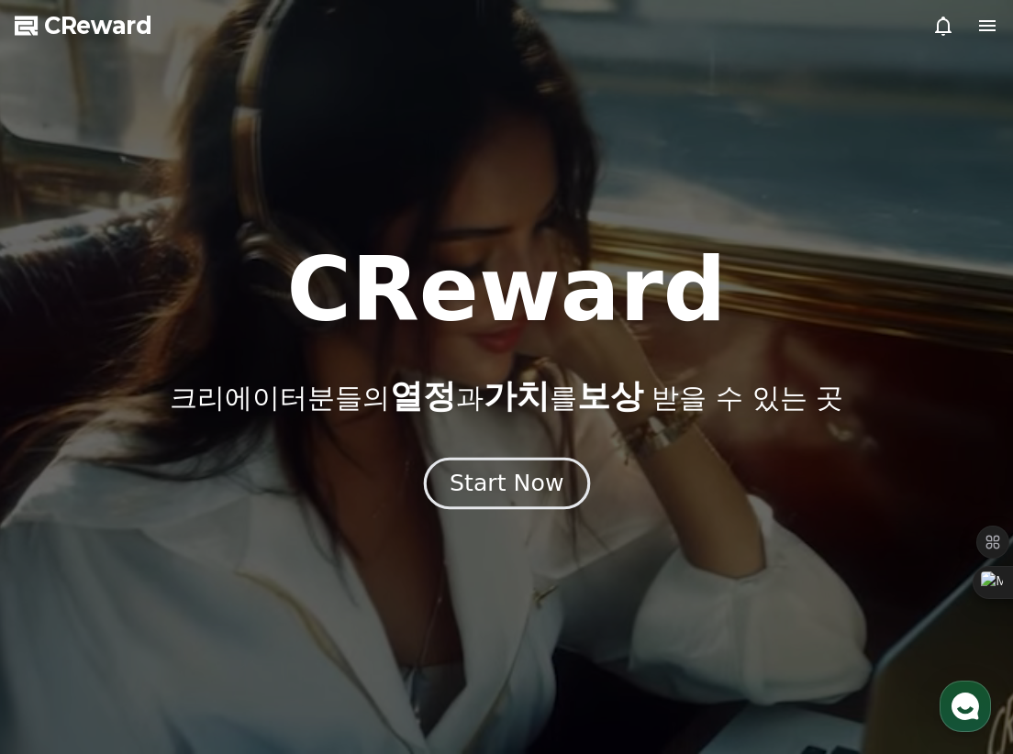
click at [516, 484] on div "Start Now" at bounding box center [507, 483] width 114 height 31
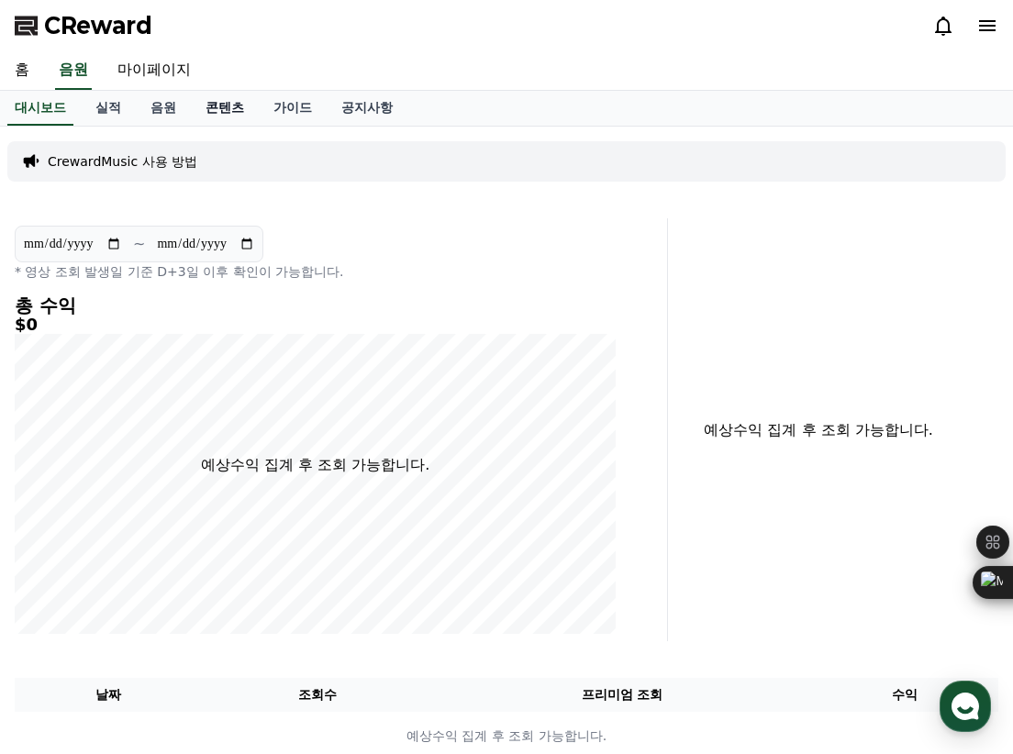
click at [217, 111] on link "콘텐츠" at bounding box center [225, 108] width 68 height 35
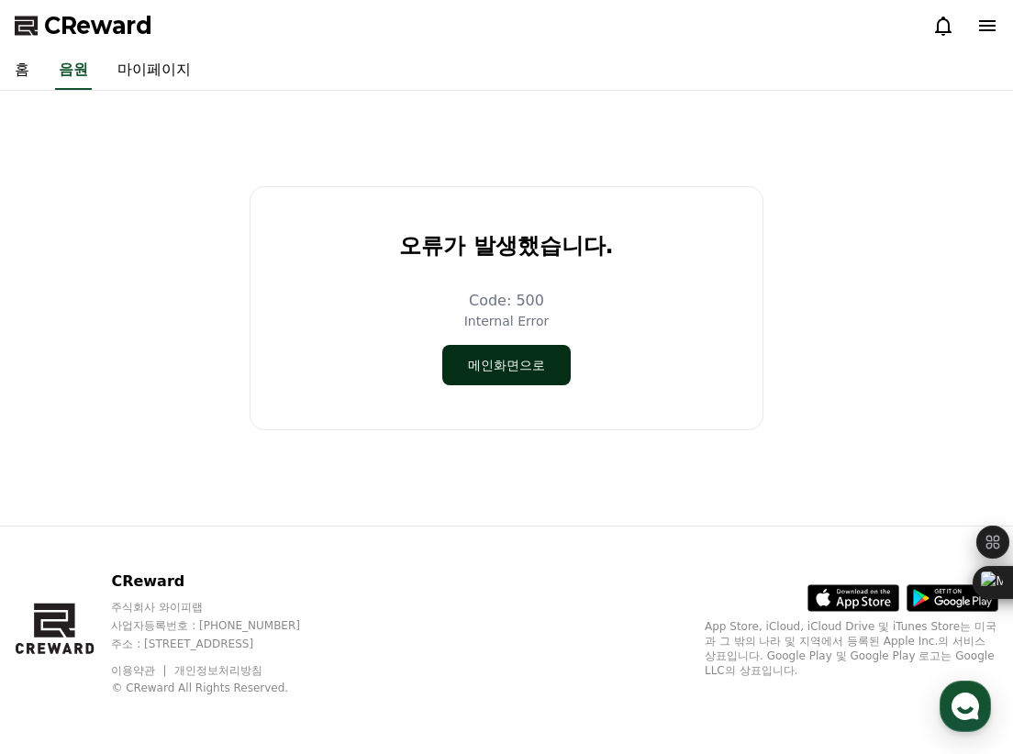
click at [532, 377] on button "메인화면으로" at bounding box center [506, 365] width 128 height 40
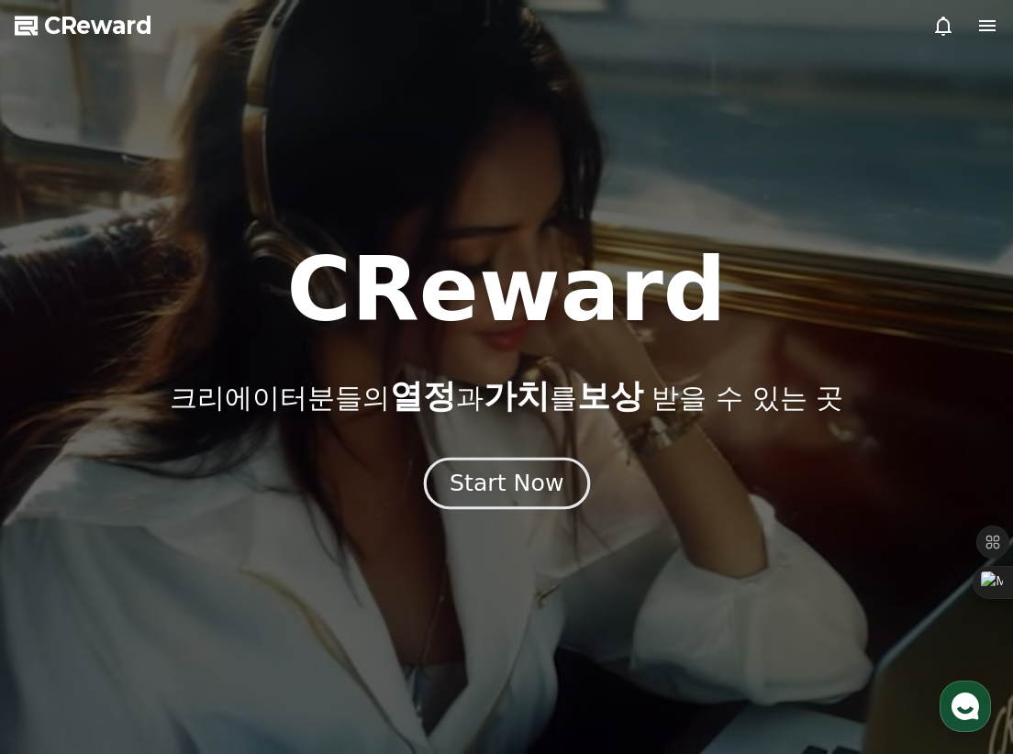
click at [534, 482] on div "Start Now" at bounding box center [507, 483] width 114 height 31
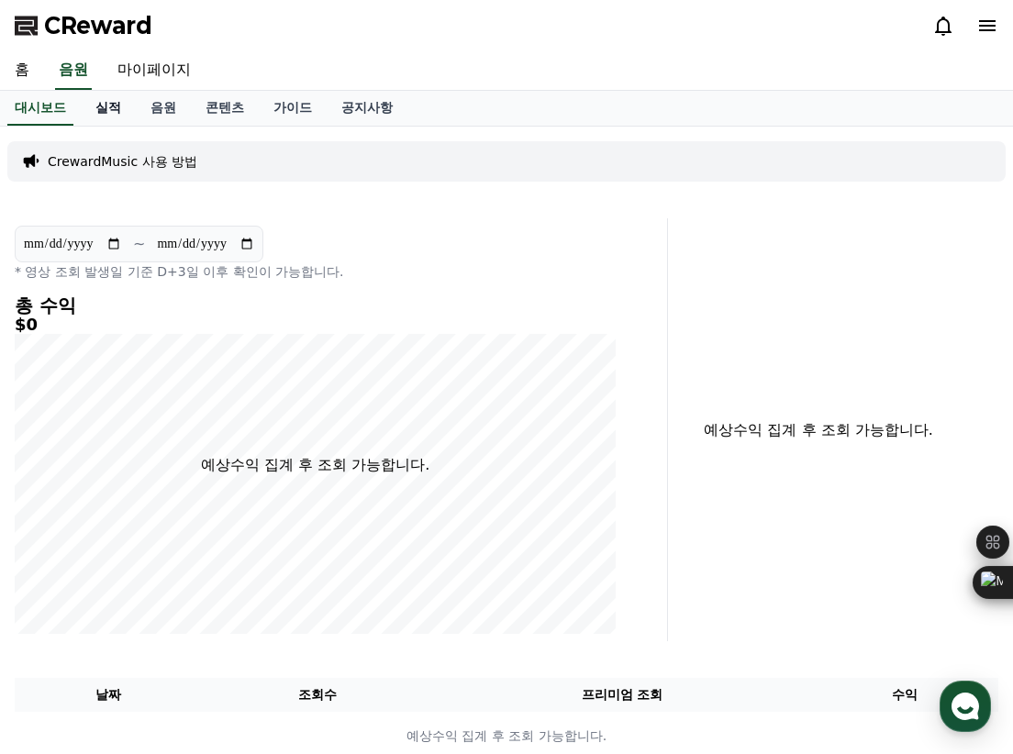
click at [104, 106] on link "실적" at bounding box center [108, 108] width 55 height 35
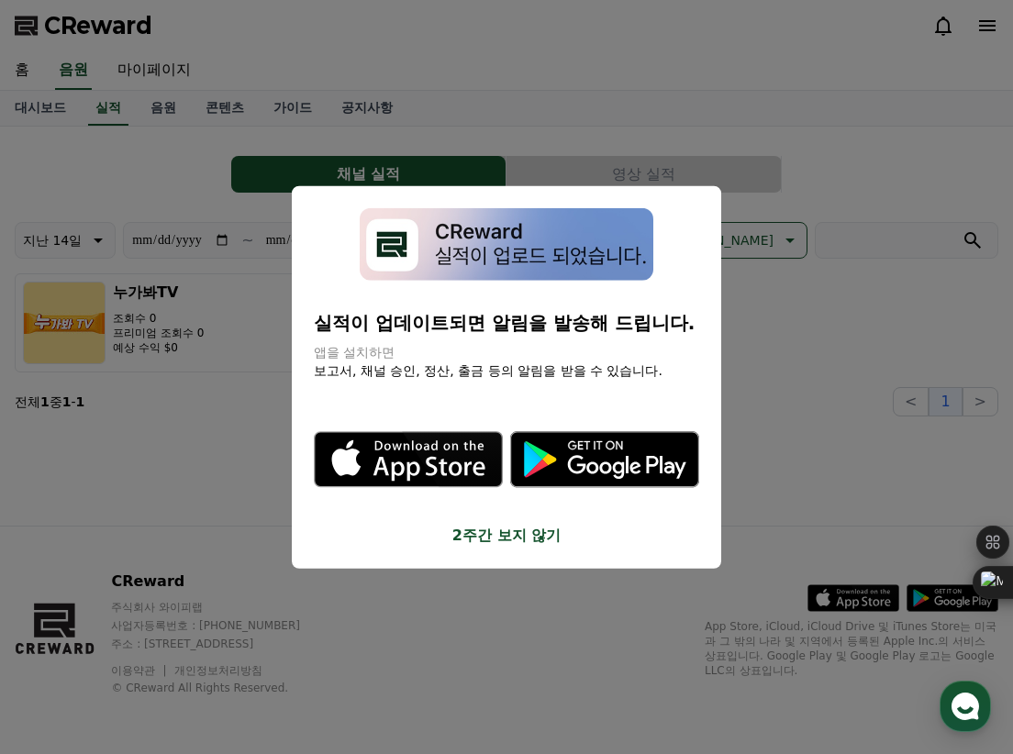
click at [551, 538] on button "2주간 보지 않기" at bounding box center [506, 535] width 385 height 22
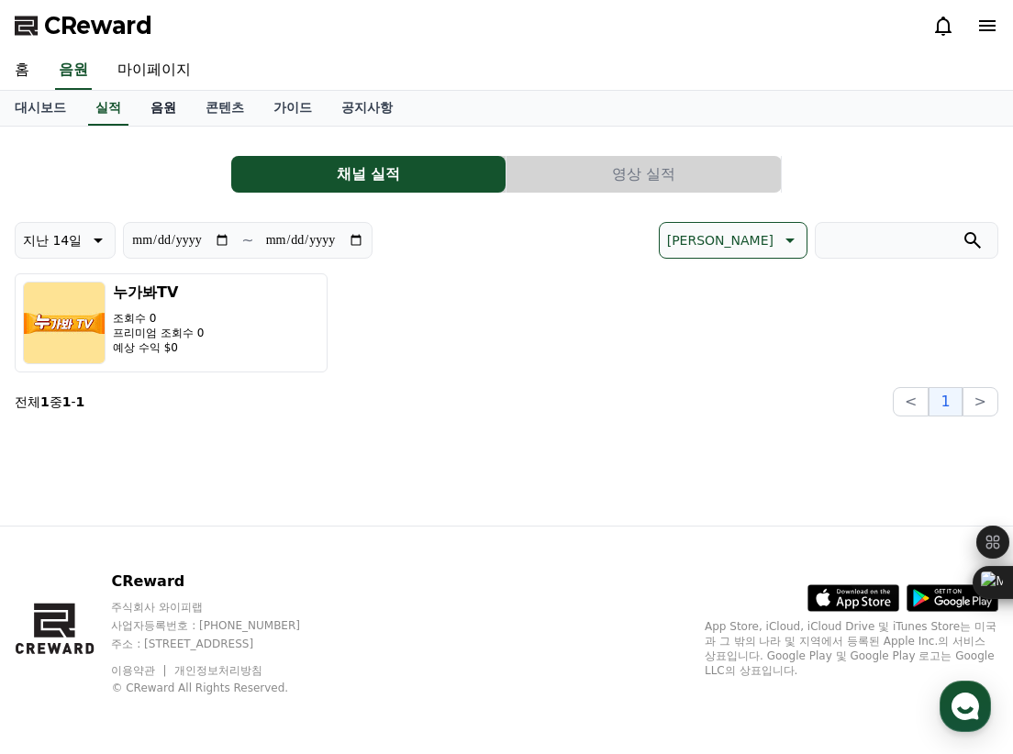
click at [164, 106] on link "음원" at bounding box center [163, 108] width 55 height 35
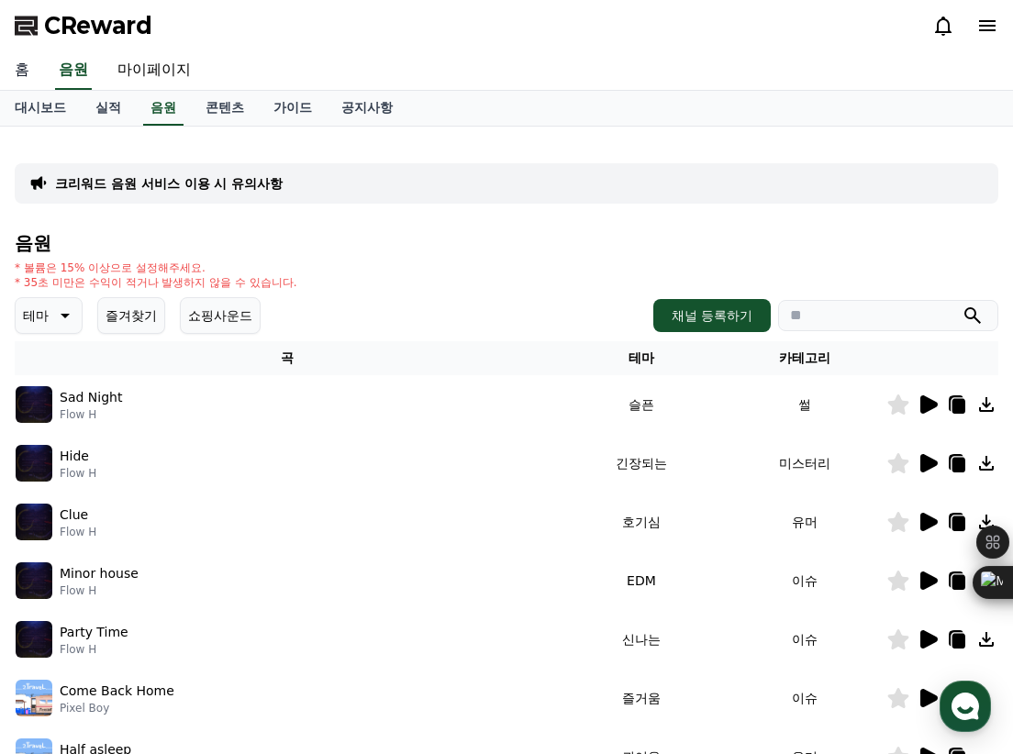
click at [21, 69] on link "홈" at bounding box center [22, 70] width 44 height 39
